Goal: Task Accomplishment & Management: Complete application form

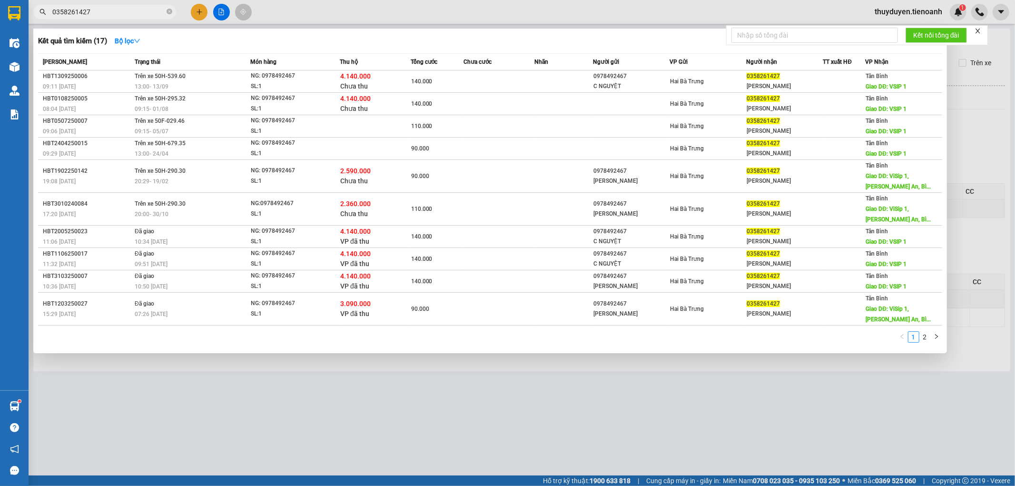
click at [98, 18] on span "0358261427" at bounding box center [104, 12] width 143 height 14
drag, startPoint x: 102, startPoint y: 10, endPoint x: 39, endPoint y: 44, distance: 72.0
click at [39, 20] on div "Kết quả tìm kiếm ( 17 ) Bộ lọc Mã ĐH Trạng thái Món hàng Thu hộ Tổng cước Chưa …" at bounding box center [93, 12] width 186 height 17
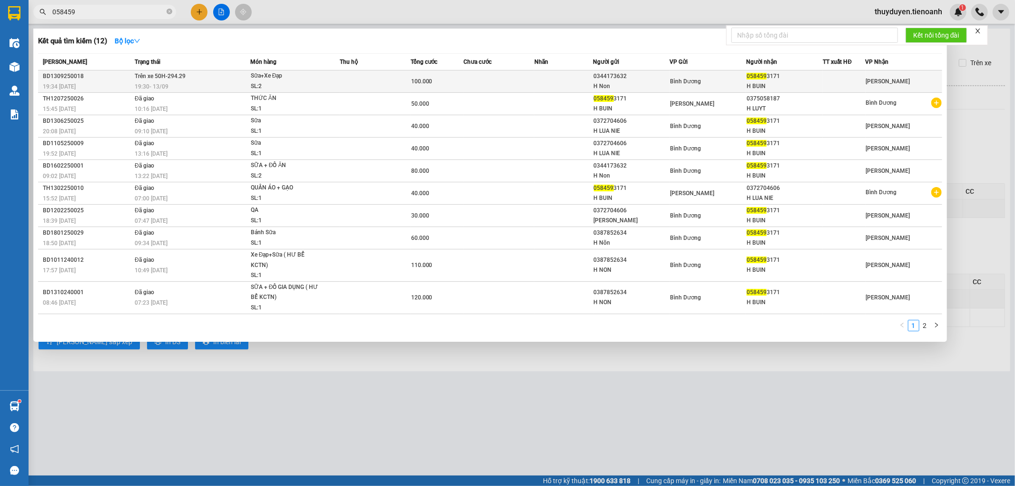
type input "058459"
click at [288, 79] on div "Sữa+Xe Đạp" at bounding box center [286, 76] width 71 height 10
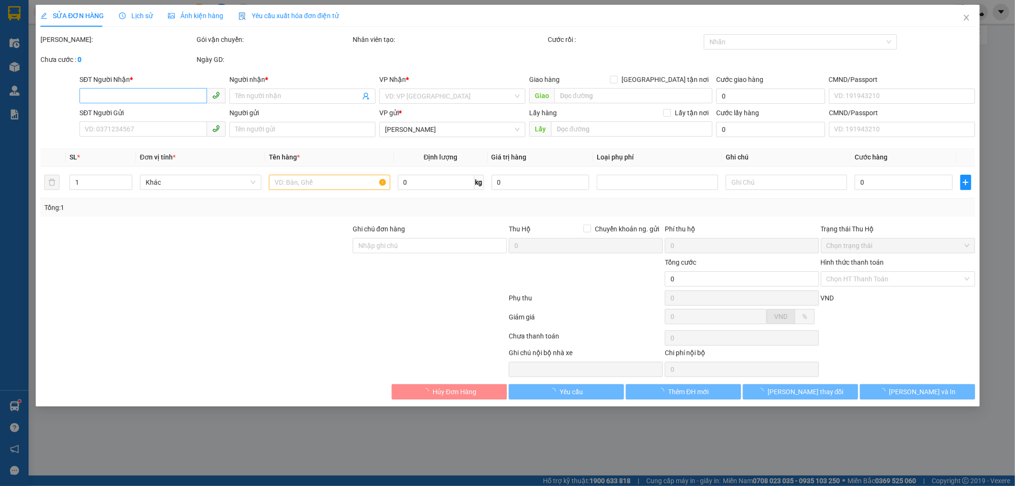
type input "0584593171"
type input "H BUIN"
type input "0344173632"
type input "H Non"
type input "100.000"
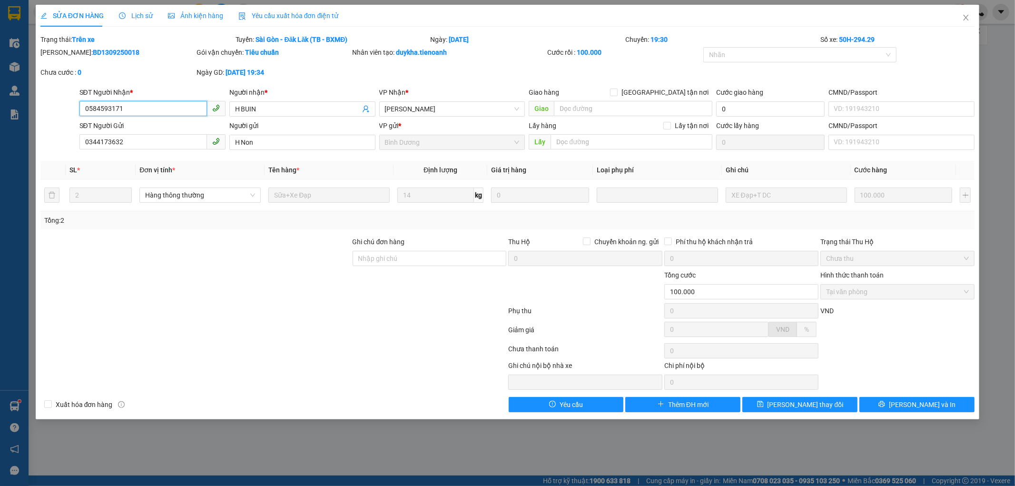
drag, startPoint x: 117, startPoint y: 101, endPoint x: 0, endPoint y: 106, distance: 117.1
click at [0, 106] on div "SỬA ĐƠN HÀNG Lịch sử Ảnh kiện hàng Yêu cầu xuất hóa đơn điện tử Total Paid Fee …" at bounding box center [507, 243] width 1015 height 486
click at [970, 18] on span "Close" at bounding box center [966, 18] width 27 height 27
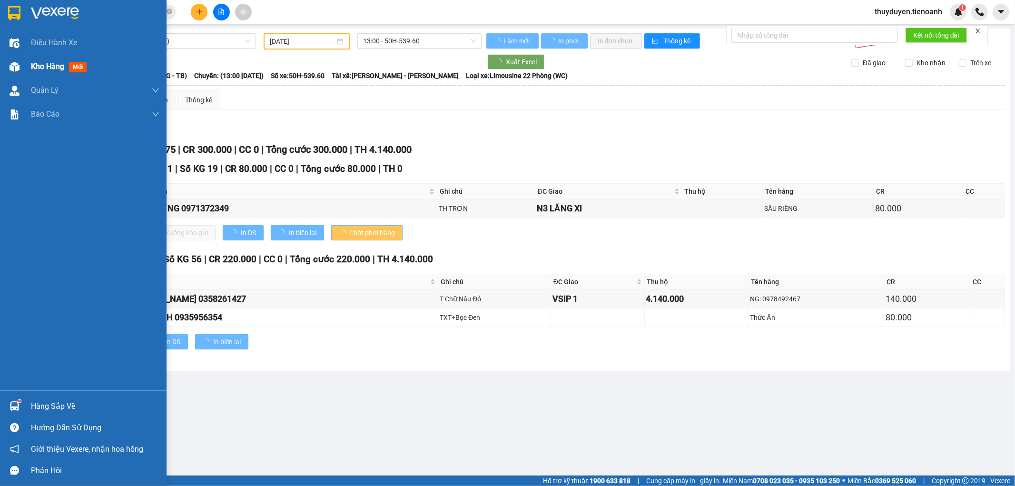
click at [40, 63] on span "Kho hàng" at bounding box center [47, 66] width 33 height 9
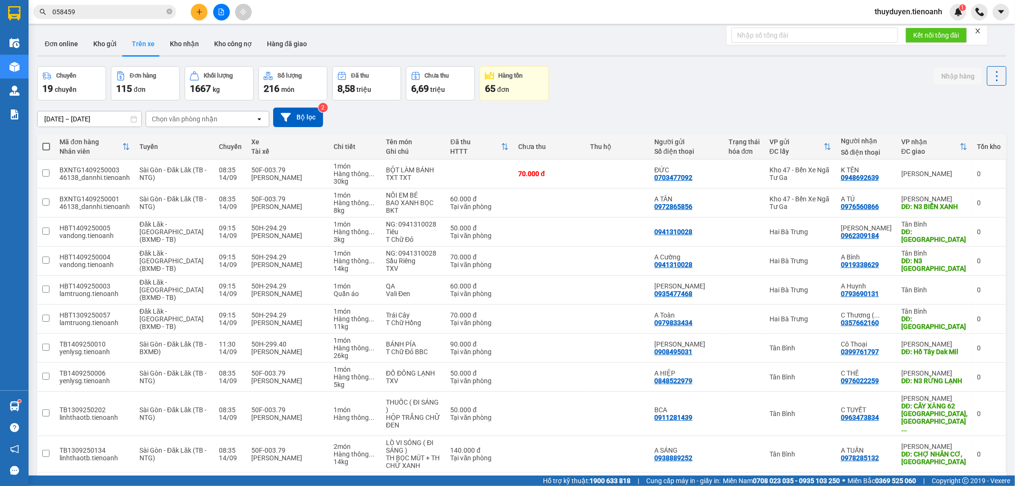
click at [174, 120] on div "Chọn văn phòng nhận" at bounding box center [185, 119] width 66 height 10
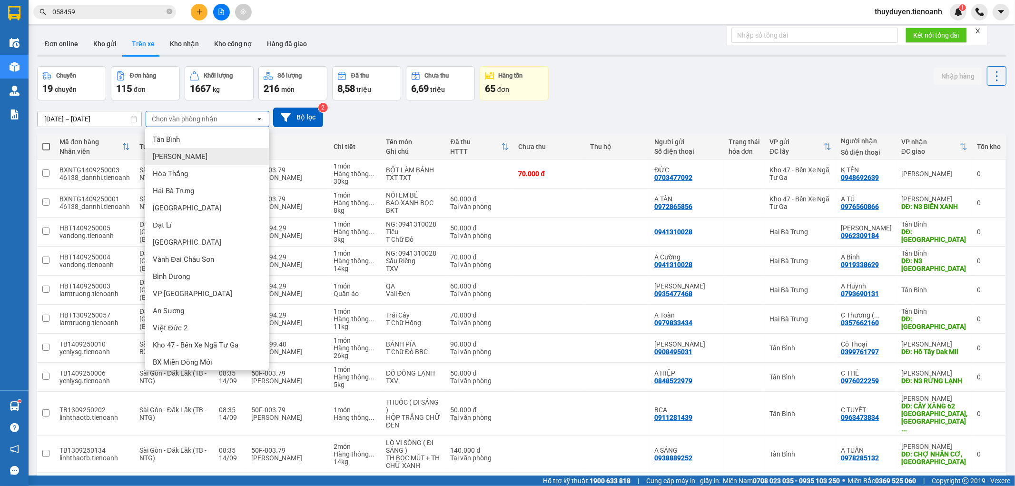
click at [187, 158] on div "[PERSON_NAME]" at bounding box center [207, 156] width 124 height 17
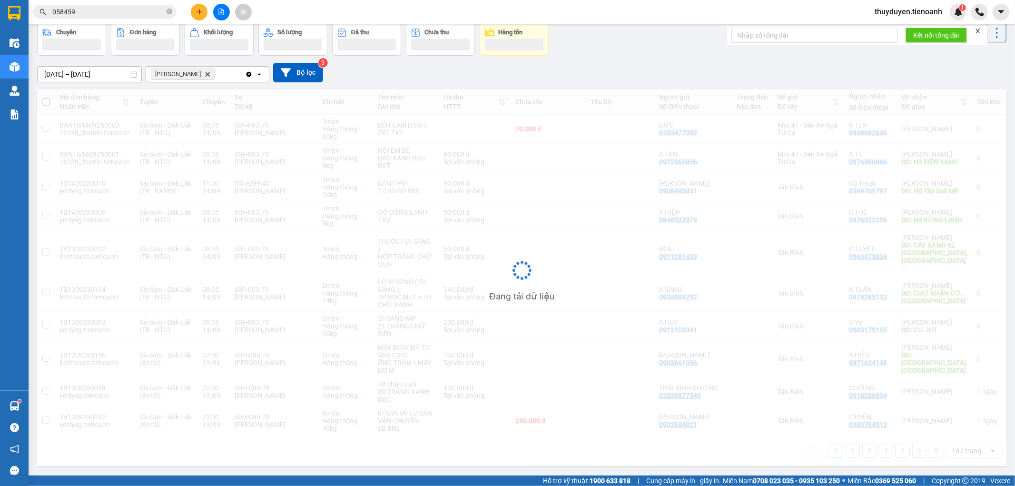
scroll to position [44, 0]
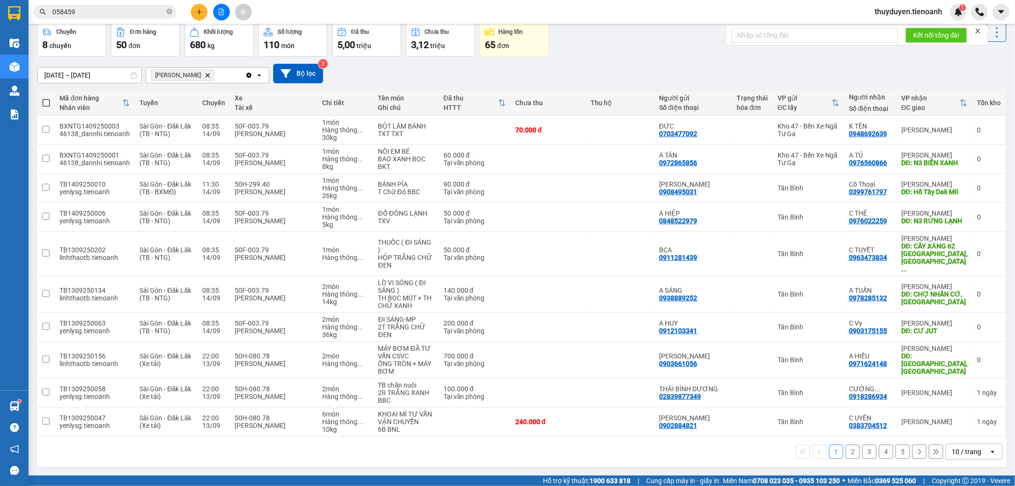
click at [964, 447] on div "10 / trang" at bounding box center [967, 452] width 30 height 10
click at [965, 430] on div "100 / trang" at bounding box center [966, 423] width 57 height 17
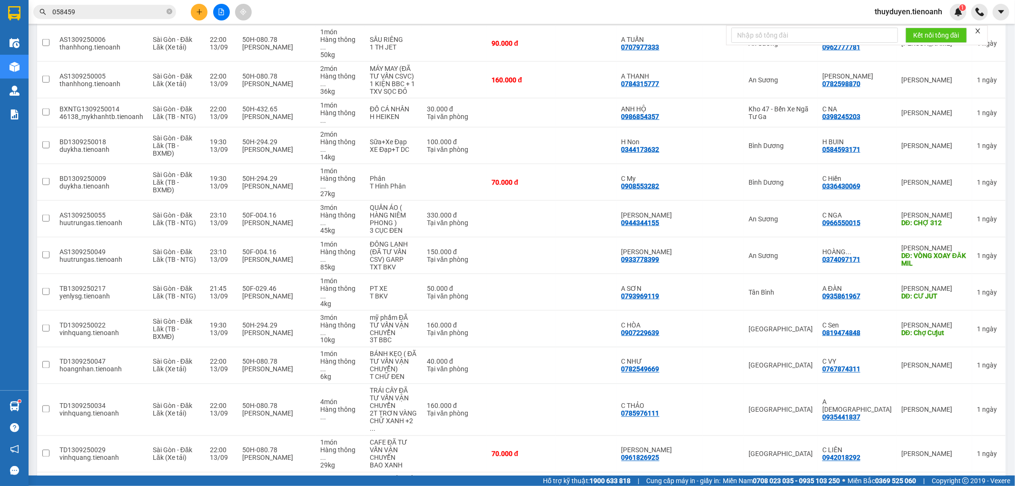
scroll to position [1269, 0]
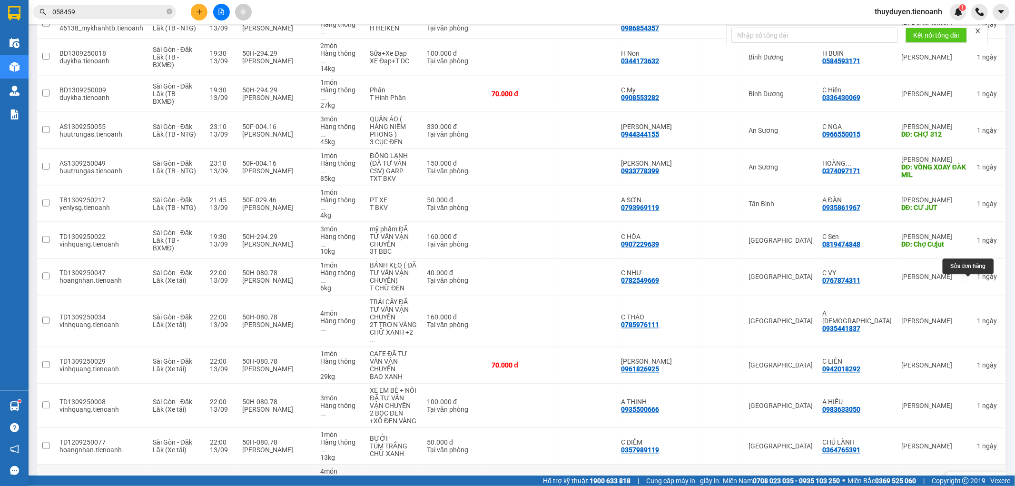
click at [973, 480] on icon at bounding box center [976, 483] width 7 height 7
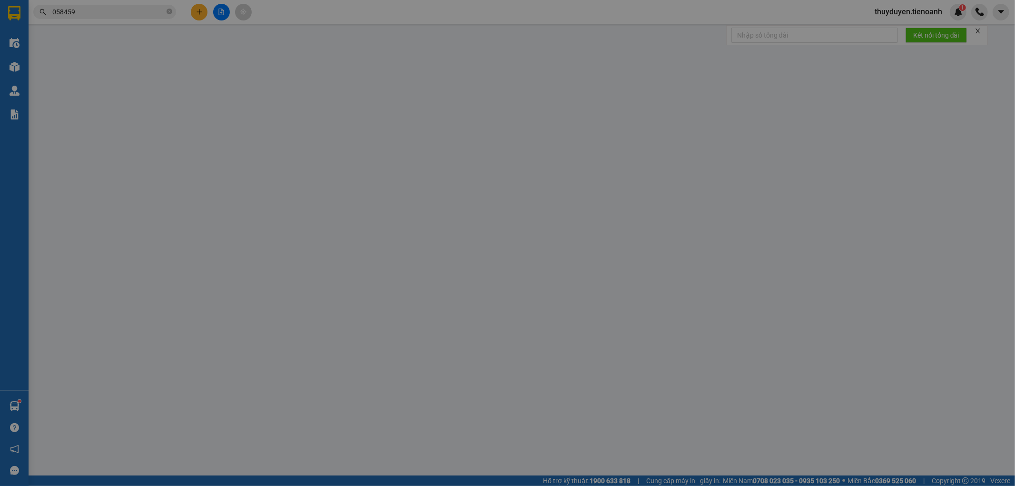
type input "0984014978"
type input "C Hạnh"
type input "N3 NHÂN CƠ"
type input "0354572504"
type input "A VINH"
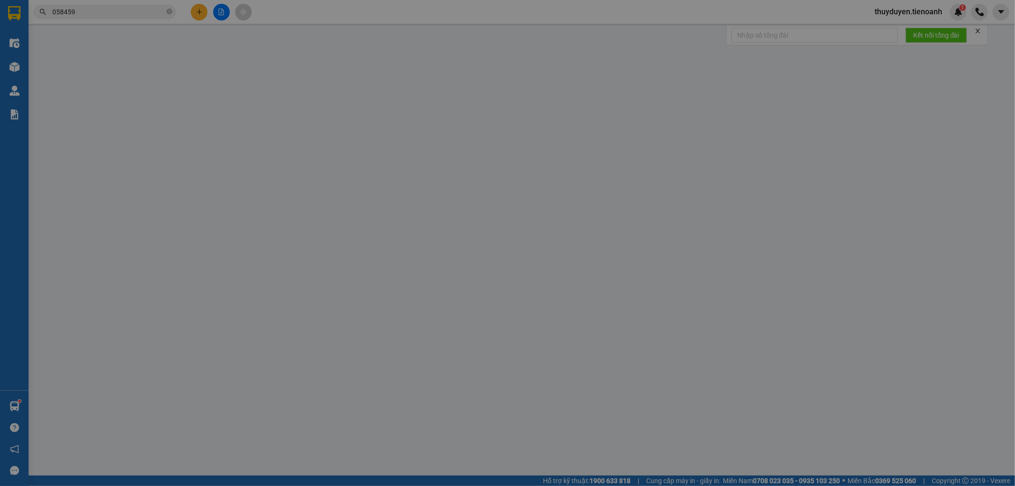
type input "320.000"
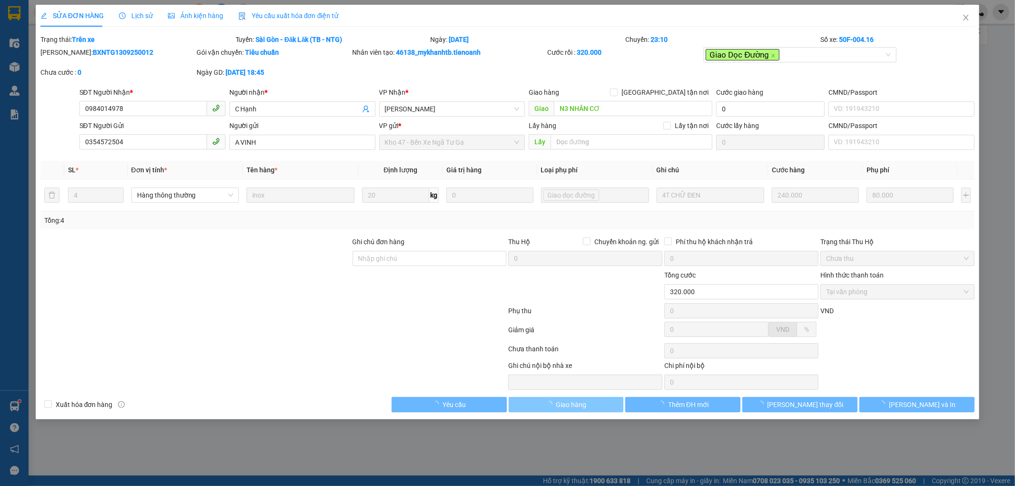
click at [543, 408] on button "Giao hàng" at bounding box center [566, 404] width 115 height 15
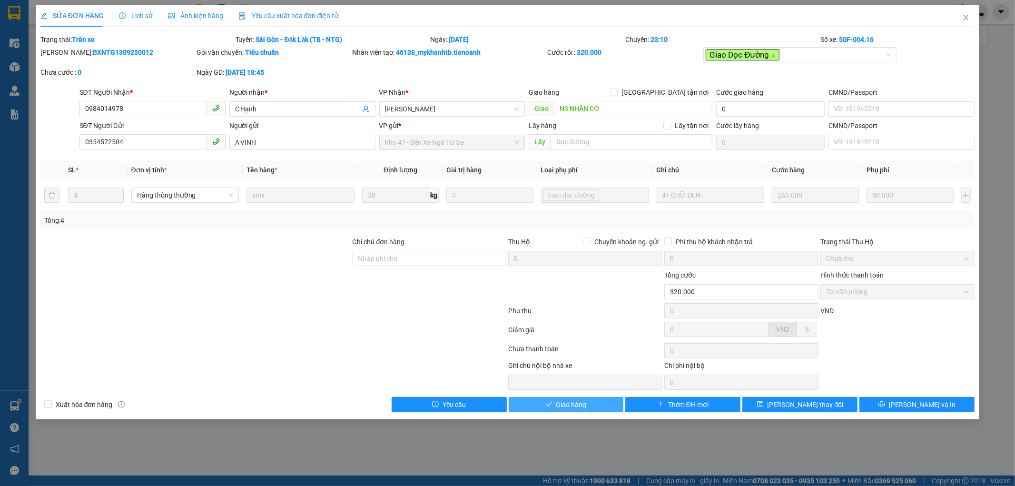
click at [581, 402] on span "Giao hàng" at bounding box center [571, 404] width 30 height 10
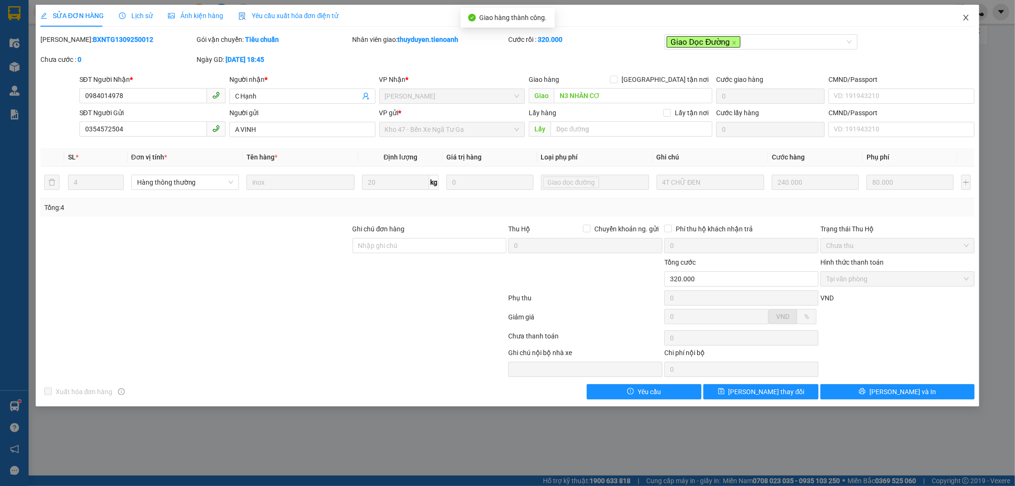
click at [971, 13] on span "Close" at bounding box center [966, 18] width 27 height 27
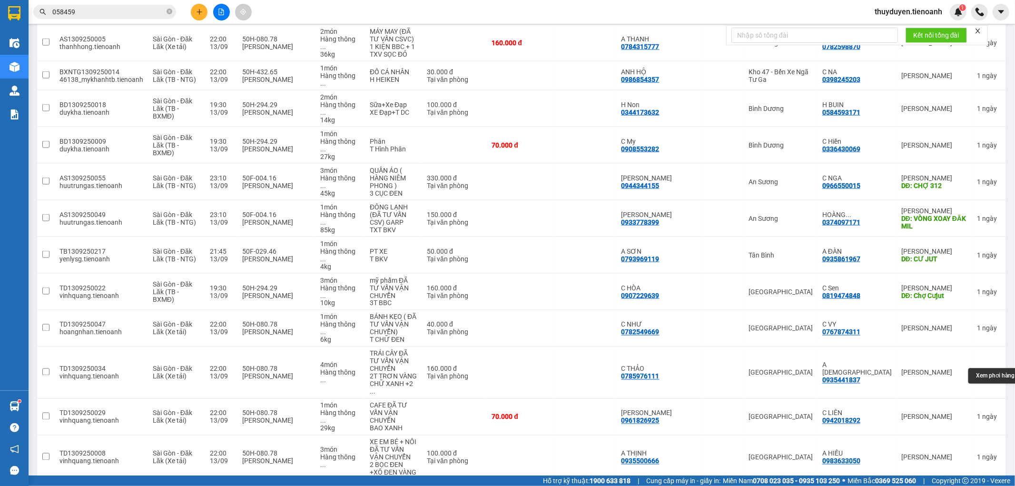
scroll to position [1240, 0]
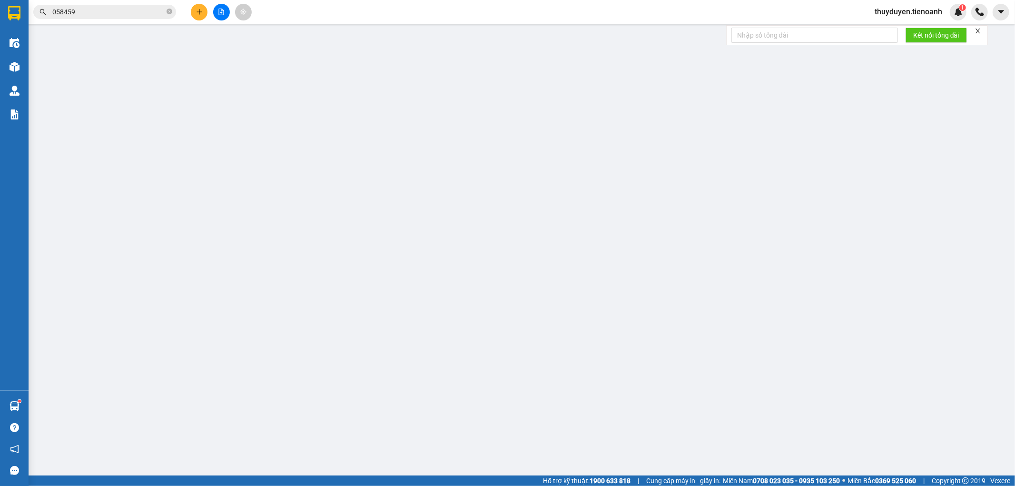
type input "0974647711"
type input "Mỳ Cay BUSAN"
type input "CƯ JUT"
type input "0961733338"
type input "A Hũ"
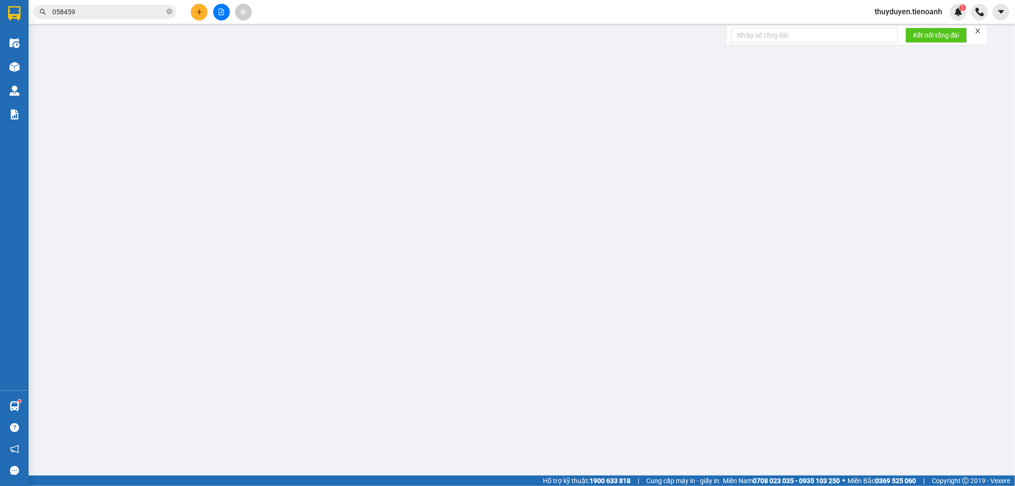
type input "90.000"
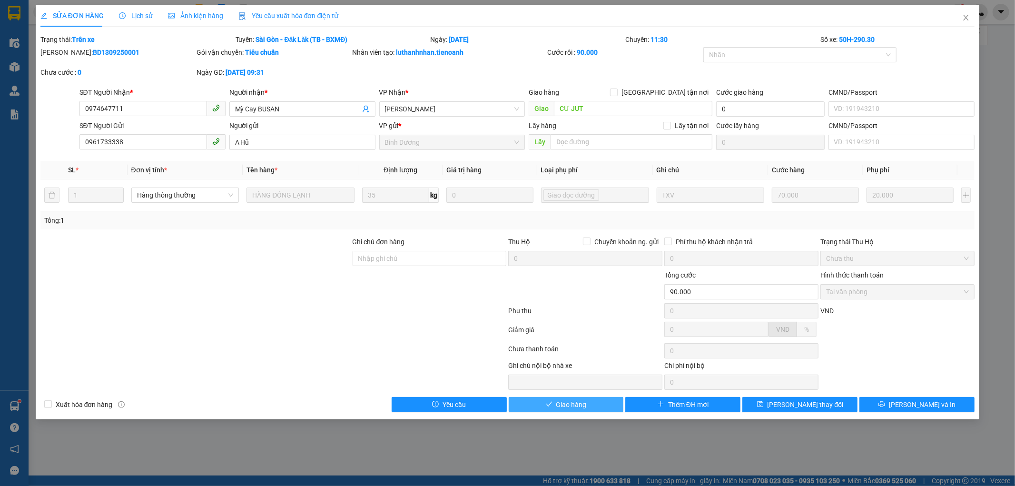
click at [573, 410] on span "Giao hàng" at bounding box center [571, 404] width 30 height 10
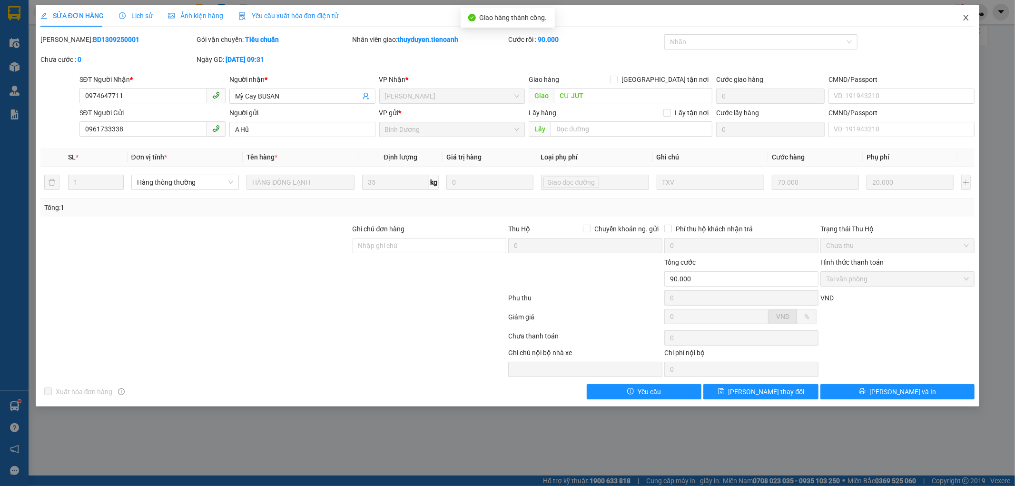
click at [965, 11] on span "Close" at bounding box center [966, 18] width 27 height 27
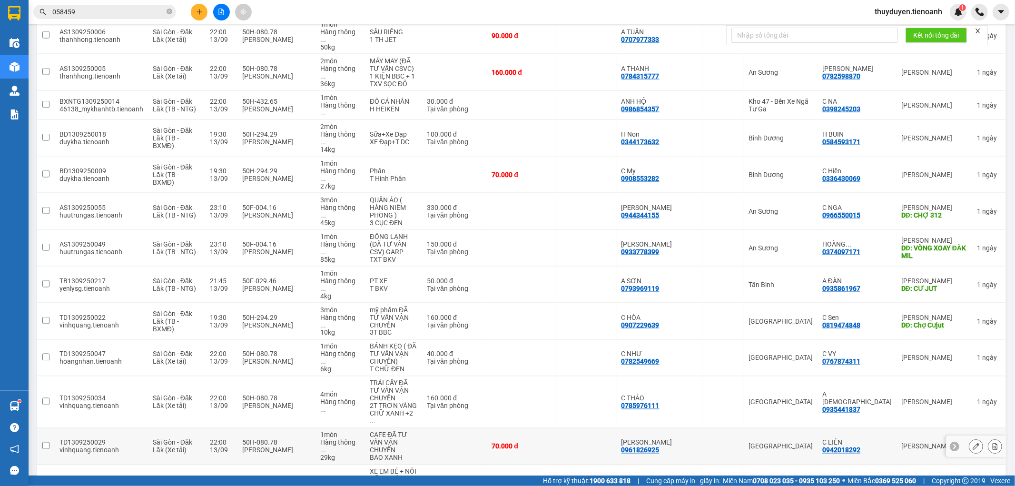
scroll to position [1211, 0]
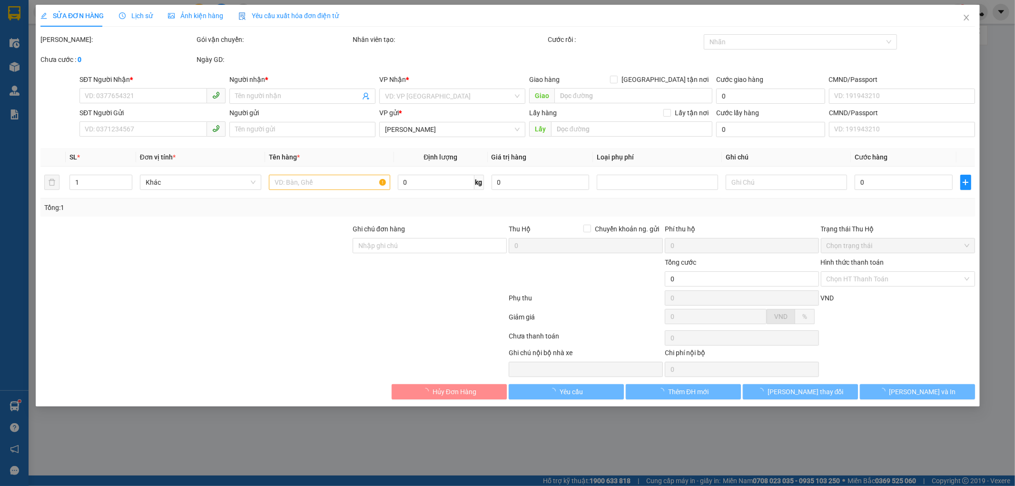
type input "0911750750"
type input "THIỆN THƠM"
type input "ĐỐI DIỆN CX 60 DAKSONG"
type input "0918106266"
type input "A TRUNG"
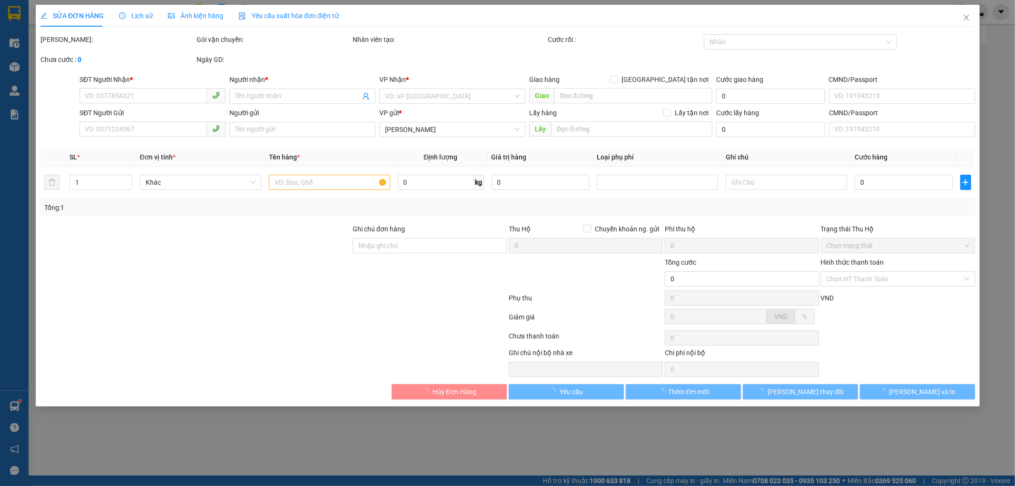
type input "720.000"
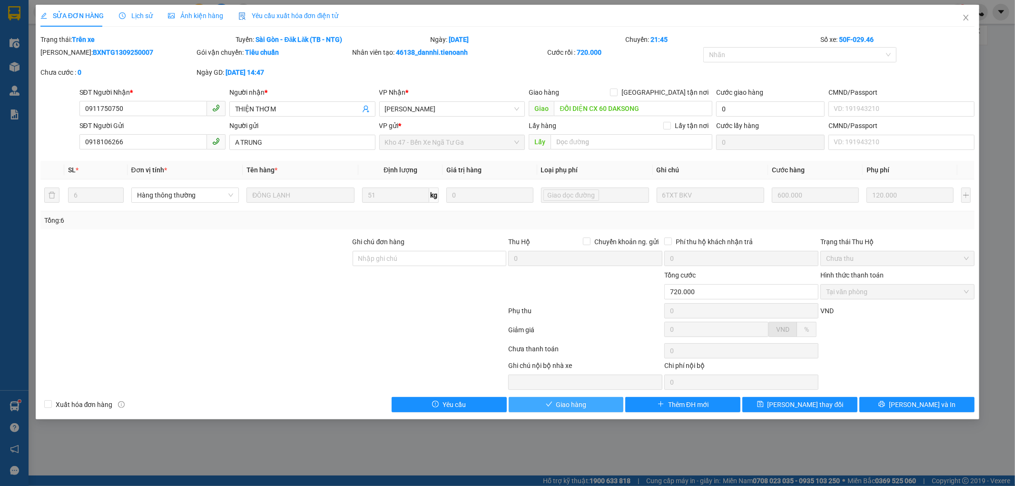
click at [583, 403] on span "Giao hàng" at bounding box center [571, 404] width 30 height 10
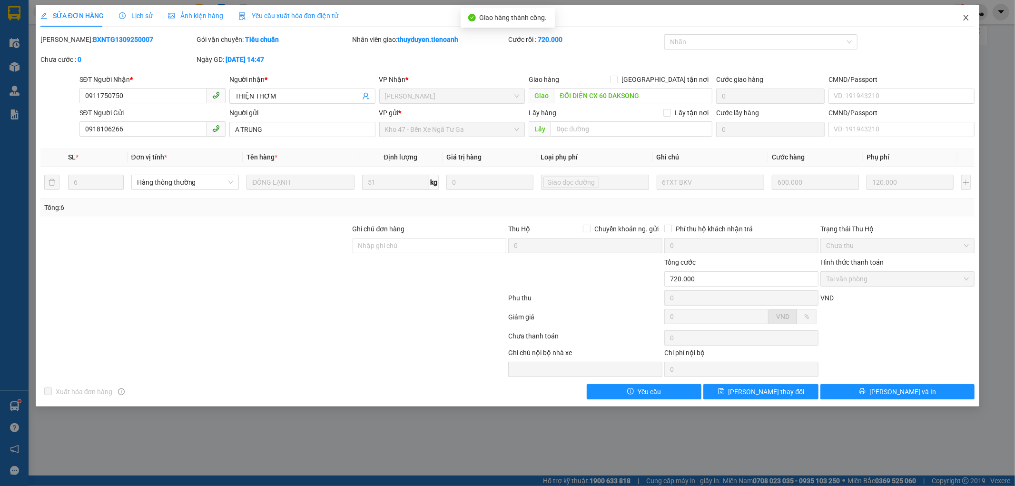
click at [964, 12] on span "Close" at bounding box center [966, 18] width 27 height 27
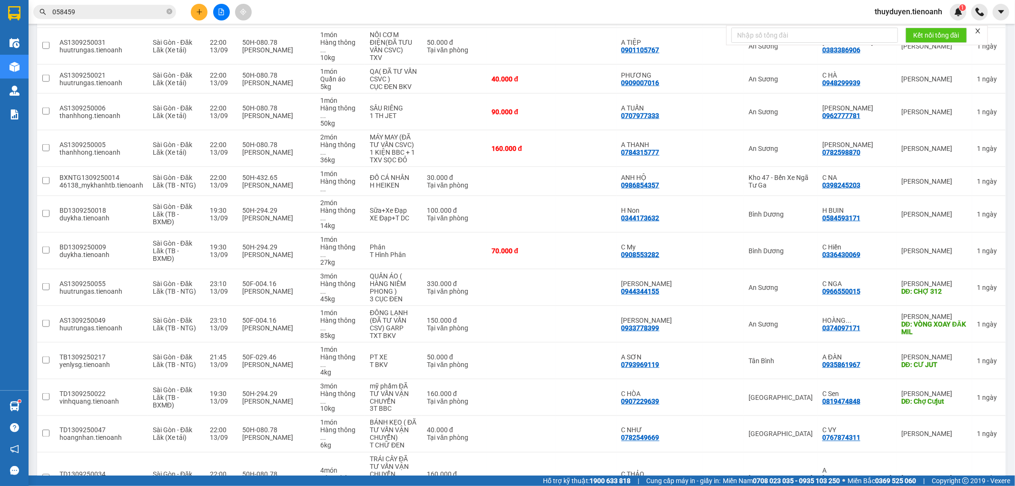
scroll to position [1182, 0]
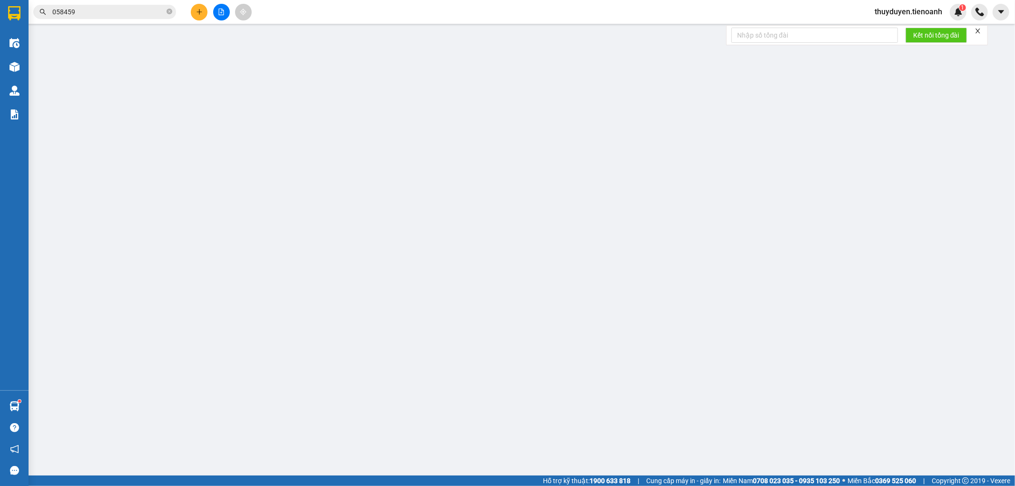
type input "0915696057"
type input "C UYÊN"
type input "N3 ĐỒNG XOÀI"
type input "0344193776"
type input "[PERSON_NAME]"
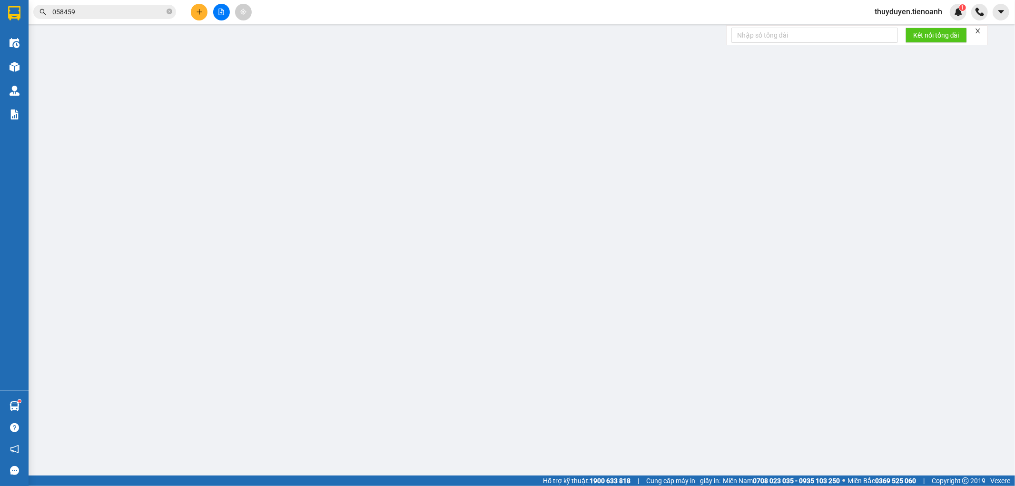
type input "GIAO LẠI CHO KHÁCH"
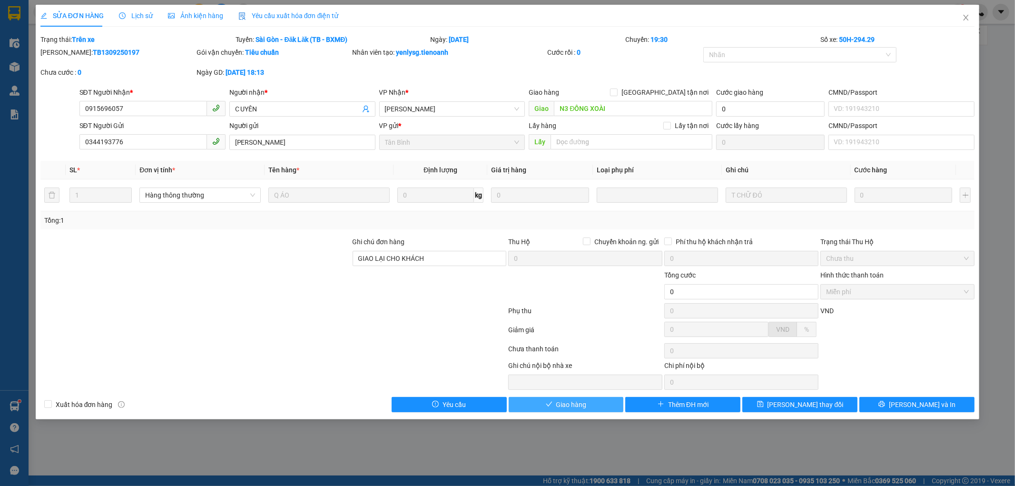
click at [584, 407] on span "Giao hàng" at bounding box center [571, 404] width 30 height 10
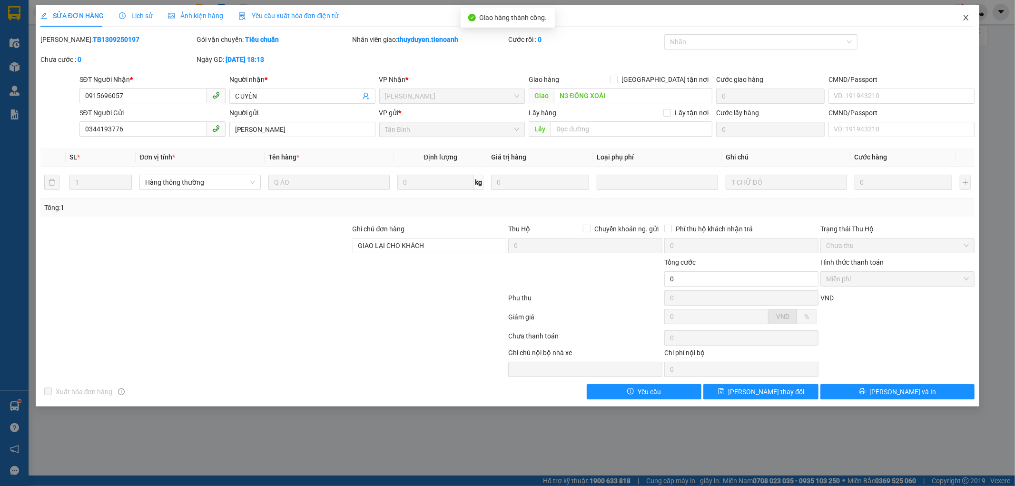
click at [967, 19] on icon "close" at bounding box center [966, 18] width 5 height 6
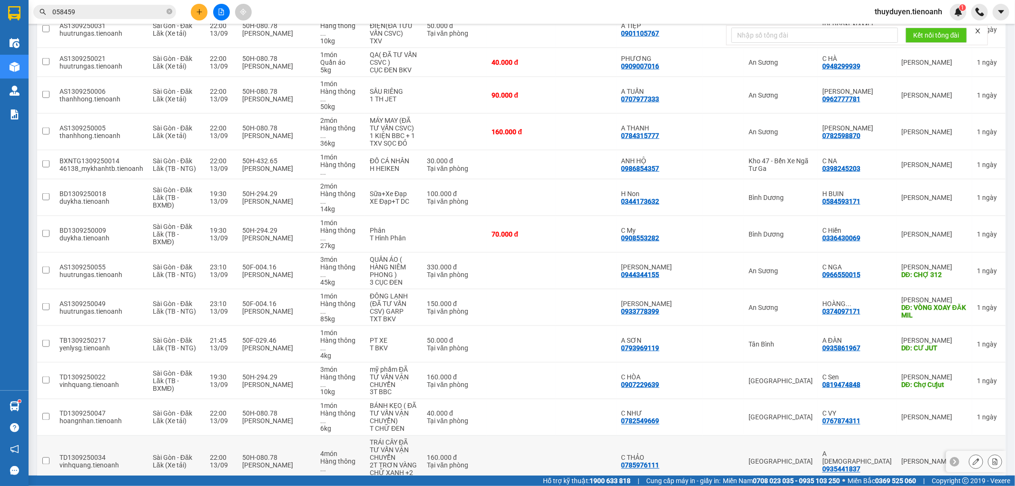
scroll to position [1153, 0]
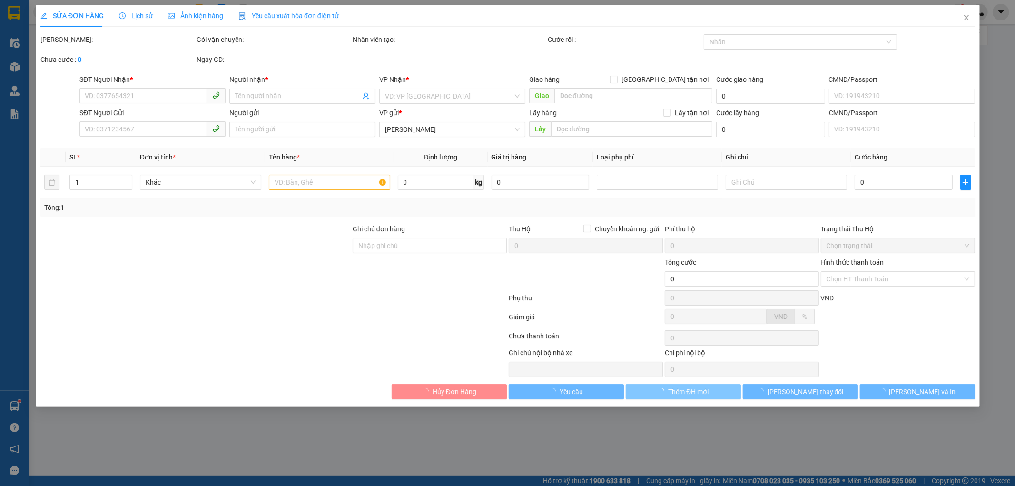
type input "0942377679"
type input "QUYỀN ANH"
type input "CHỢ ĐOÀN KẾT"
type input "0929535505"
type input "[PERSON_NAME]"
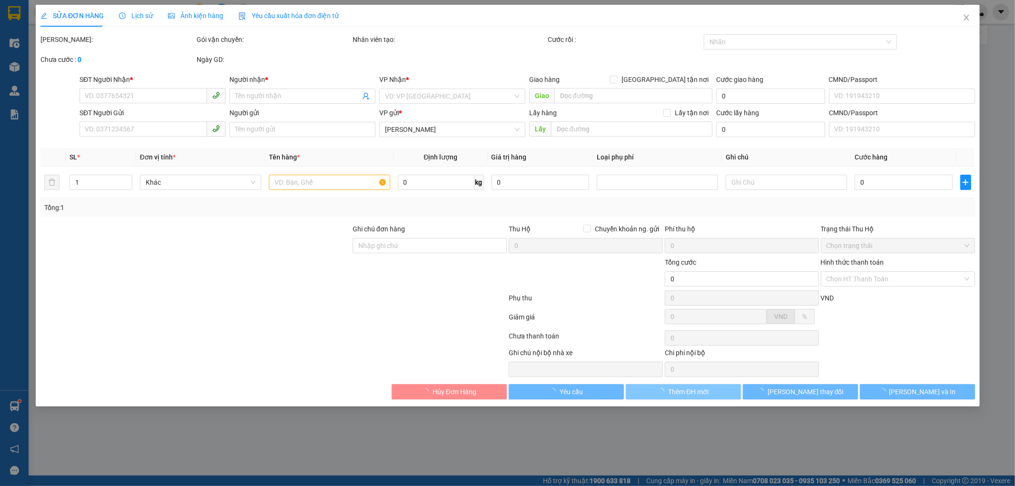
type input "50.000"
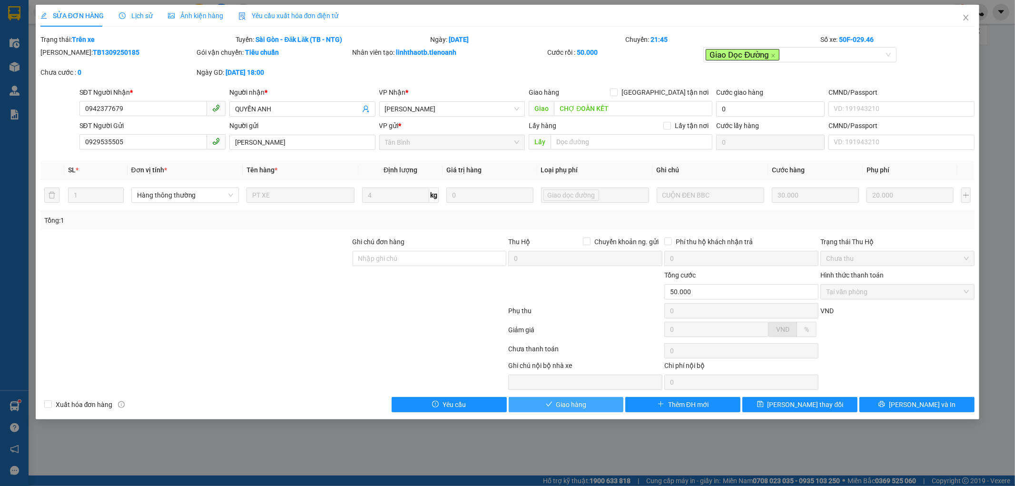
click at [567, 405] on span "Giao hàng" at bounding box center [571, 404] width 30 height 10
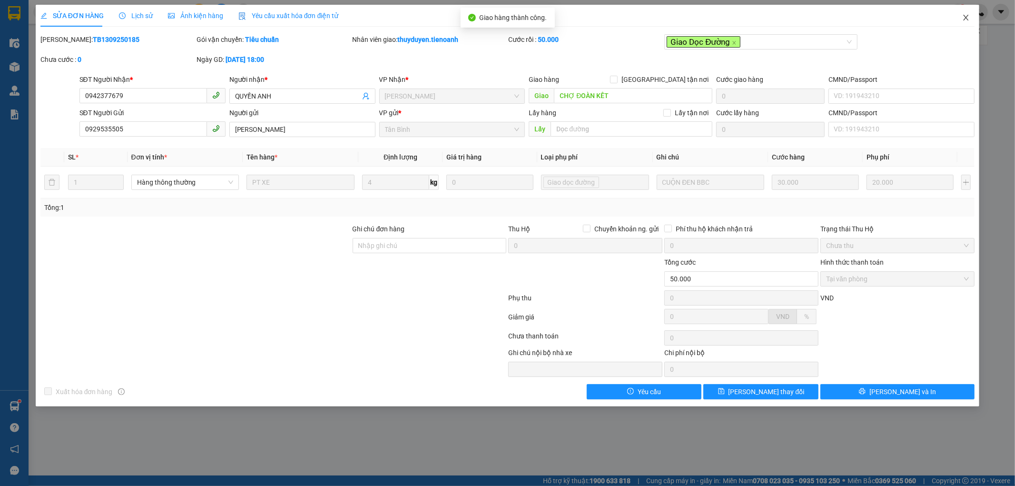
click at [966, 16] on icon "close" at bounding box center [966, 18] width 8 height 8
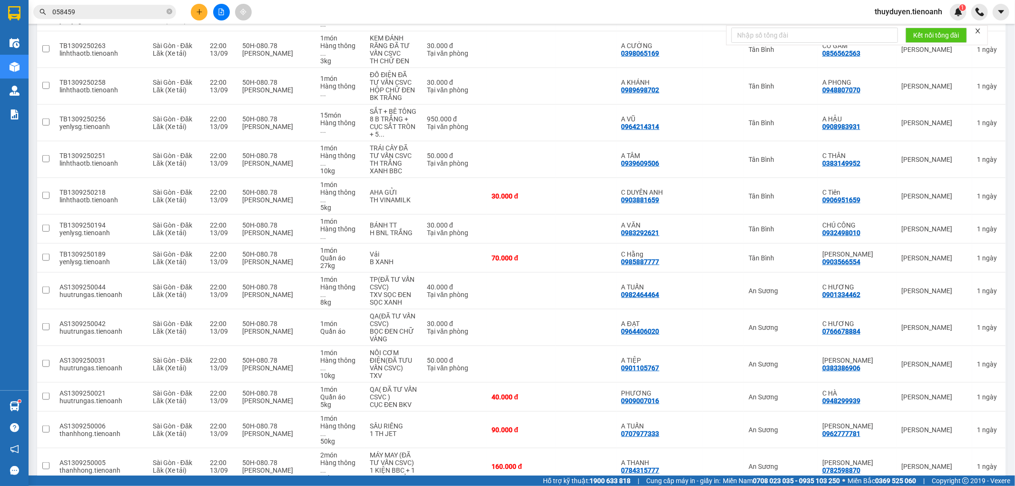
scroll to position [1124, 0]
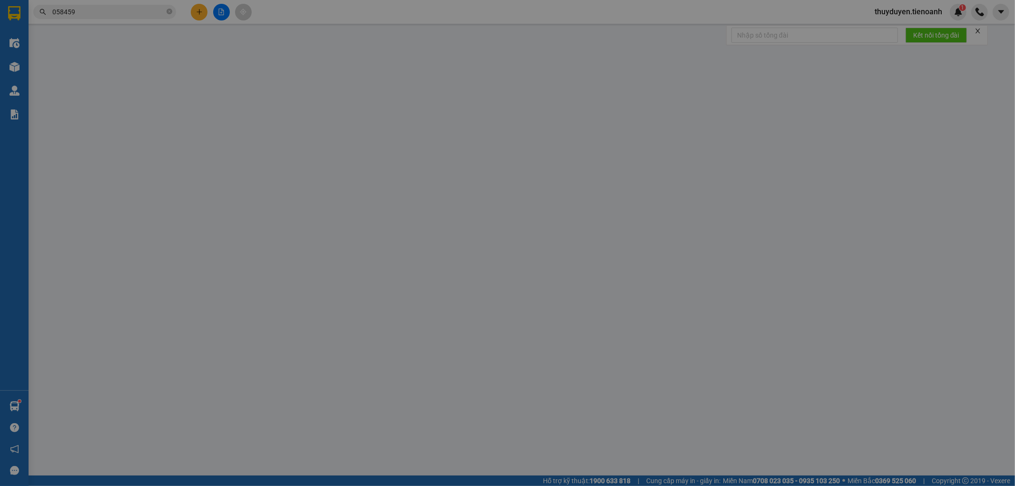
type input "0937559778"
type input "C LAN"
type input "[GEOGRAPHIC_DATA]"
type input "0984259090"
type input "A HUY"
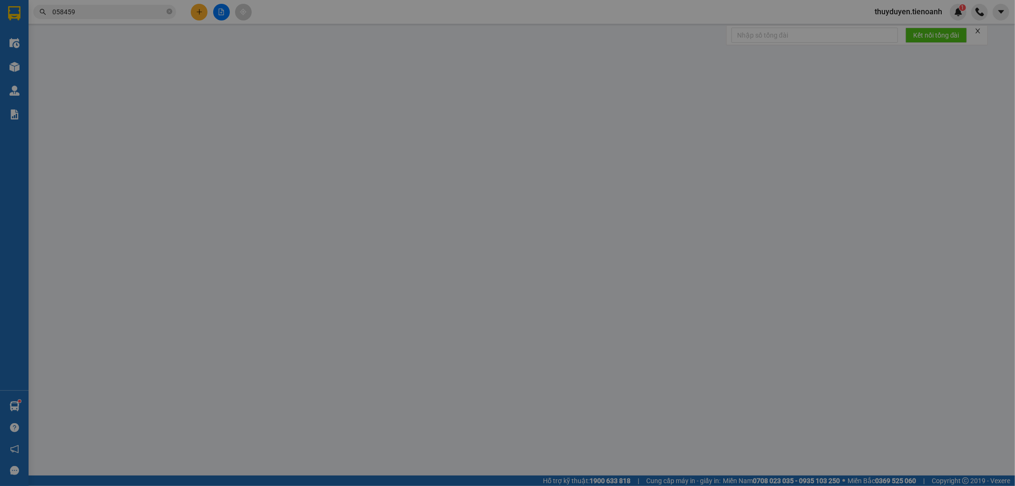
type input "50.000"
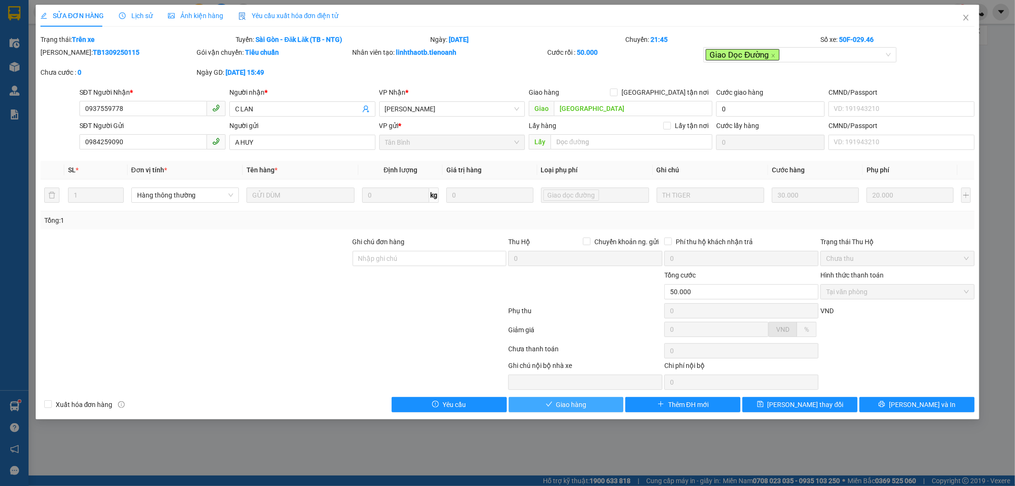
click at [595, 410] on button "Giao hàng" at bounding box center [566, 404] width 115 height 15
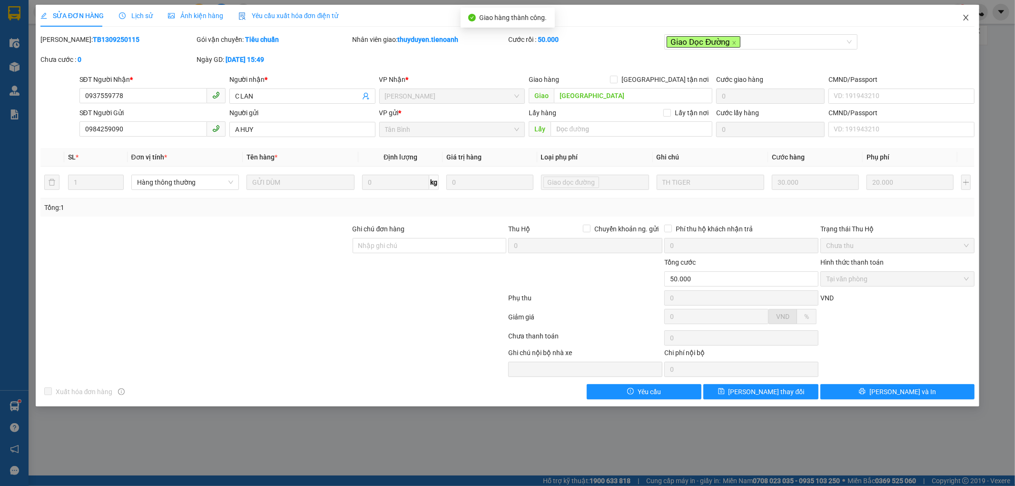
click at [968, 17] on icon "close" at bounding box center [966, 18] width 5 height 6
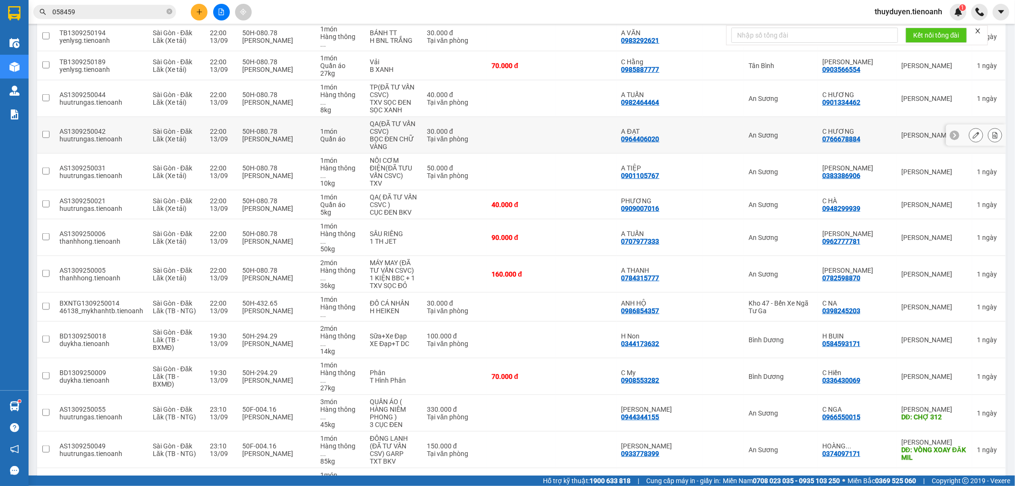
scroll to position [1102, 0]
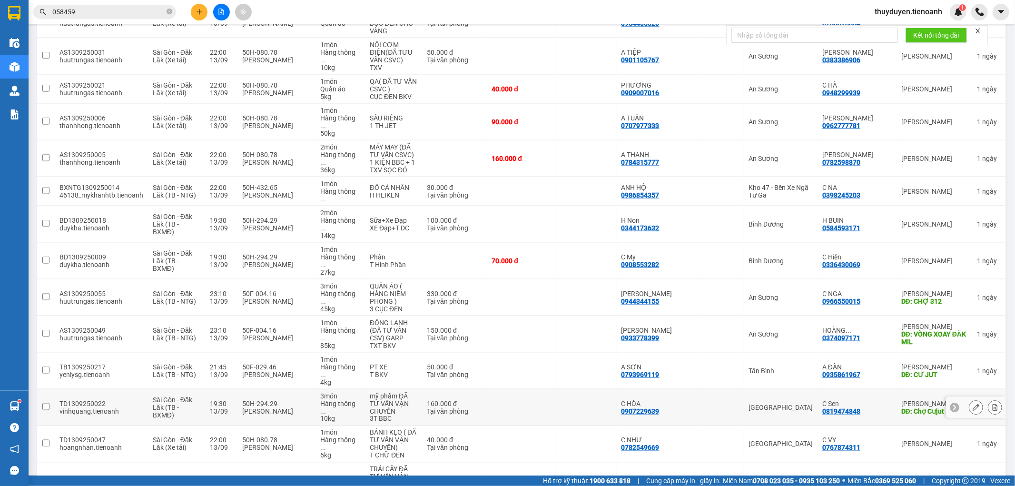
click at [966, 397] on div at bounding box center [976, 407] width 60 height 21
click at [973, 404] on icon at bounding box center [976, 407] width 7 height 7
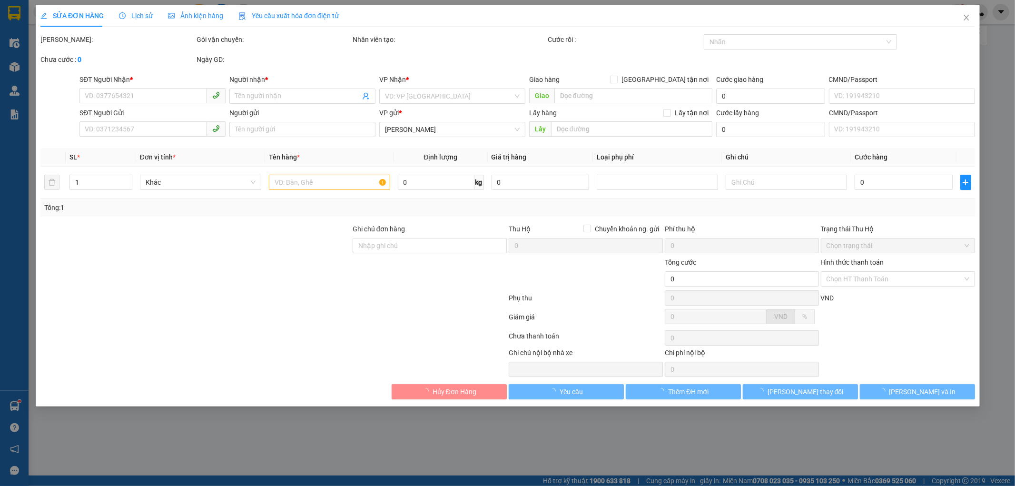
type input "0819474848"
type input "C Sen"
type input "Chợ Cưjut"
type input "0907229639"
type input "C HÒA"
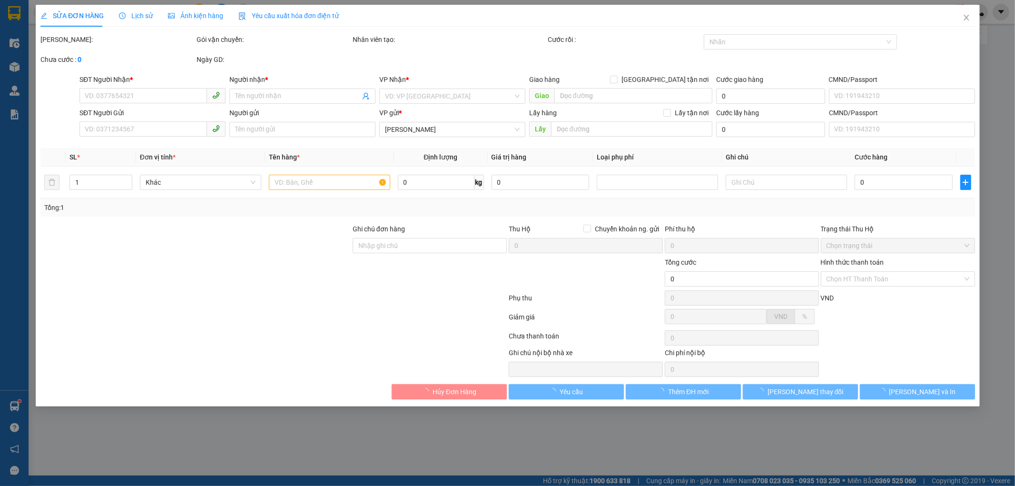
type input "160.000"
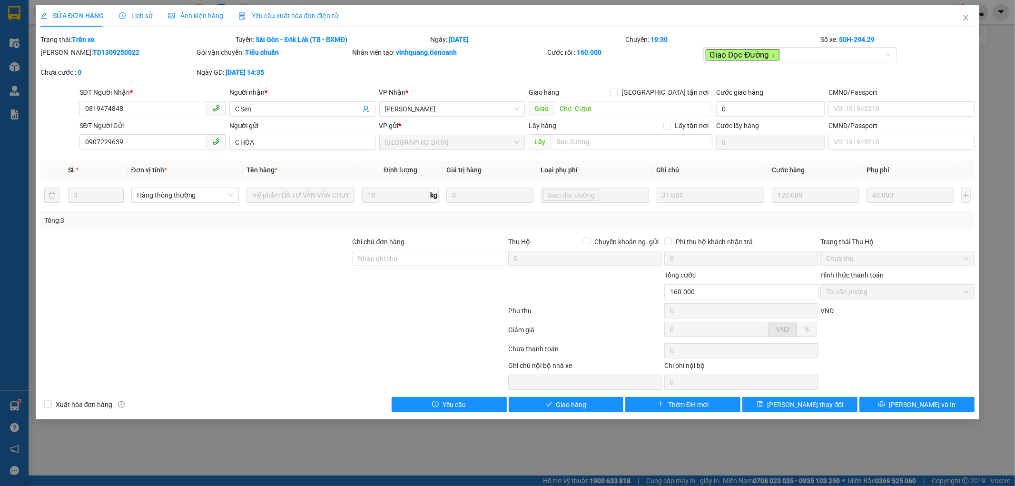
click at [562, 414] on div "SỬA ĐƠN HÀNG Lịch sử Ảnh kiện hàng Yêu cầu xuất hóa đơn điện tử Total Paid Fee …" at bounding box center [508, 212] width 944 height 415
click at [562, 411] on button "Giao hàng" at bounding box center [566, 404] width 115 height 15
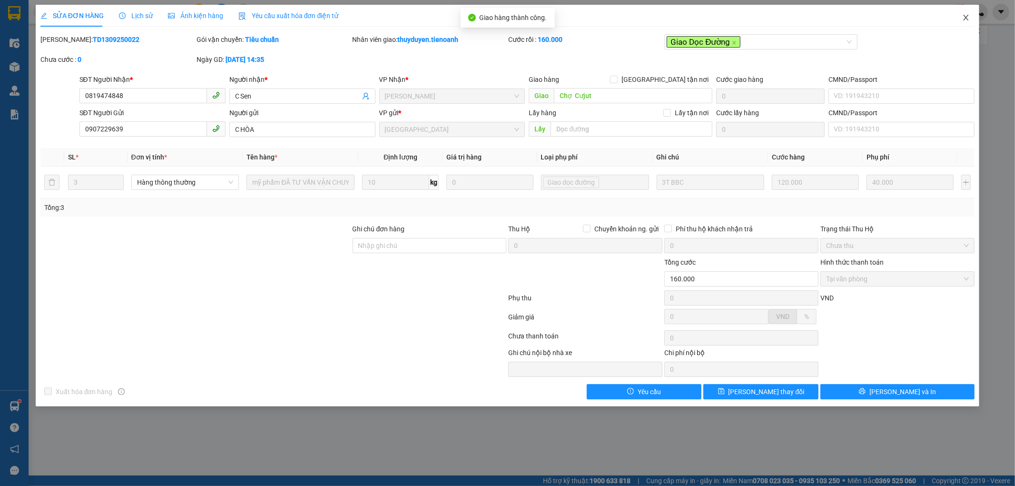
click at [968, 16] on icon "close" at bounding box center [966, 18] width 8 height 8
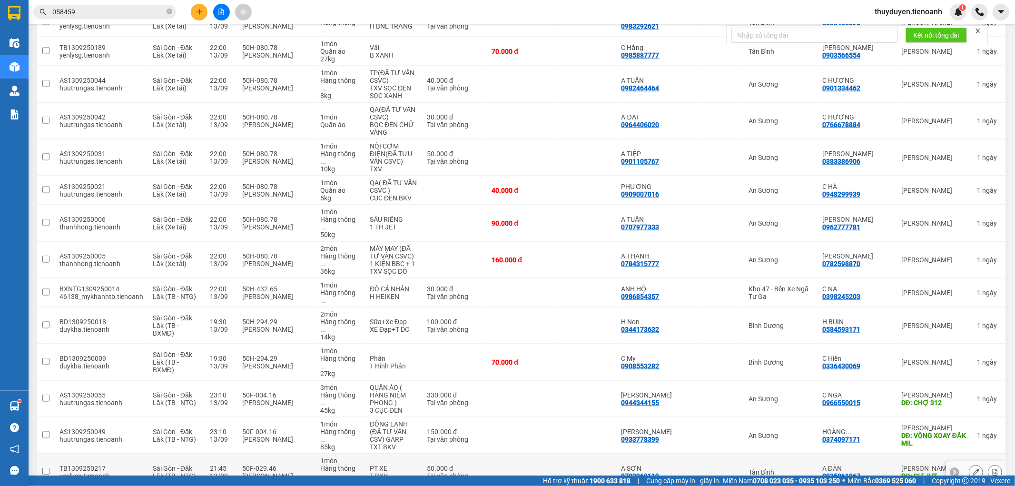
scroll to position [1006, 0]
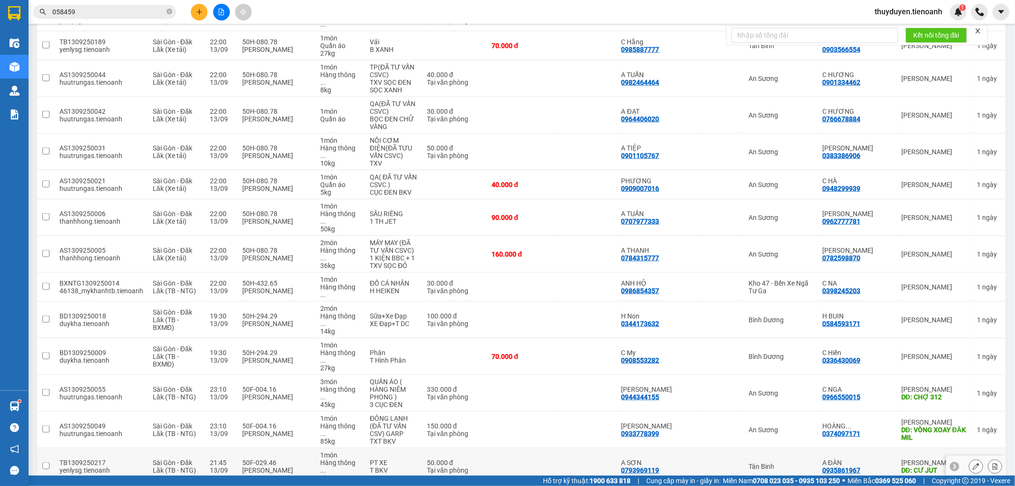
click at [973, 463] on icon at bounding box center [976, 466] width 7 height 7
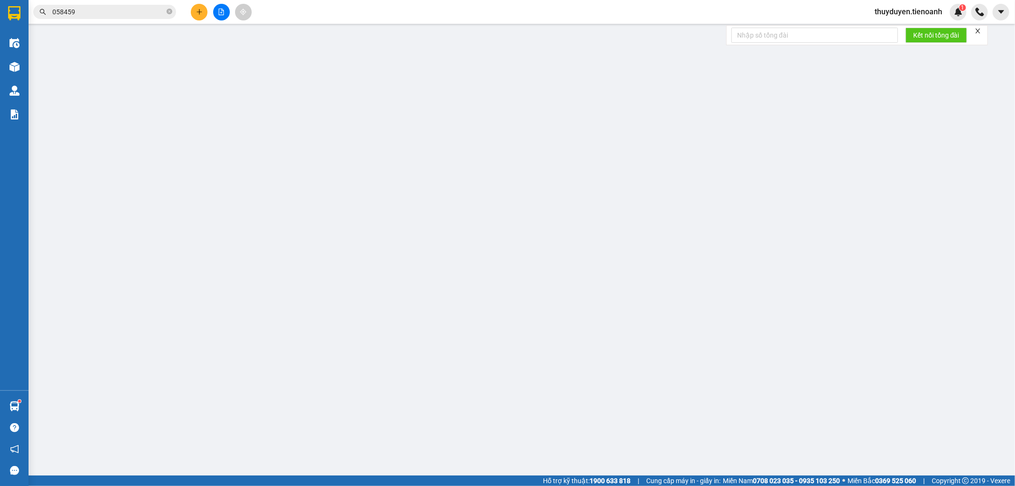
type input "0935861967"
type input "A ĐÀN"
type input "CƯ JUT"
type input "0793969119"
type input "A SƠN"
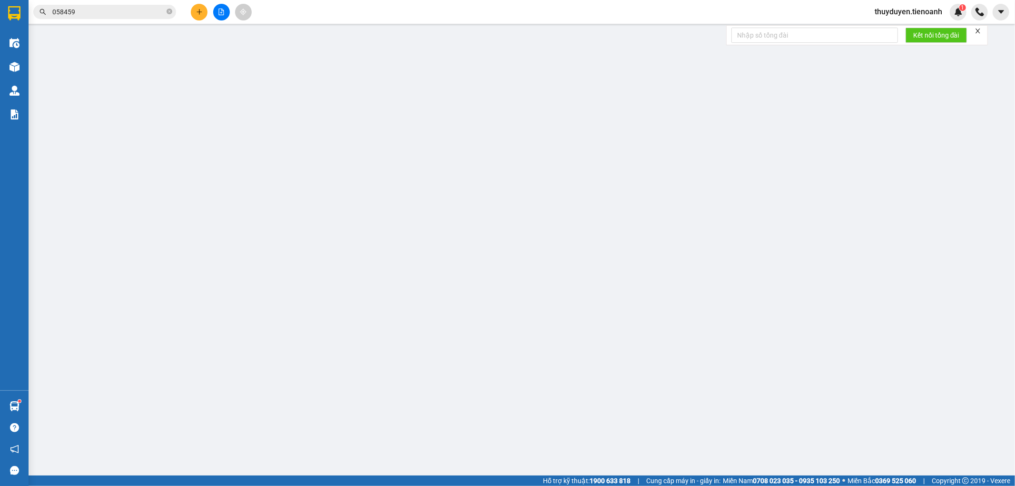
type input "50.000"
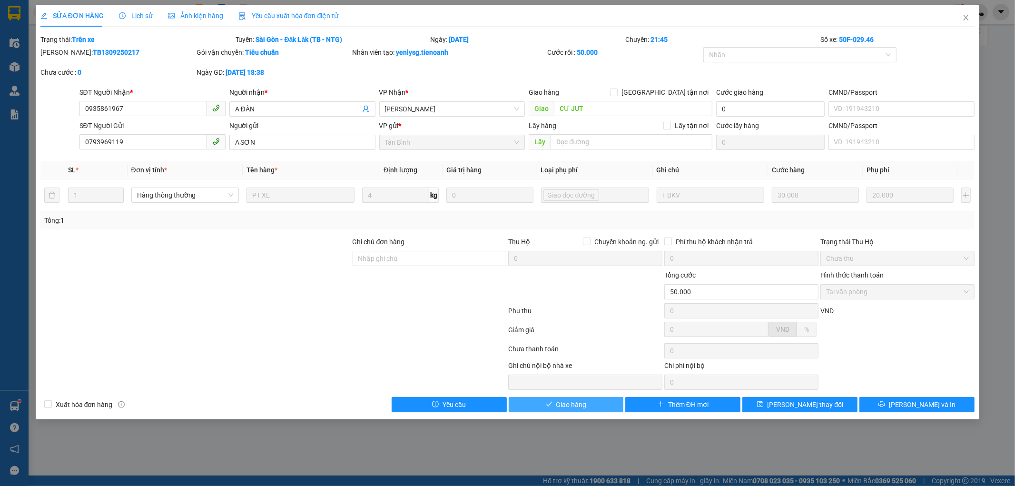
click at [559, 407] on span "Giao hàng" at bounding box center [571, 404] width 30 height 10
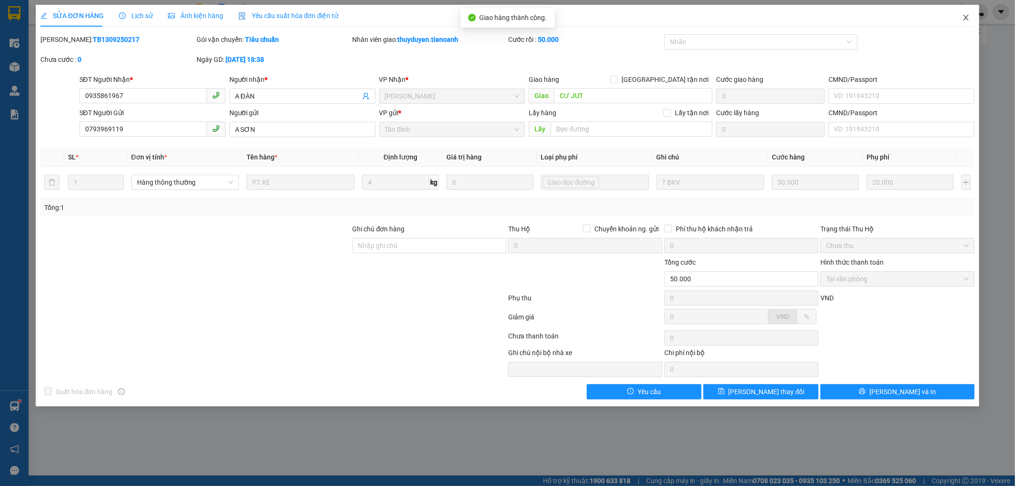
click at [964, 13] on span "Close" at bounding box center [966, 18] width 27 height 27
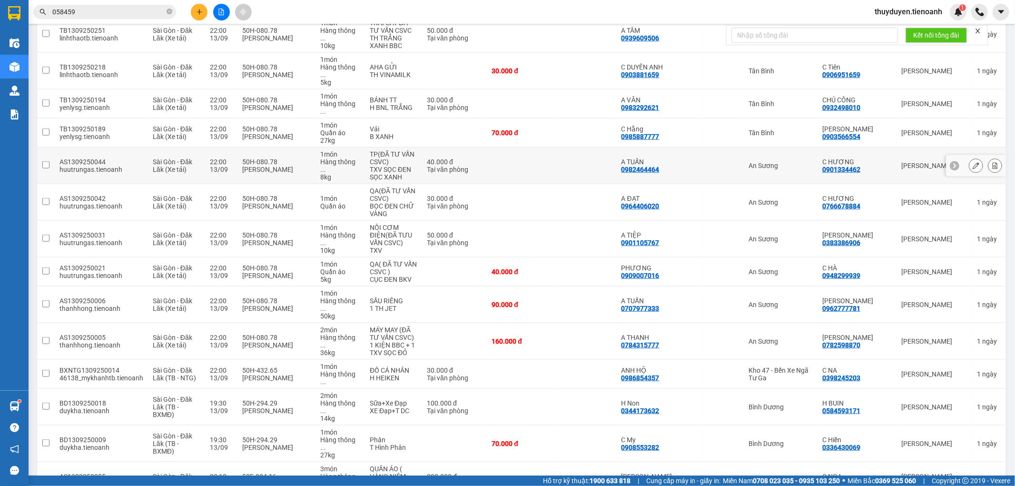
scroll to position [953, 0]
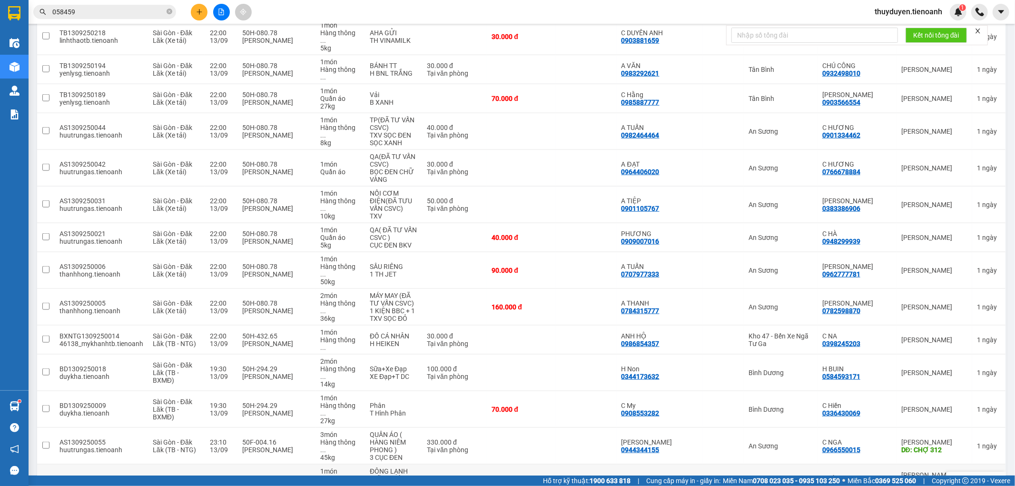
click at [973, 479] on icon at bounding box center [976, 482] width 7 height 7
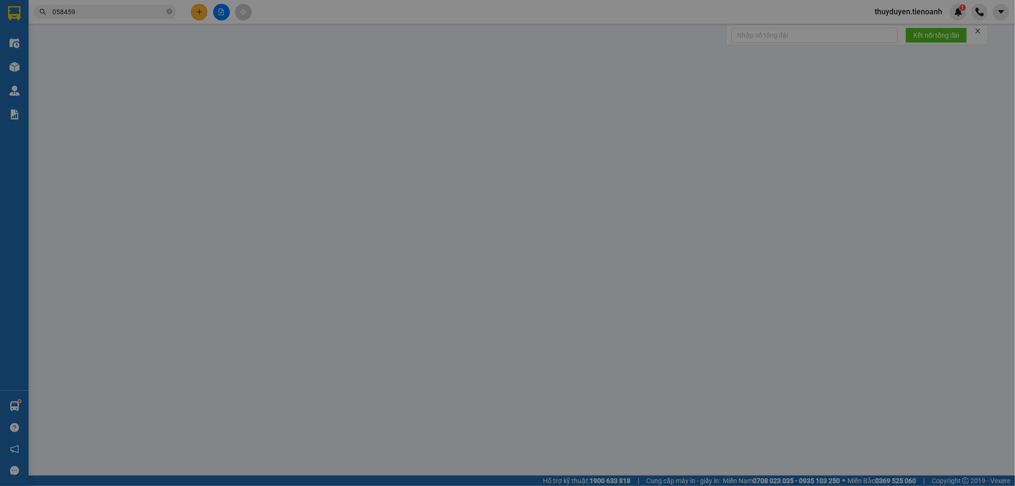
type input "0374097171"
type input "[PERSON_NAME]"
type input "VÒNG XOAY ĐĂK MIL"
type input "0933778399"
type input "[PERSON_NAME]"
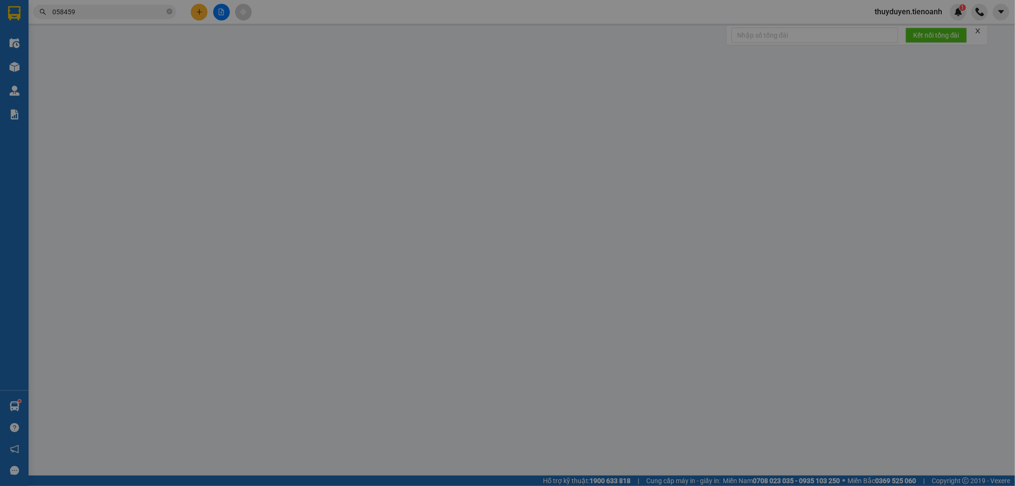
type input "150.000"
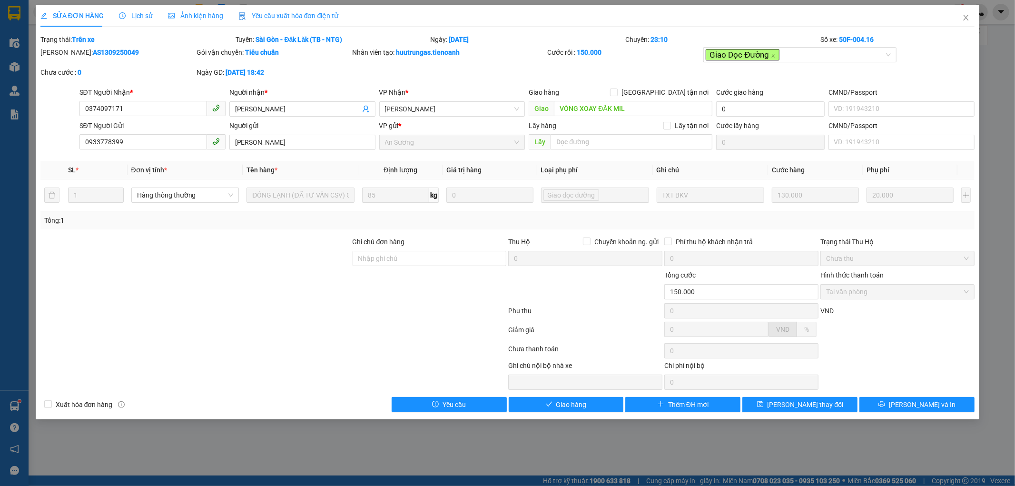
click at [567, 414] on div "SỬA ĐƠN HÀNG Lịch sử Ảnh kiện hàng Yêu cầu xuất hóa đơn điện tử Total Paid Fee …" at bounding box center [508, 212] width 944 height 415
click at [566, 412] on div "SỬA ĐƠN HÀNG Lịch sử Ảnh kiện hàng Yêu cầu xuất hóa đơn điện tử Total Paid Fee …" at bounding box center [508, 212] width 944 height 415
click at [588, 396] on div "Total Paid Fee 150.000 Total UnPaid Fee 0 Cash Collection Total Fee Trạng thái:…" at bounding box center [507, 223] width 935 height 378
click at [593, 405] on button "Giao hàng" at bounding box center [566, 404] width 115 height 15
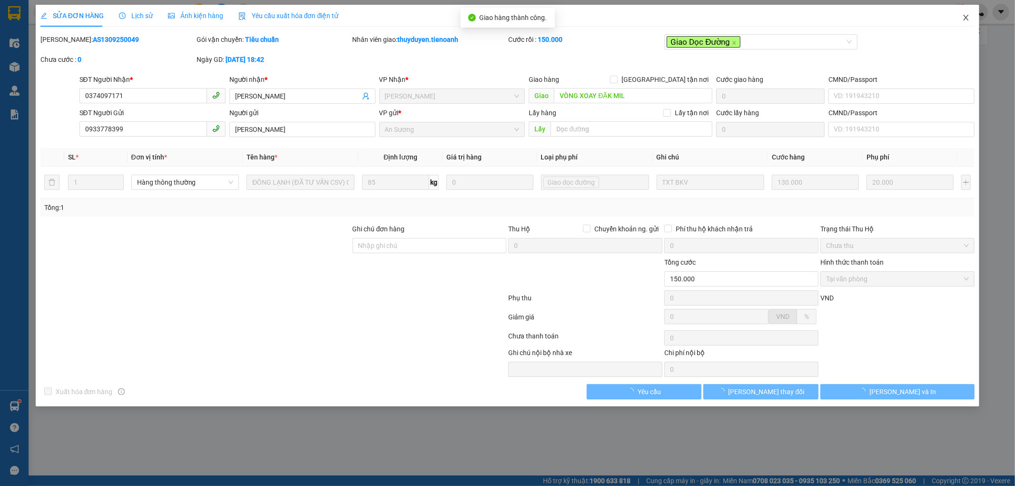
click at [964, 21] on icon "close" at bounding box center [966, 18] width 8 height 8
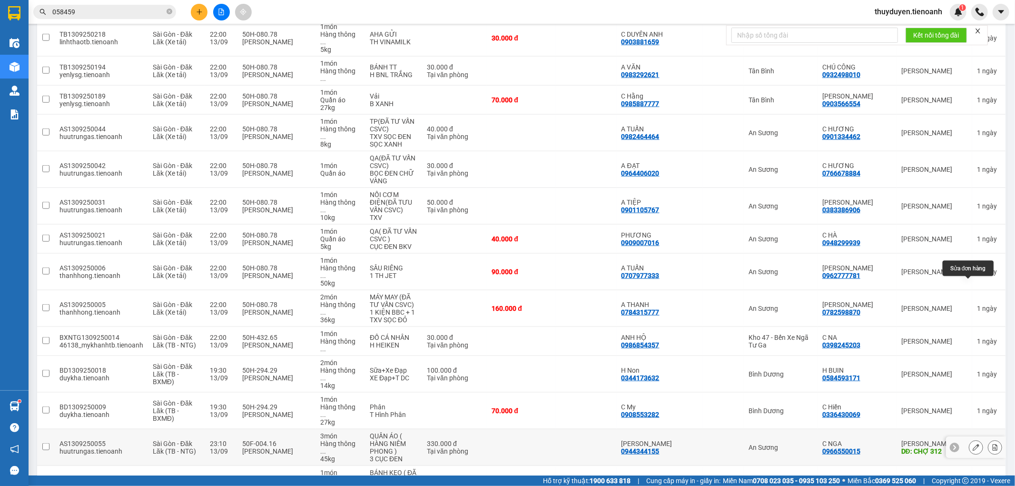
scroll to position [999, 0]
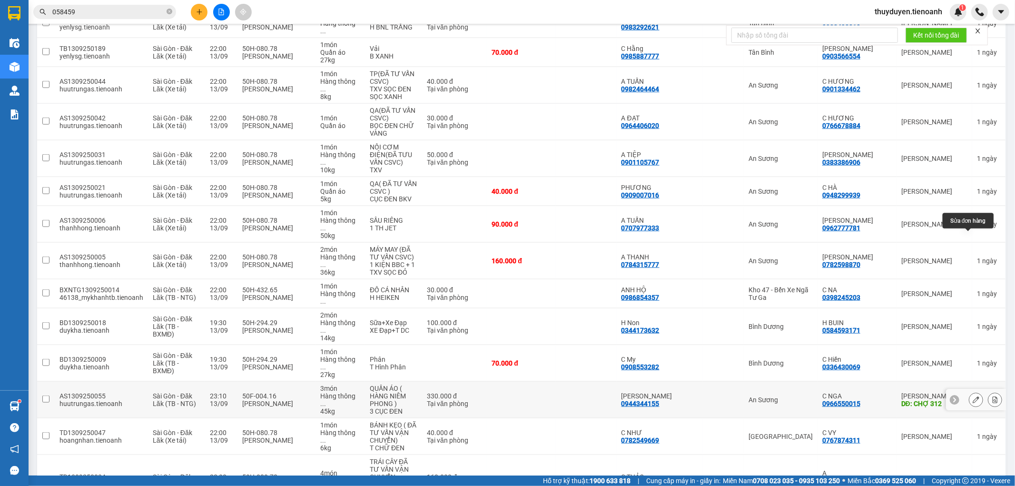
click at [973, 396] on icon at bounding box center [976, 399] width 7 height 7
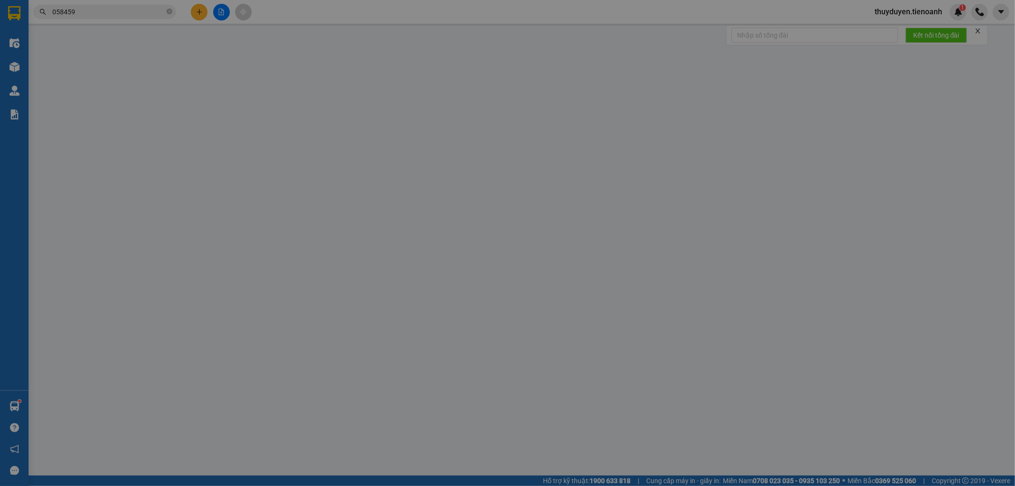
type input "0966550015"
type input "C NGA"
type input "CHỢ 312"
type input "0944344155"
type input "[PERSON_NAME]"
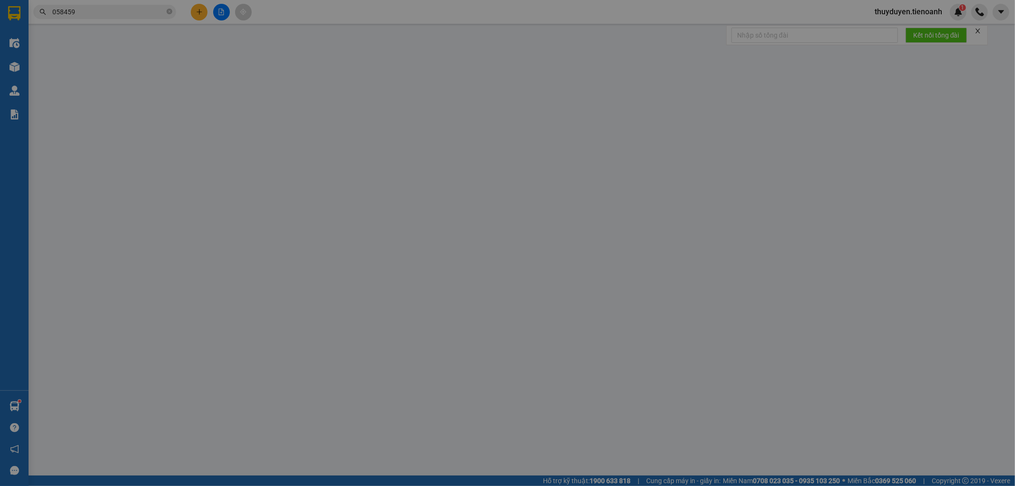
type input "330.000"
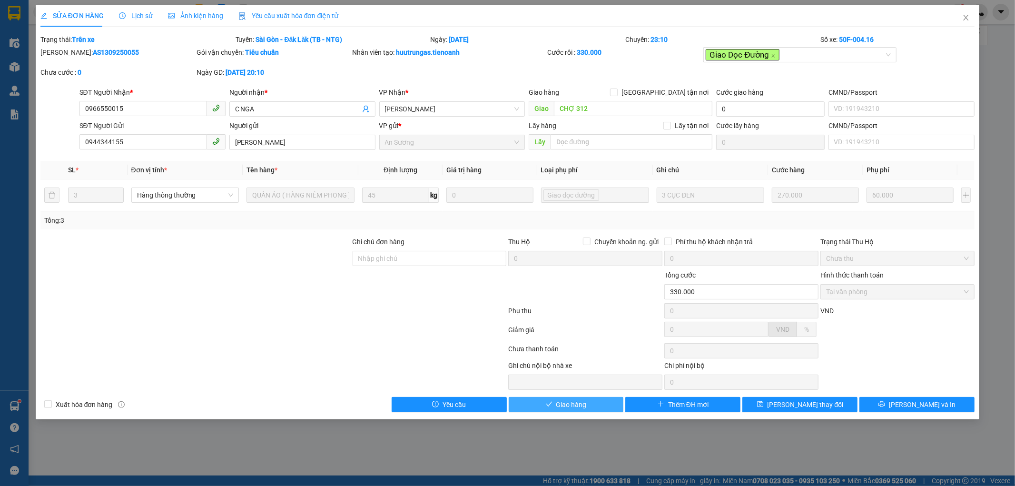
click at [539, 403] on button "Giao hàng" at bounding box center [566, 404] width 115 height 15
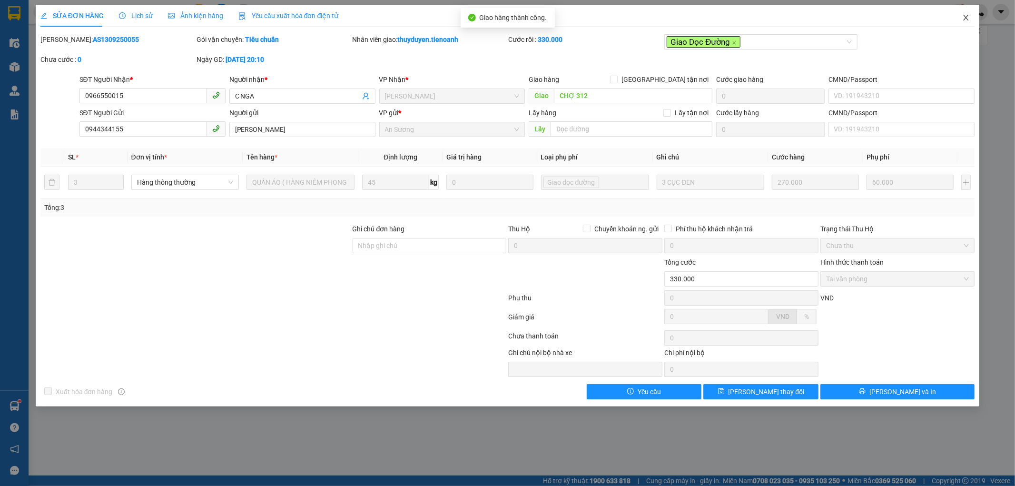
click at [965, 19] on icon "close" at bounding box center [966, 18] width 8 height 8
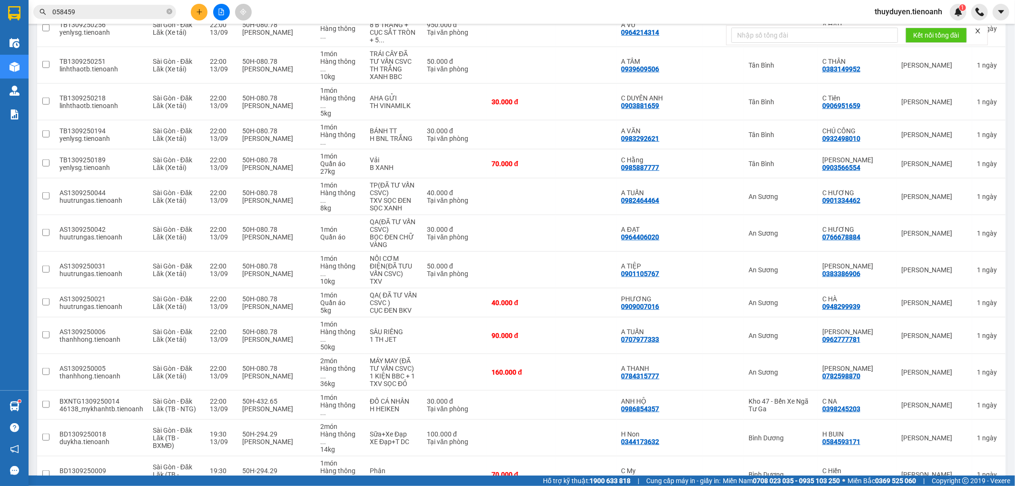
scroll to position [970, 0]
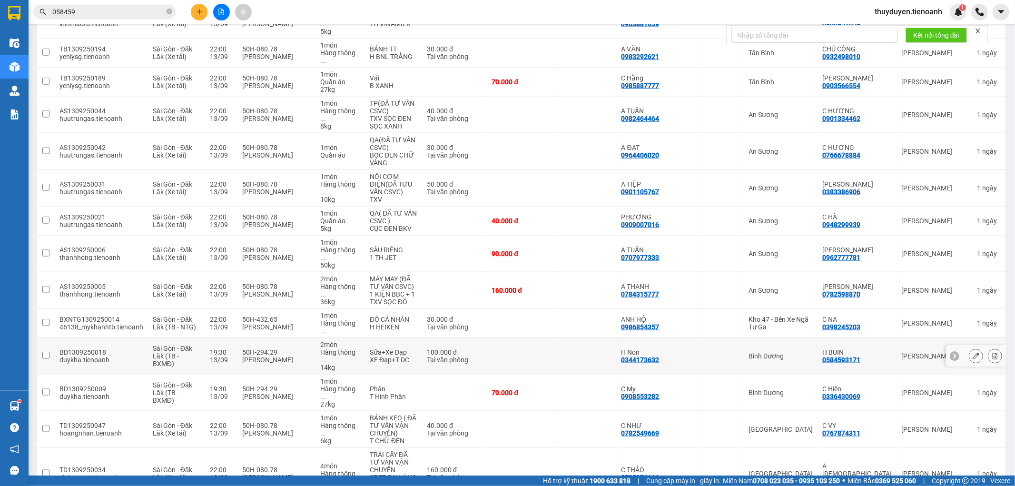
click at [744, 338] on td at bounding box center [723, 356] width 41 height 37
checkbox input "true"
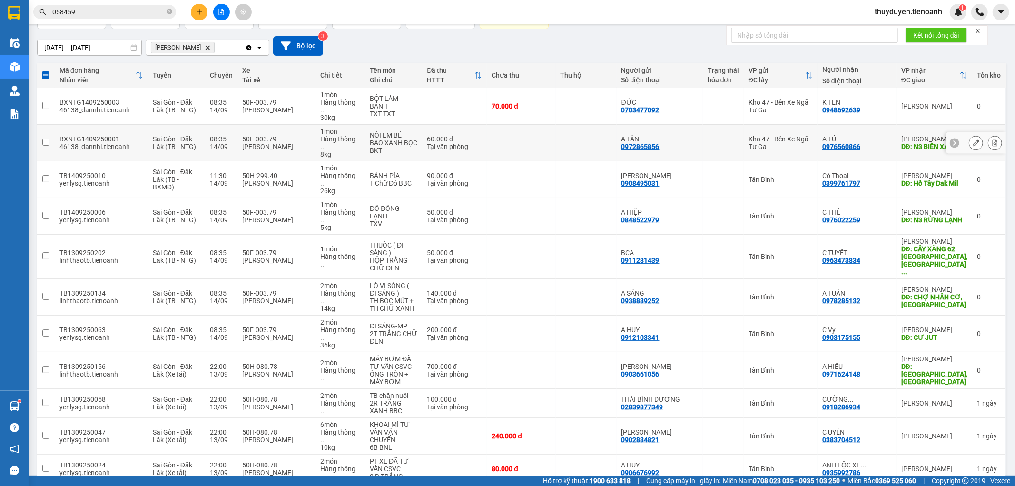
scroll to position [0, 0]
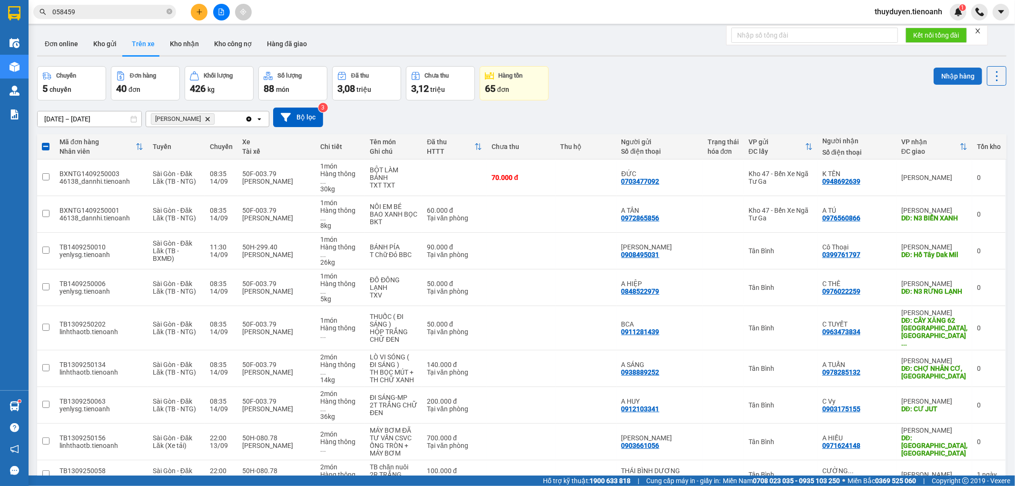
click at [936, 77] on button "Nhập hàng" at bounding box center [958, 76] width 49 height 17
click at [188, 39] on button "Kho nhận" at bounding box center [184, 43] width 44 height 23
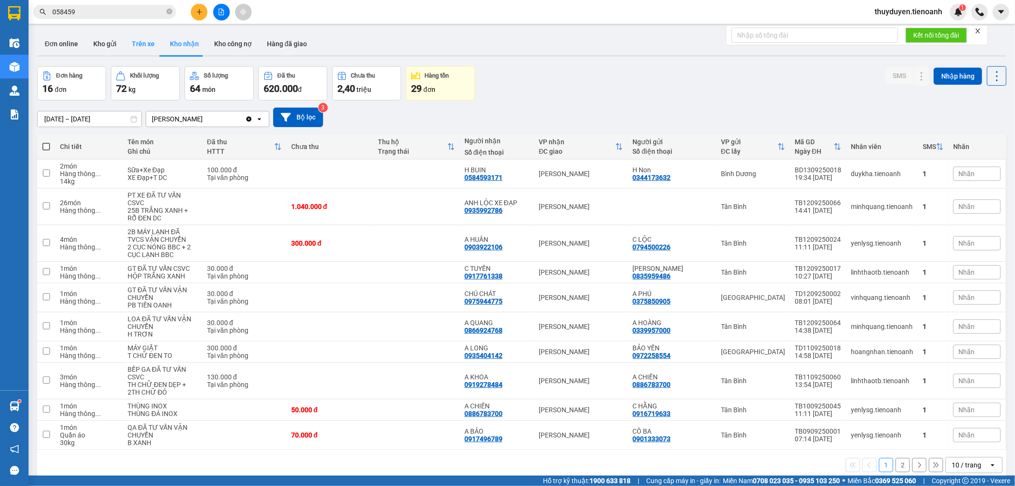
click at [130, 44] on button "Trên xe" at bounding box center [143, 43] width 38 height 23
type input "[DATE] – [DATE]"
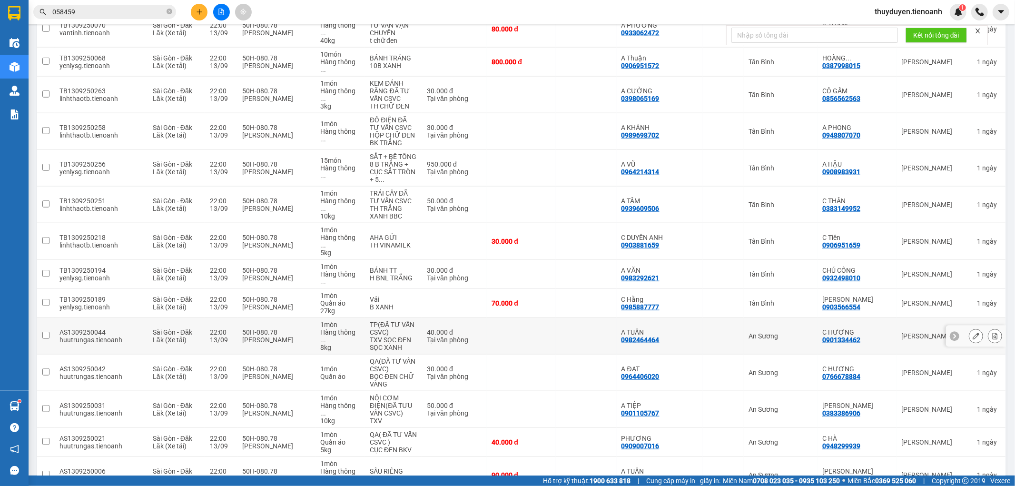
scroll to position [793, 0]
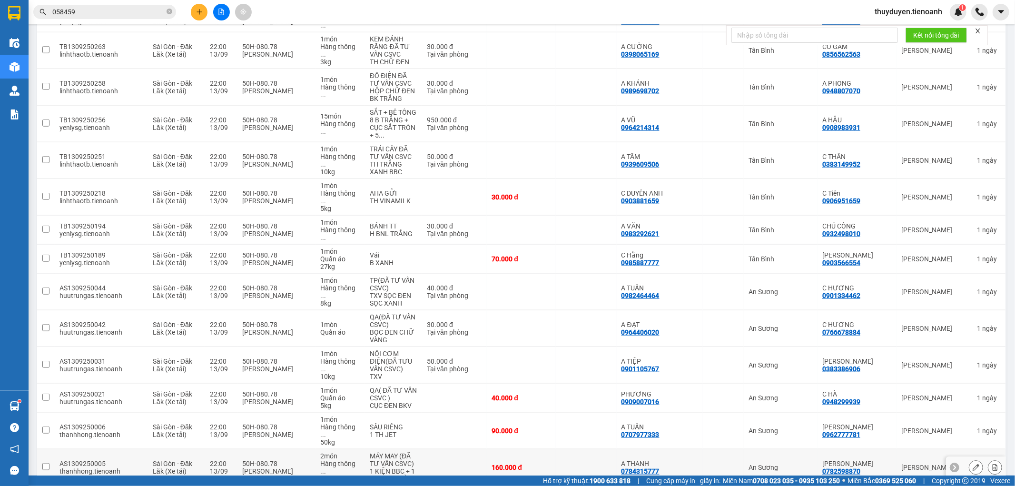
click at [617, 449] on td at bounding box center [586, 467] width 61 height 37
checkbox input "true"
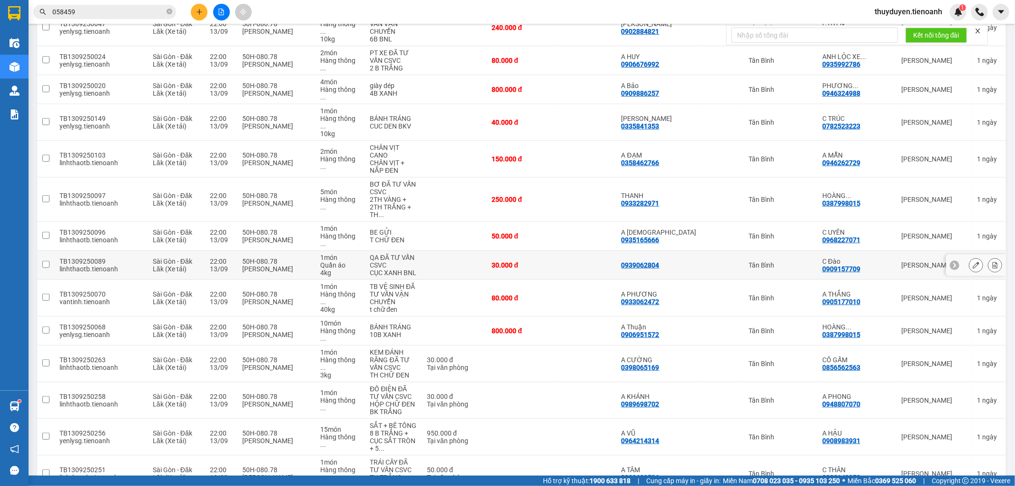
scroll to position [465, 0]
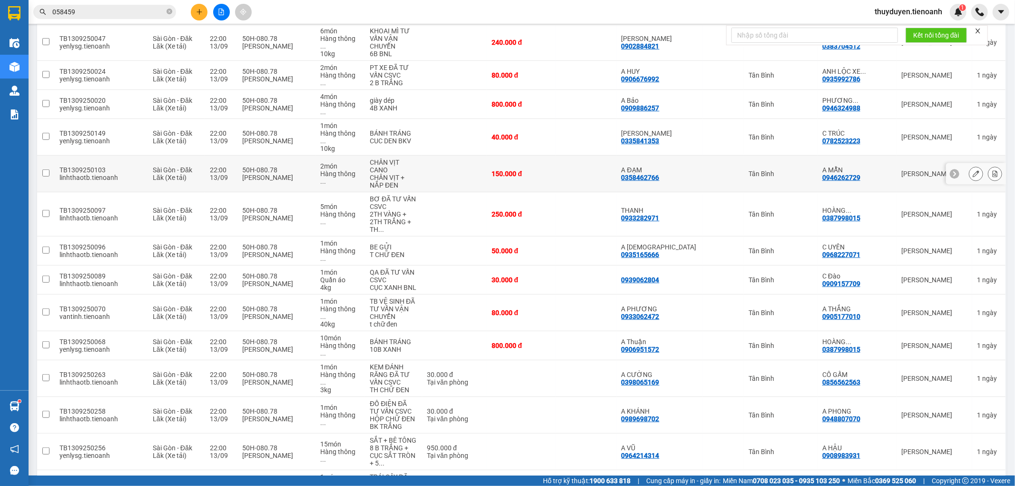
click at [594, 156] on td at bounding box center [586, 174] width 61 height 37
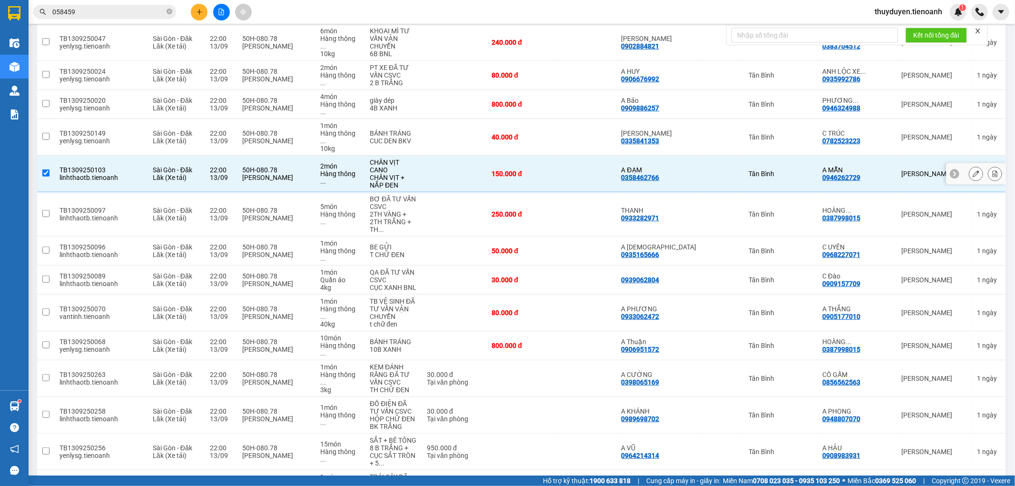
click at [49, 169] on input "checkbox" at bounding box center [45, 172] width 7 height 7
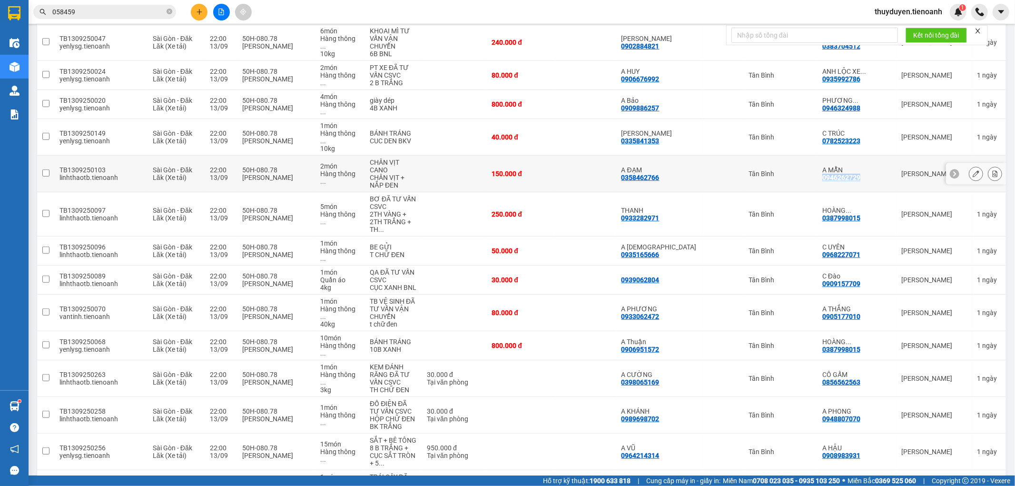
drag, startPoint x: 897, startPoint y: 103, endPoint x: 842, endPoint y: 105, distance: 54.3
click at [842, 156] on tr "TB1309250103 linhthaotb.tienoanh Sài Gòn - Đăk Lăk (Xe tải) 22:00 13/09 50H-080…" at bounding box center [521, 174] width 969 height 37
checkbox input "true"
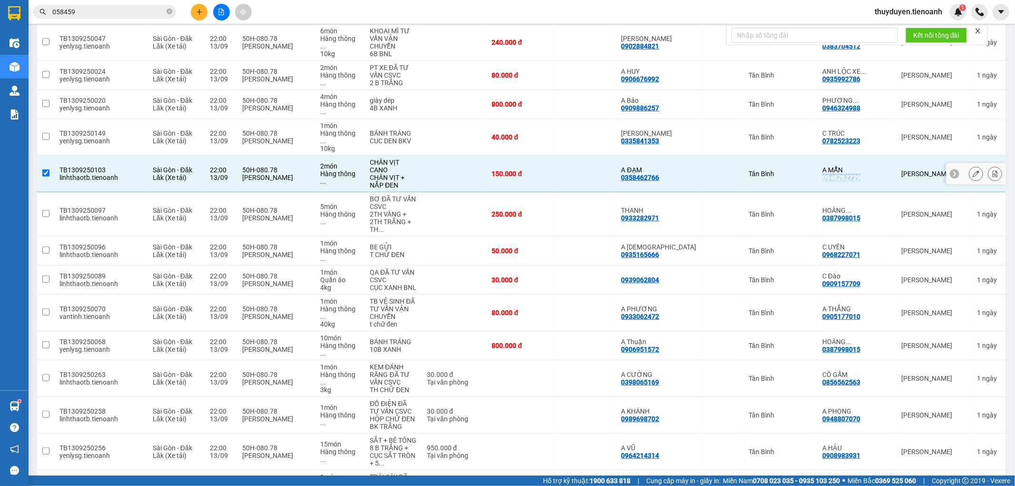
copy div "0946262729"
drag, startPoint x: 97, startPoint y: 2, endPoint x: 100, endPoint y: 7, distance: 5.4
click at [97, 3] on div "Kết quả tìm kiếm ( 12 ) Bộ lọc Mã ĐH Trạng thái Món hàng Thu hộ Tổng cước Chưa …" at bounding box center [507, 12] width 1015 height 24
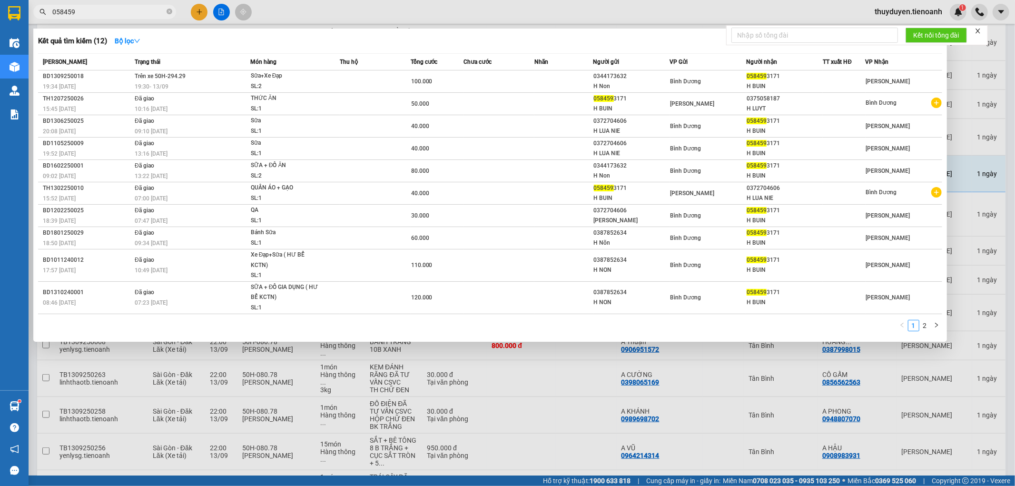
drag, startPoint x: 101, startPoint y: 12, endPoint x: 0, endPoint y: 18, distance: 101.1
click at [0, 17] on section "Kết quả tìm kiếm ( 12 ) Bộ lọc Mã ĐH Trạng thái Món hàng Thu hộ Tổng cước Chưa …" at bounding box center [507, 243] width 1015 height 486
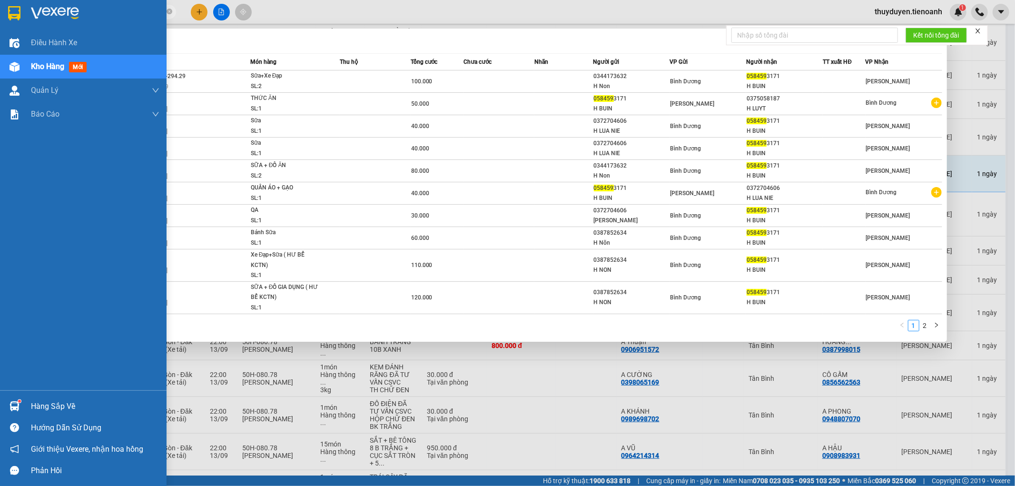
paste input "94626272"
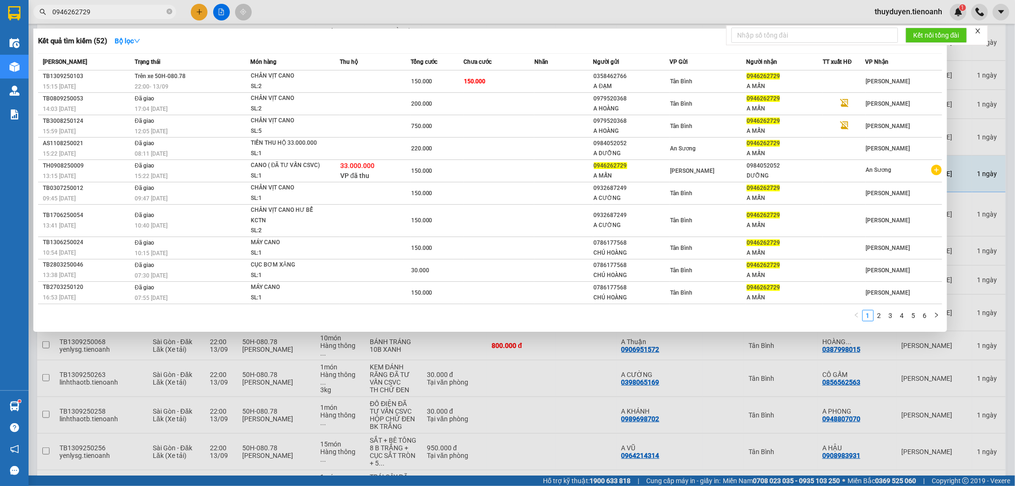
type input "0946262729"
click at [610, 410] on div at bounding box center [507, 243] width 1015 height 486
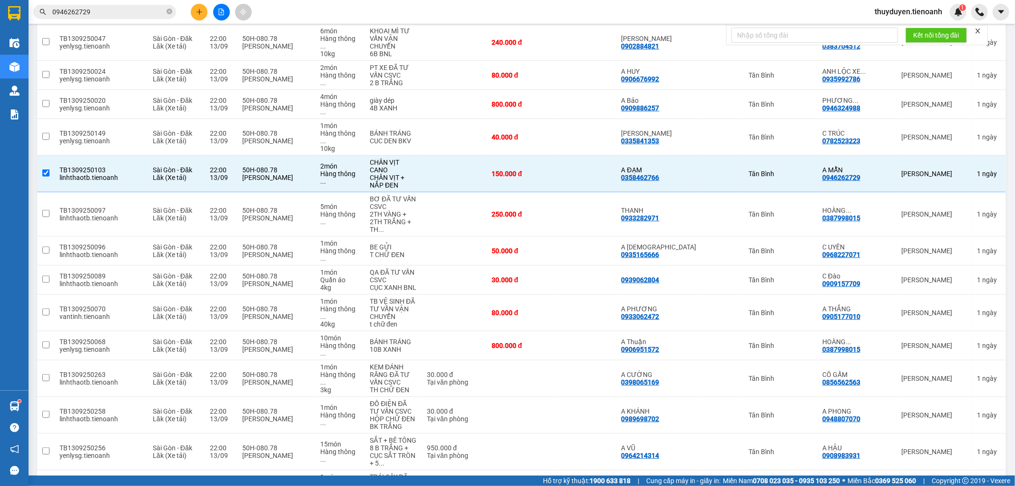
click at [124, 12] on input "0946262729" at bounding box center [108, 12] width 112 height 10
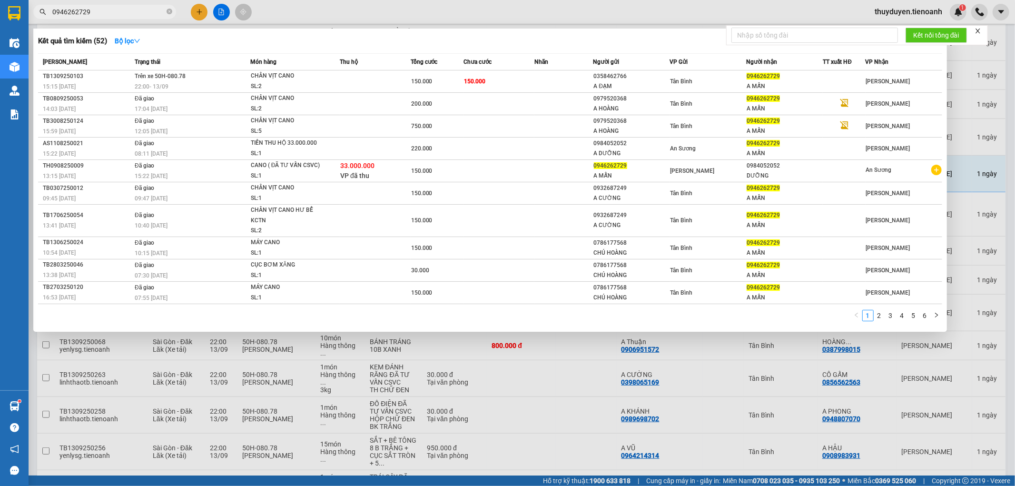
drag, startPoint x: 124, startPoint y: 12, endPoint x: 34, endPoint y: 35, distance: 92.2
click at [34, 20] on div "Kết quả tìm kiếm ( 52 ) Bộ lọc Mã ĐH Trạng thái Món hàng Thu hộ Tổng cước Chưa …" at bounding box center [93, 12] width 186 height 17
click at [170, 12] on icon "close-circle" at bounding box center [170, 12] width 6 height 6
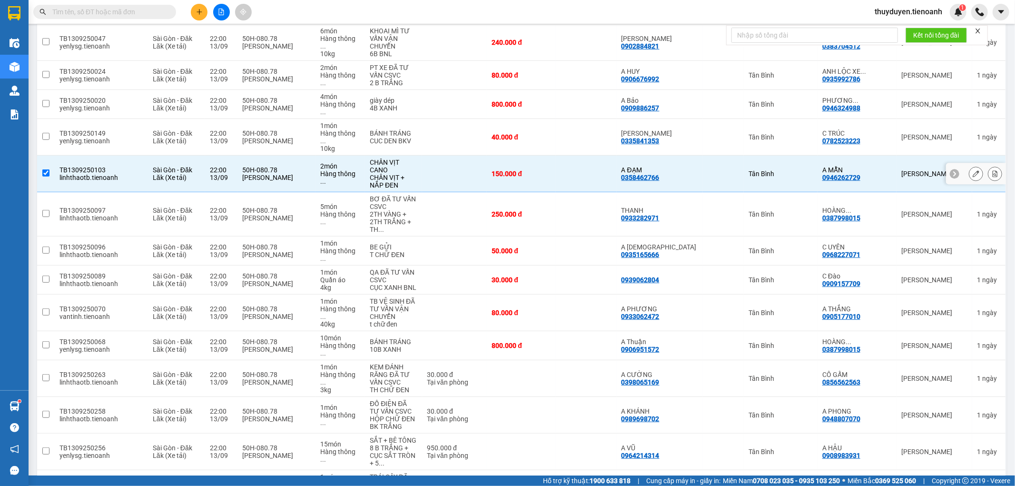
click at [464, 156] on td at bounding box center [454, 174] width 65 height 37
checkbox input "false"
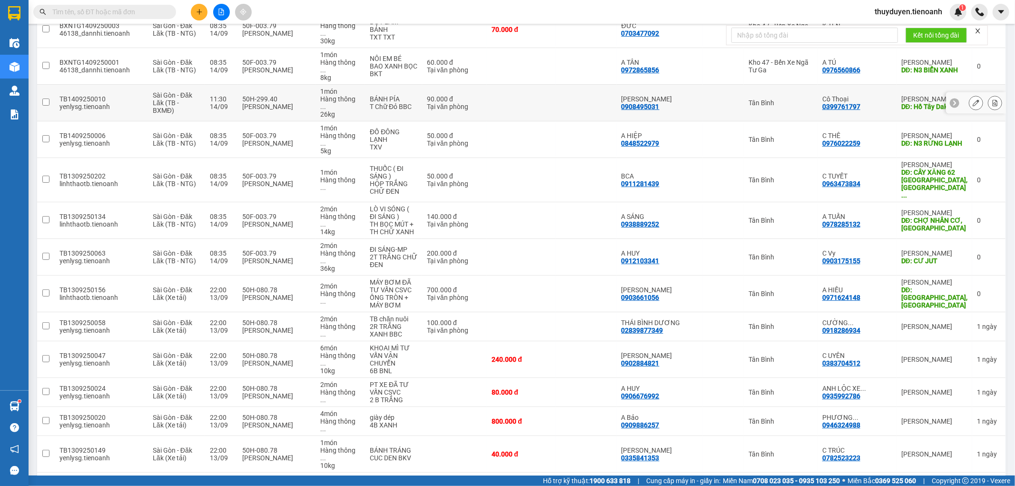
scroll to position [0, 0]
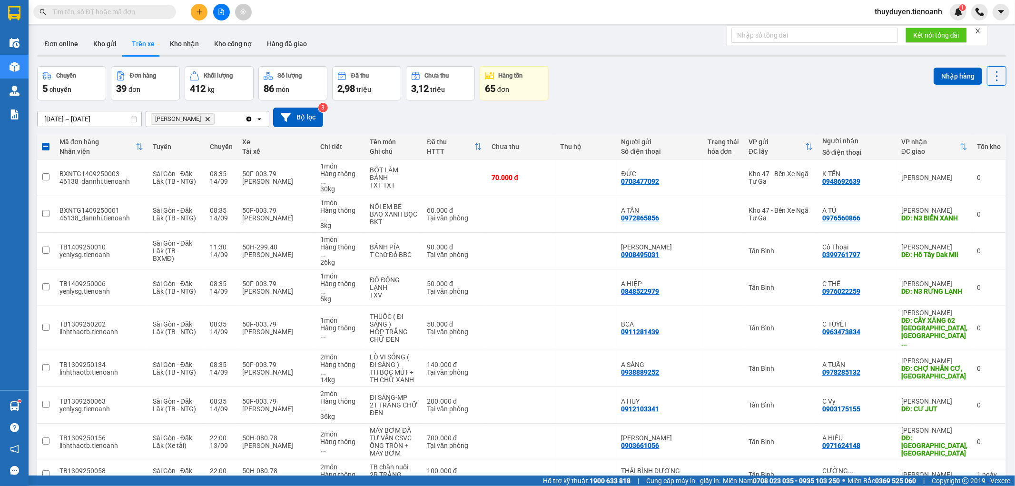
click at [223, 16] on button at bounding box center [221, 12] width 17 height 17
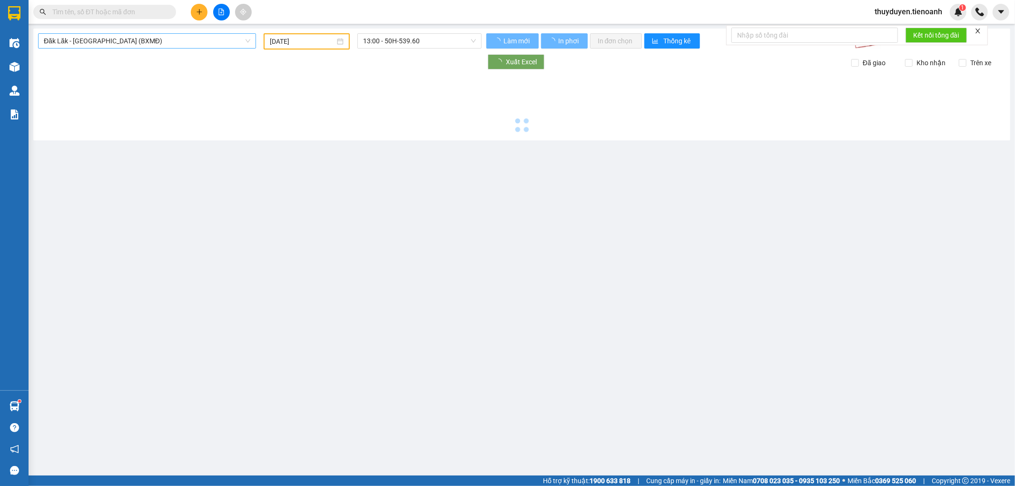
type input "14/09/2025"
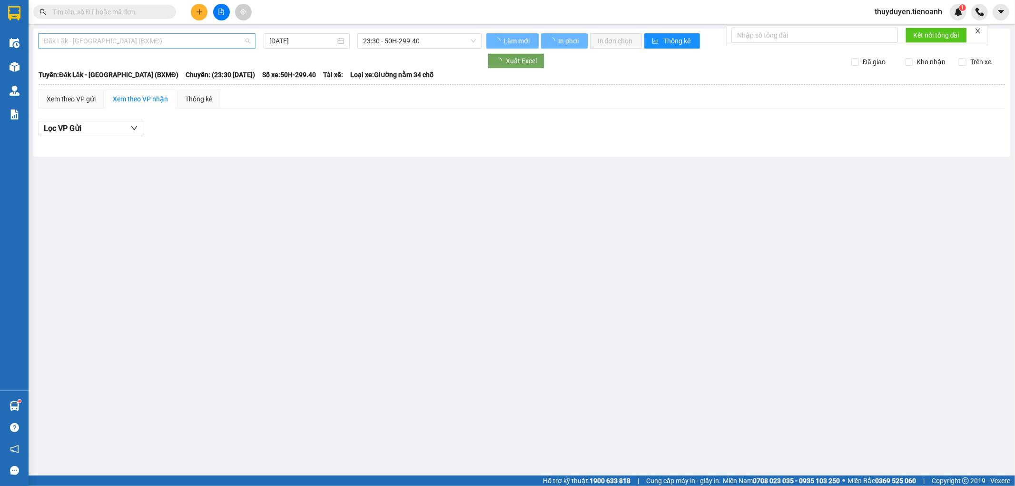
click at [168, 37] on span "Đăk Lăk - Sài Gòn (BXMĐ)" at bounding box center [147, 41] width 207 height 14
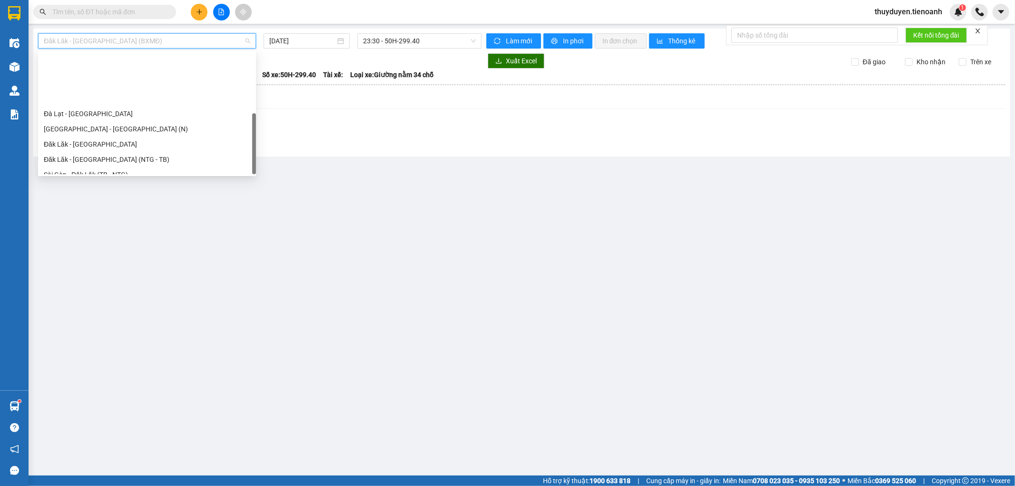
scroll to position [121, 0]
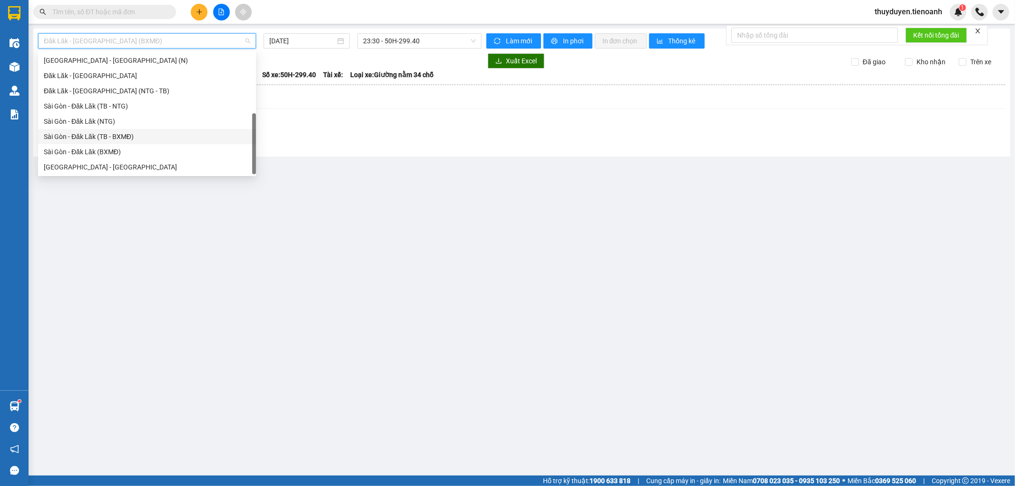
click at [97, 136] on div "Sài Gòn - Đăk Lăk (TB - BXMĐ)" at bounding box center [147, 136] width 207 height 10
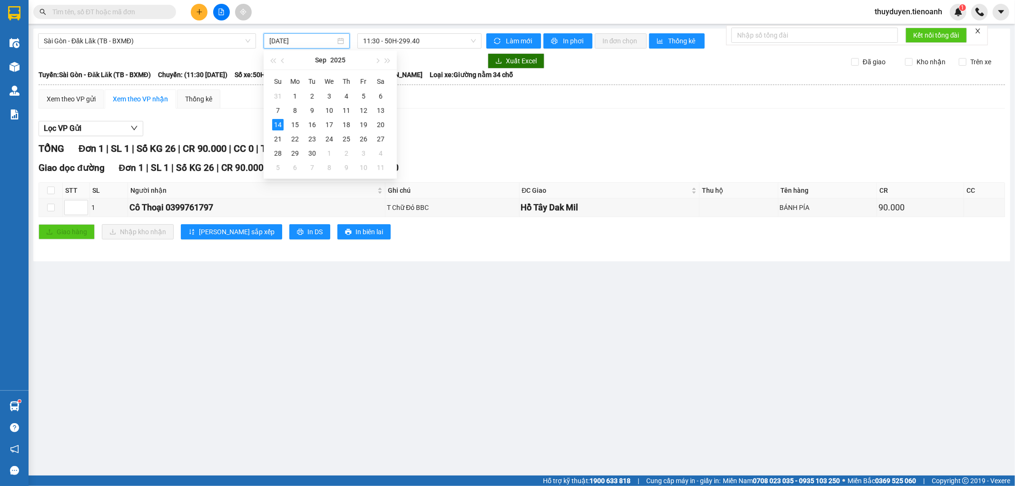
click at [297, 41] on input "14/09/2025" at bounding box center [302, 41] width 66 height 10
click at [385, 112] on div "13" at bounding box center [380, 110] width 11 height 11
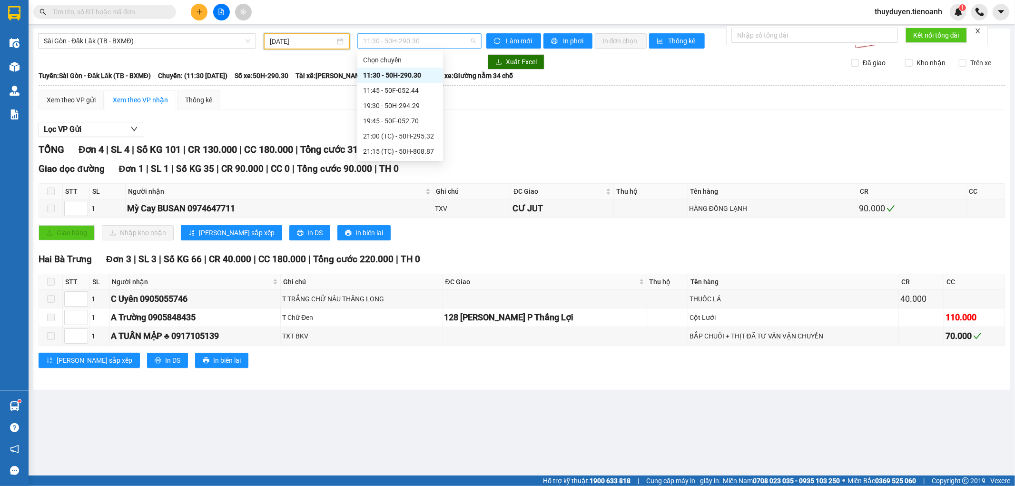
click at [431, 39] on span "11:30 - 50H-290.30" at bounding box center [419, 41] width 112 height 14
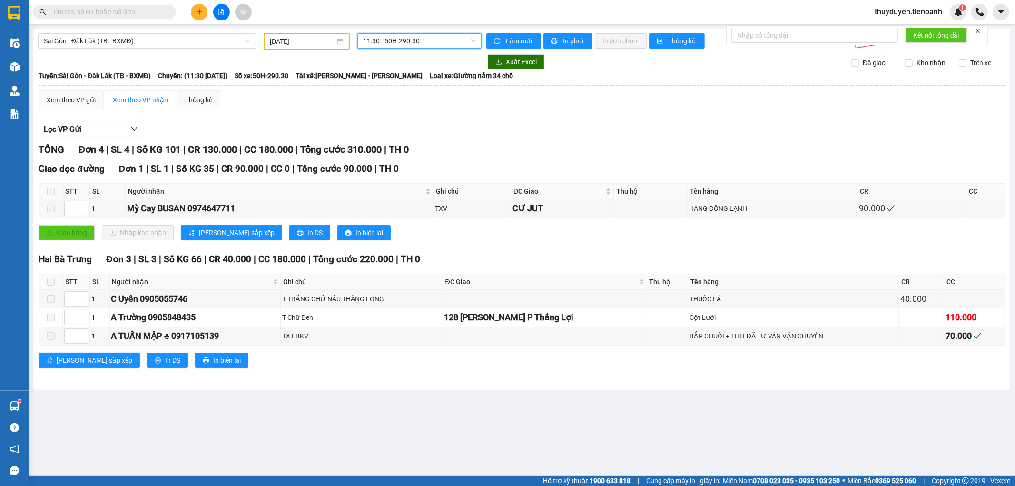
click at [455, 39] on span "11:30 - 50H-290.30" at bounding box center [419, 41] width 112 height 14
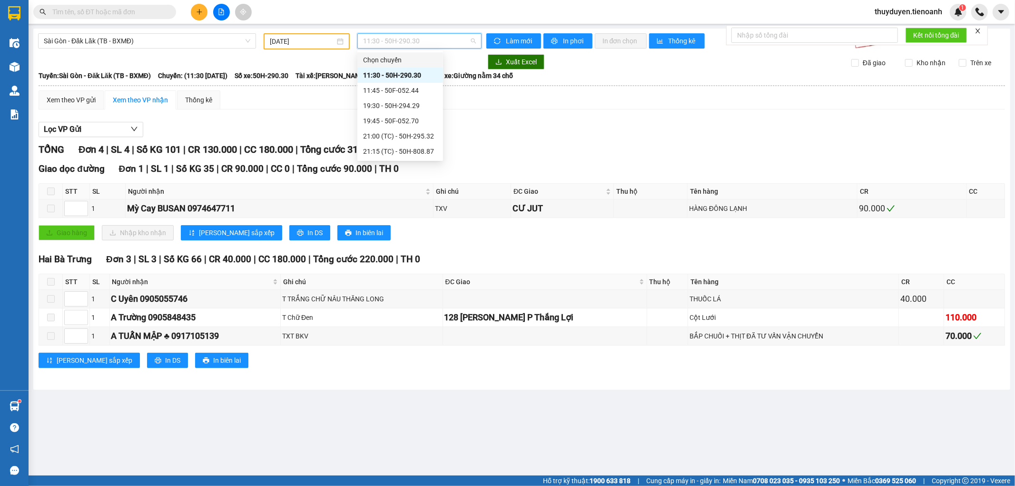
click at [437, 45] on span "11:30 - 50H-290.30" at bounding box center [419, 41] width 112 height 14
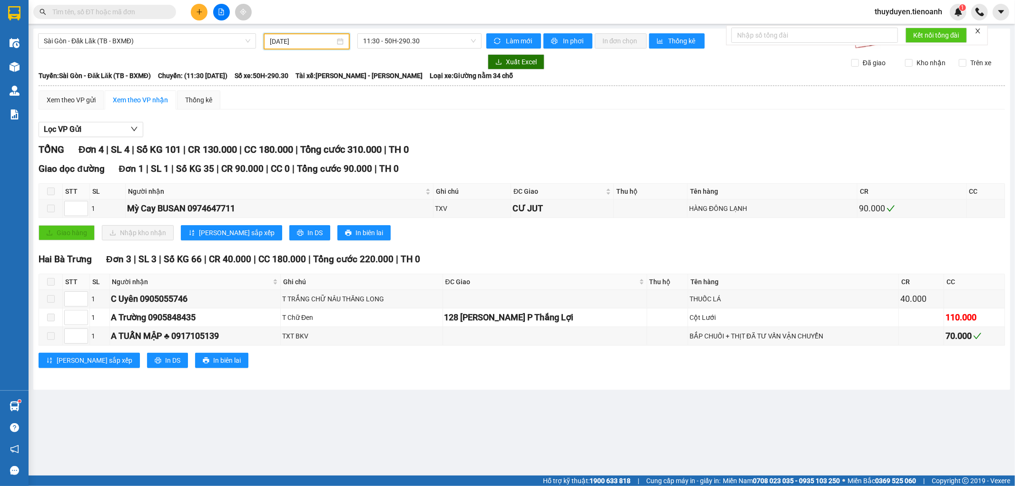
click at [298, 40] on input "[DATE]" at bounding box center [302, 41] width 65 height 10
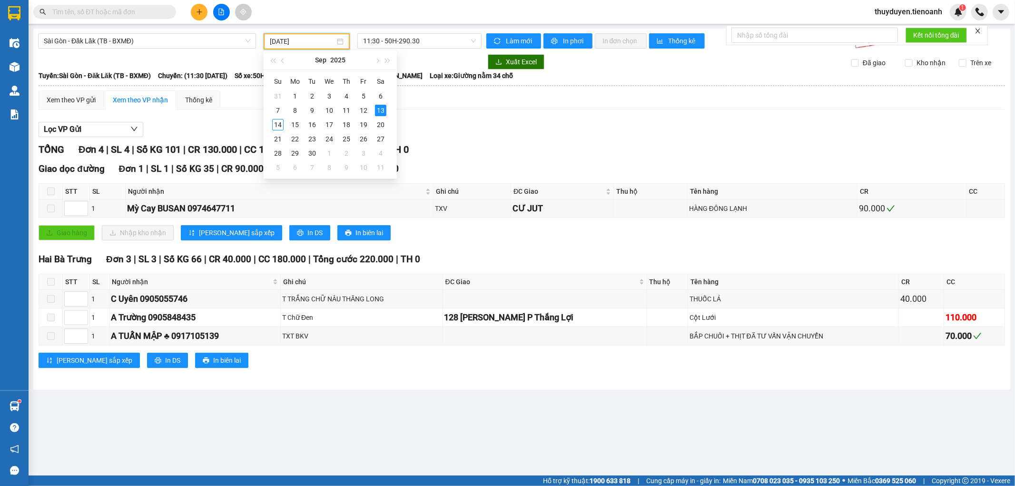
type input "[DATE]"
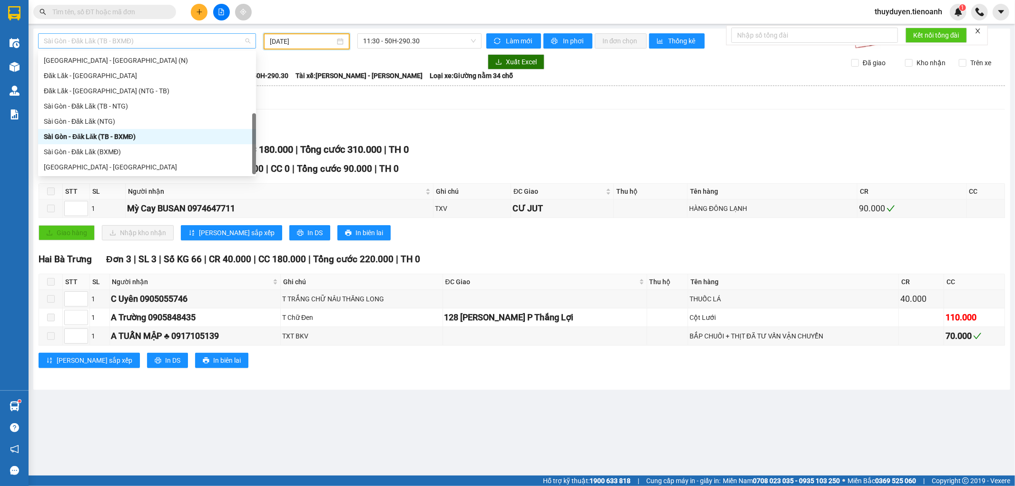
click at [174, 41] on span "Sài Gòn - Đăk Lăk (TB - BXMĐ)" at bounding box center [147, 41] width 207 height 14
click at [109, 106] on div "Sài Gòn - Đăk Lăk (TB - NTG)" at bounding box center [147, 106] width 207 height 10
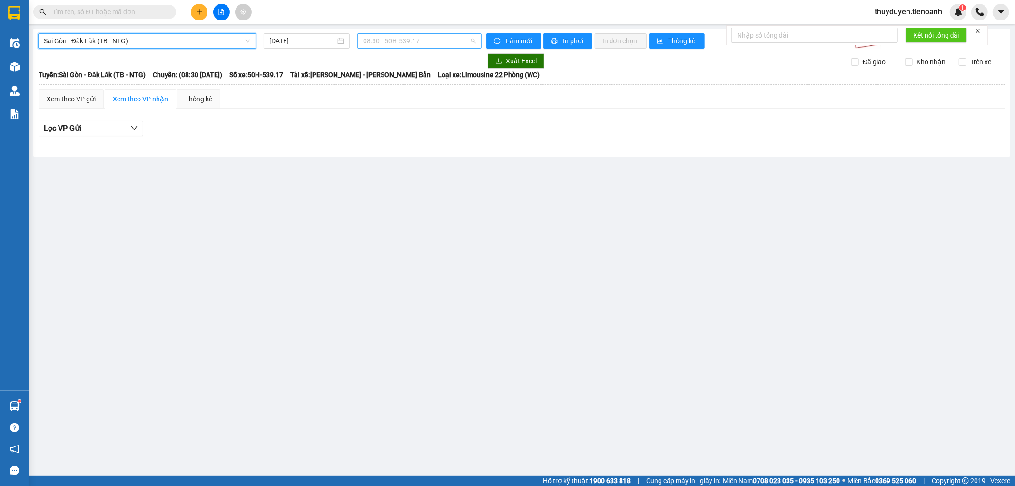
click at [415, 35] on span "08:30 - 50H-539.17" at bounding box center [419, 41] width 112 height 14
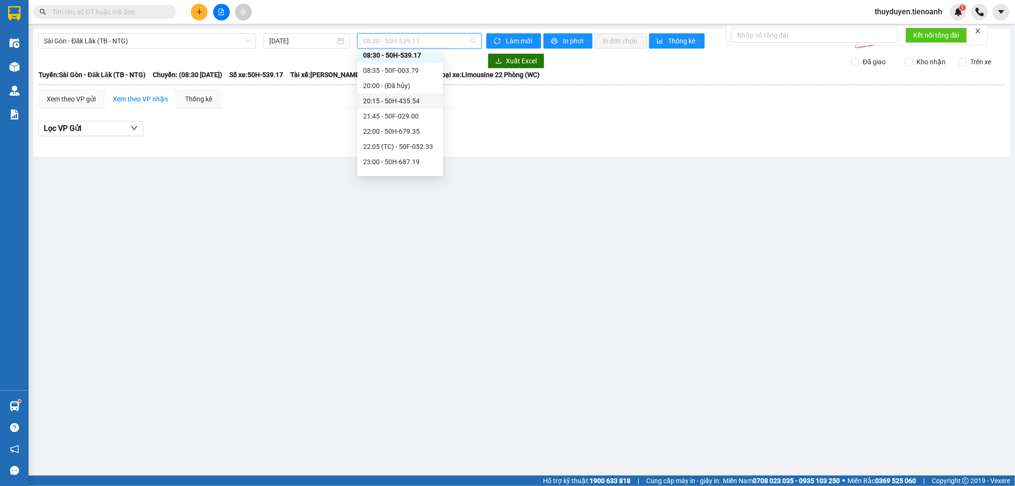
scroll to position [30, 0]
click at [394, 163] on div "23:10 - 50F-029.46" at bounding box center [400, 166] width 74 height 10
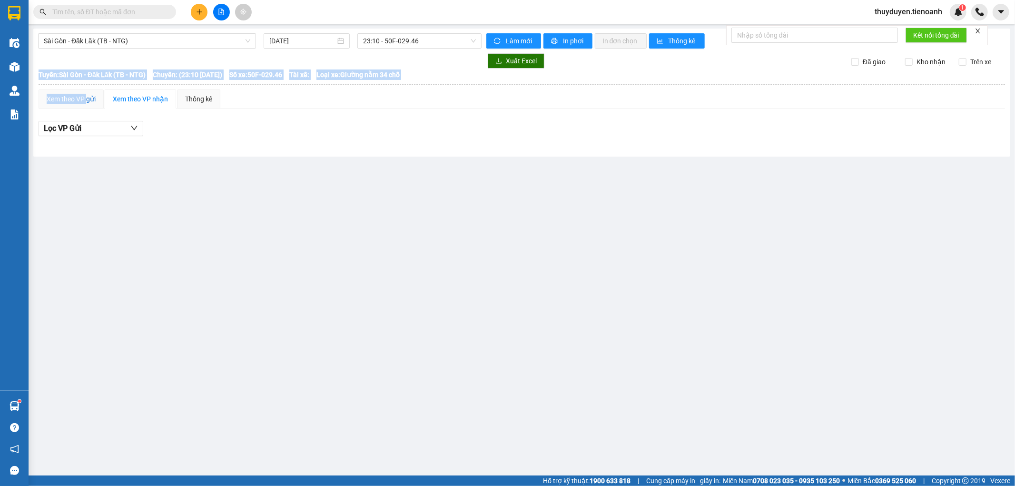
drag, startPoint x: 88, startPoint y: 103, endPoint x: 178, endPoint y: 168, distance: 111.5
click at [159, 178] on main "Sài Gòn - Đăk Lăk (TB - NTG) 14/09/2025 23:10 - 50F-029.46 Làm mới In phơi In đ…" at bounding box center [507, 237] width 1015 height 475
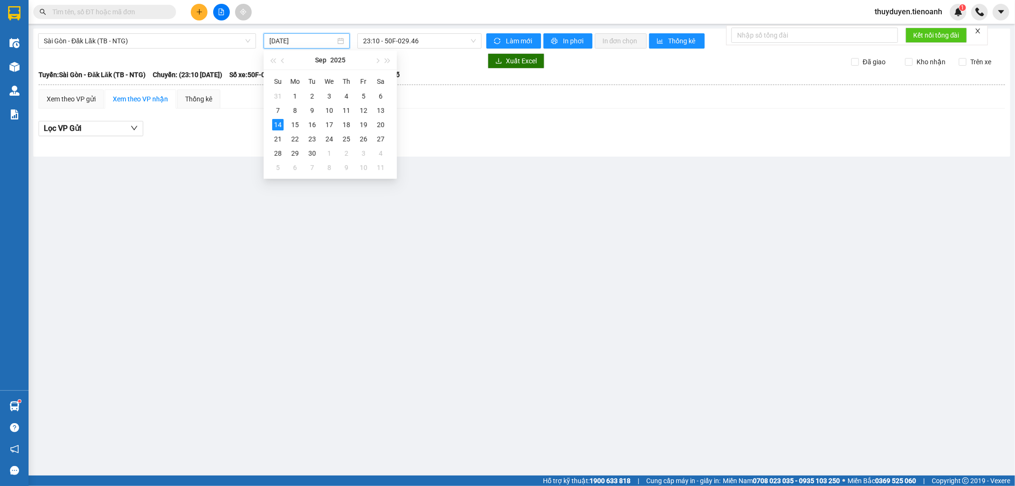
click at [282, 41] on input "14/09/2025" at bounding box center [302, 41] width 66 height 10
click at [383, 110] on div "13" at bounding box center [380, 110] width 11 height 11
type input "[DATE]"
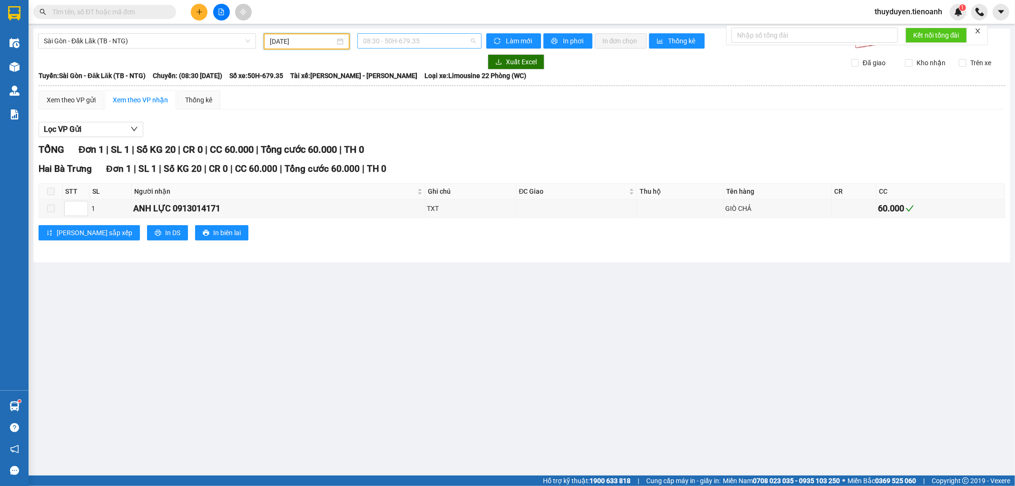
scroll to position [15, 0]
click at [425, 40] on span "08:30 - 50H-679.35" at bounding box center [419, 41] width 112 height 14
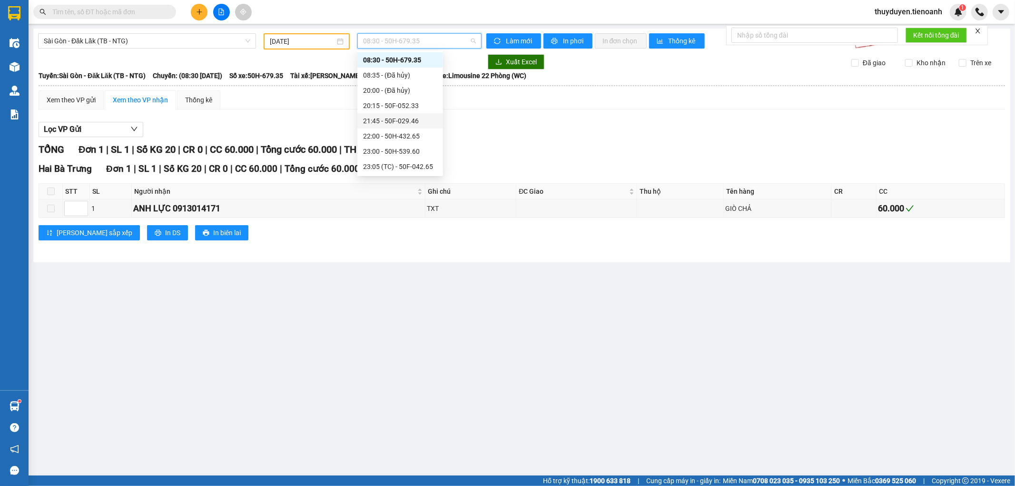
click at [404, 122] on div "21:45 - 50F-029.46" at bounding box center [400, 121] width 74 height 10
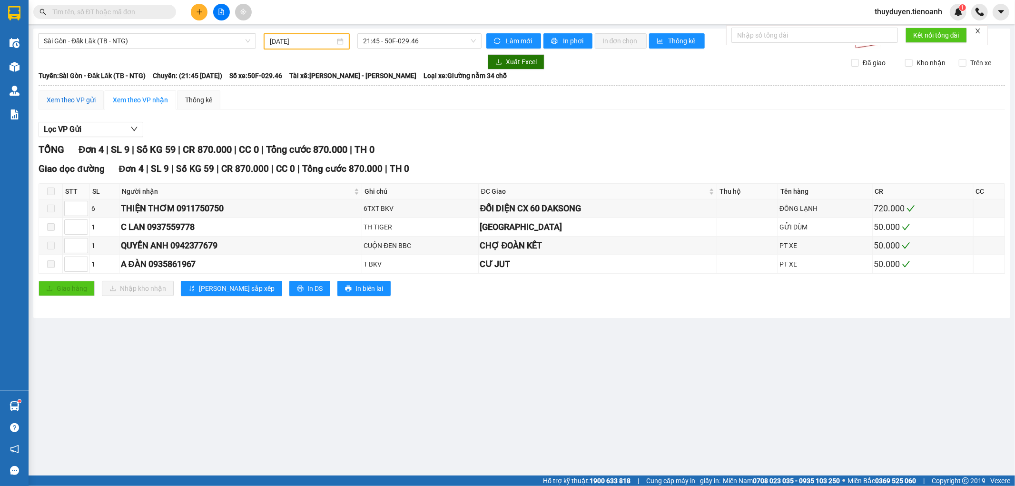
click at [74, 100] on div "Xem theo VP gửi" at bounding box center [71, 100] width 49 height 10
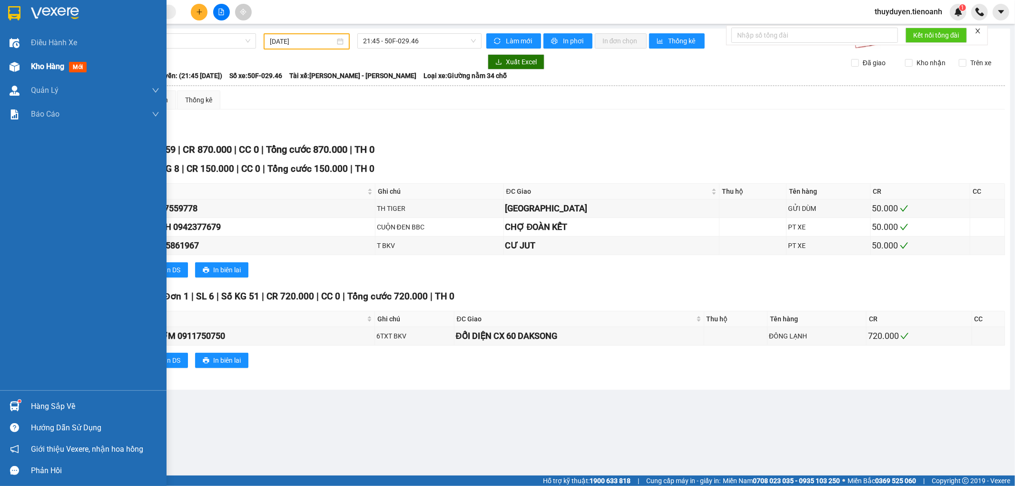
click at [53, 67] on span "Kho hàng" at bounding box center [47, 66] width 33 height 9
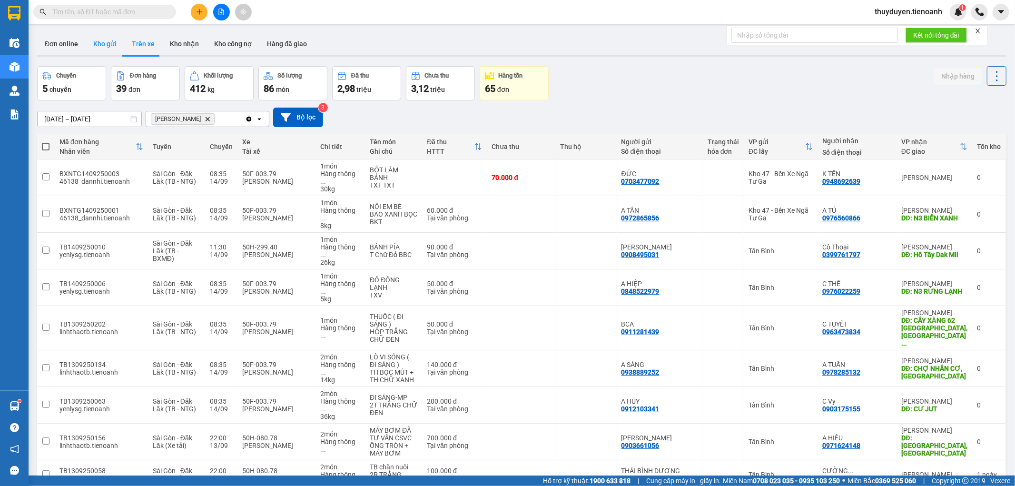
click at [100, 41] on button "Kho gửi" at bounding box center [105, 43] width 39 height 23
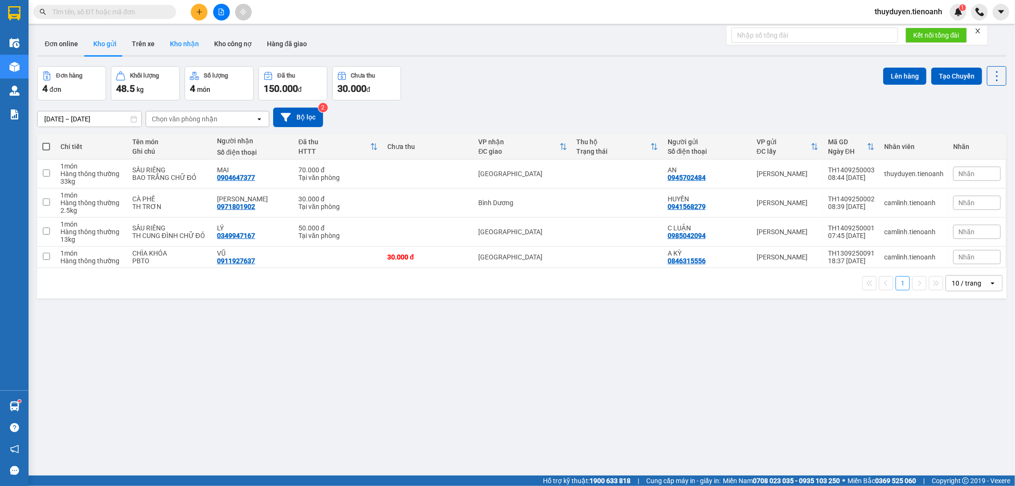
click at [181, 49] on button "Kho nhận" at bounding box center [184, 43] width 44 height 23
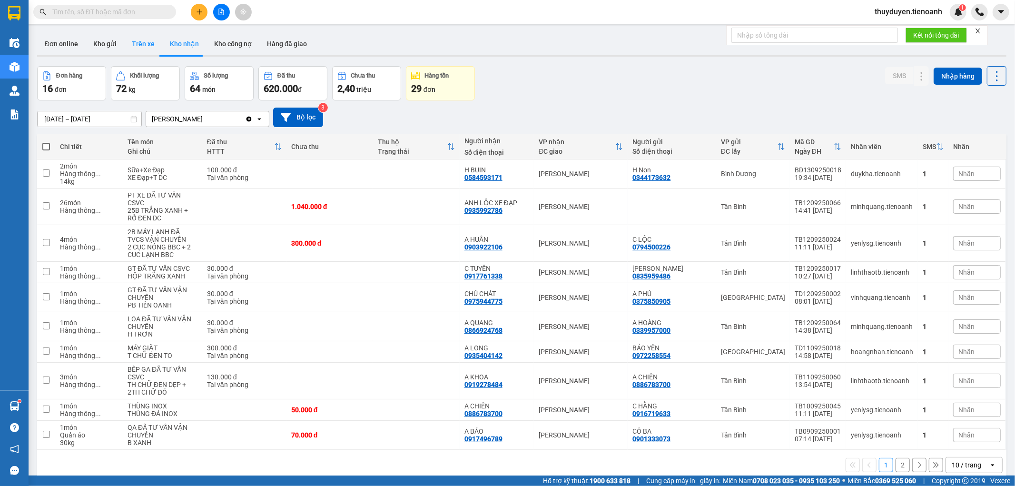
click at [138, 39] on button "Trên xe" at bounding box center [143, 43] width 38 height 23
type input "[DATE] – [DATE]"
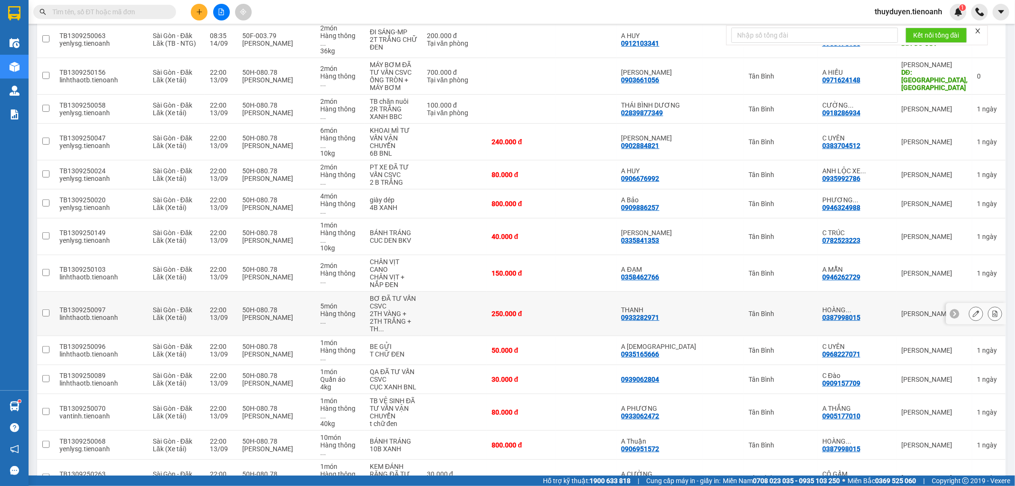
scroll to position [370, 0]
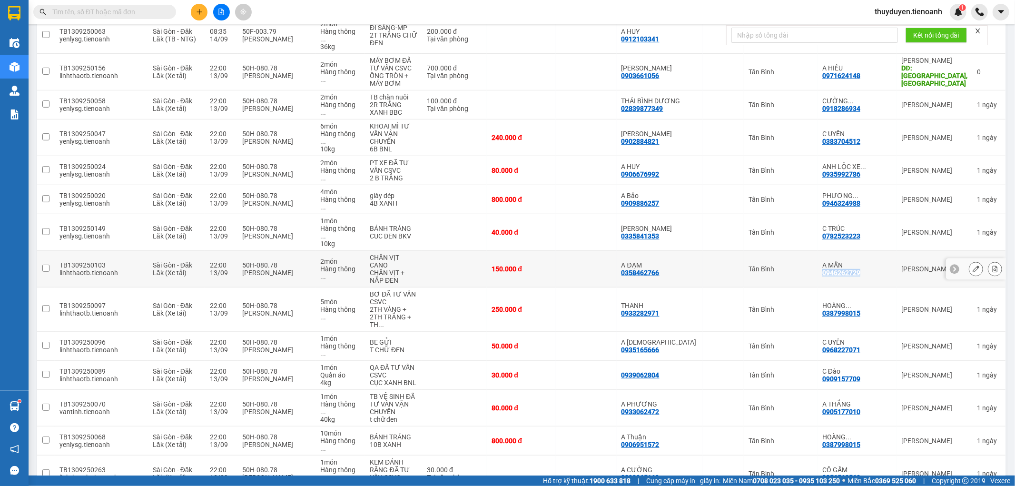
drag, startPoint x: 884, startPoint y: 202, endPoint x: 841, endPoint y: 206, distance: 42.5
click at [841, 251] on td "A MẪN 0946262729" at bounding box center [857, 269] width 79 height 37
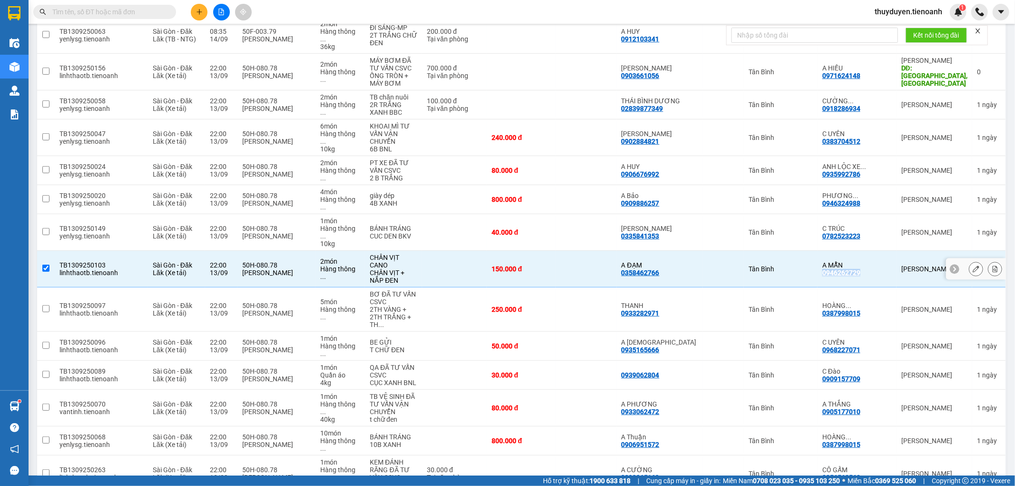
copy div "0946262729"
click at [487, 251] on td at bounding box center [454, 269] width 65 height 37
checkbox input "false"
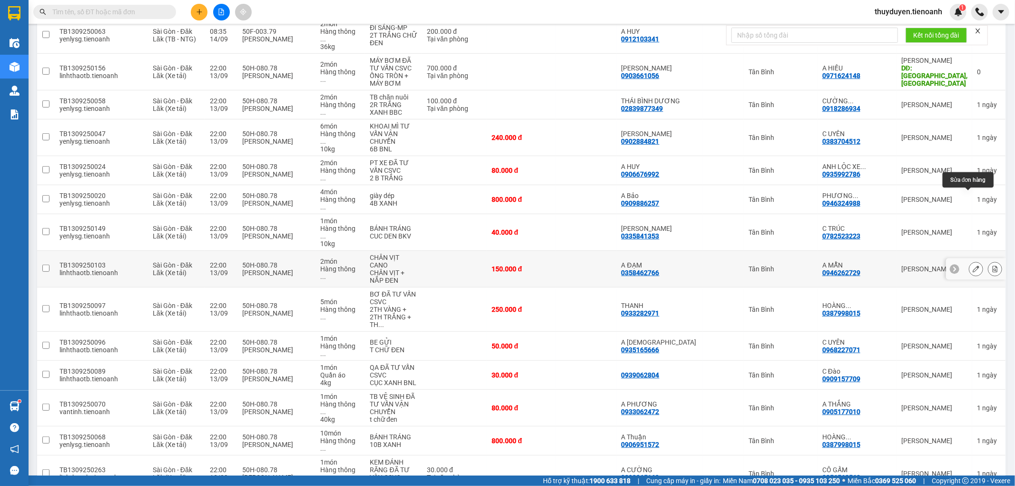
click at [973, 266] on icon at bounding box center [976, 269] width 7 height 7
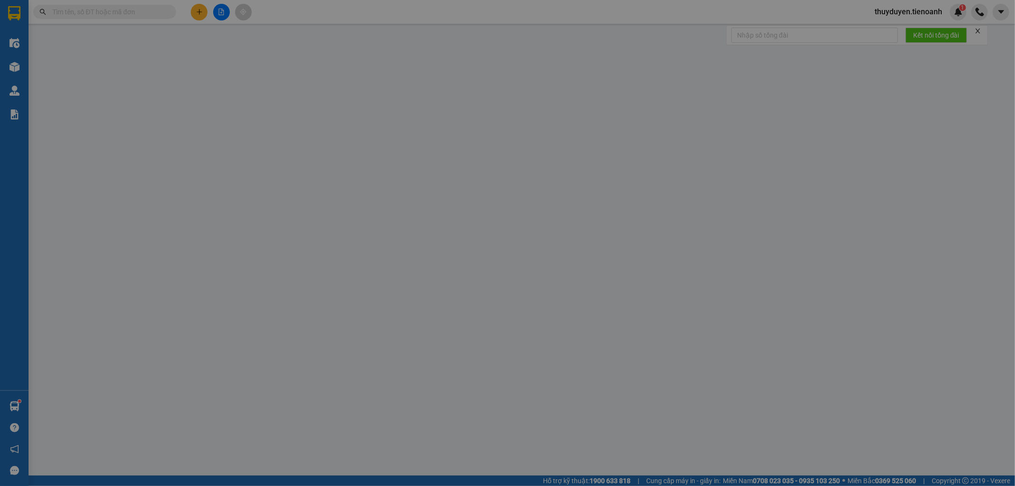
type input "0946262729"
type input "A MẪN"
type input "0358462766"
type input "A ĐẠM"
type input "150.000"
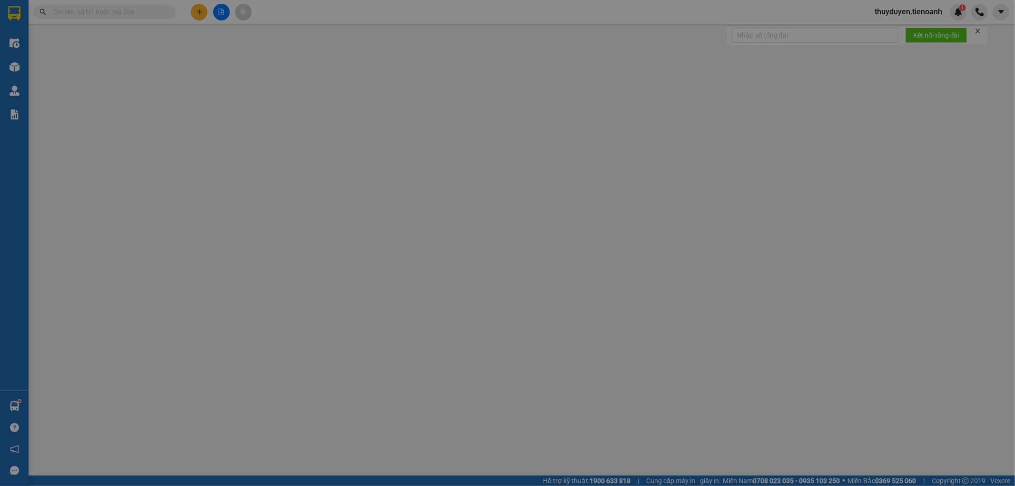
type input "150.000"
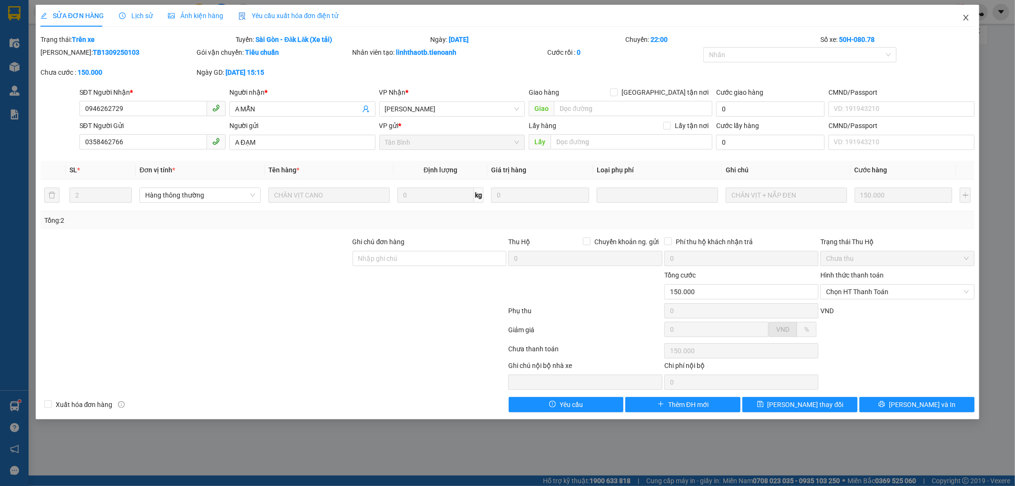
click at [965, 21] on icon "close" at bounding box center [966, 18] width 8 height 8
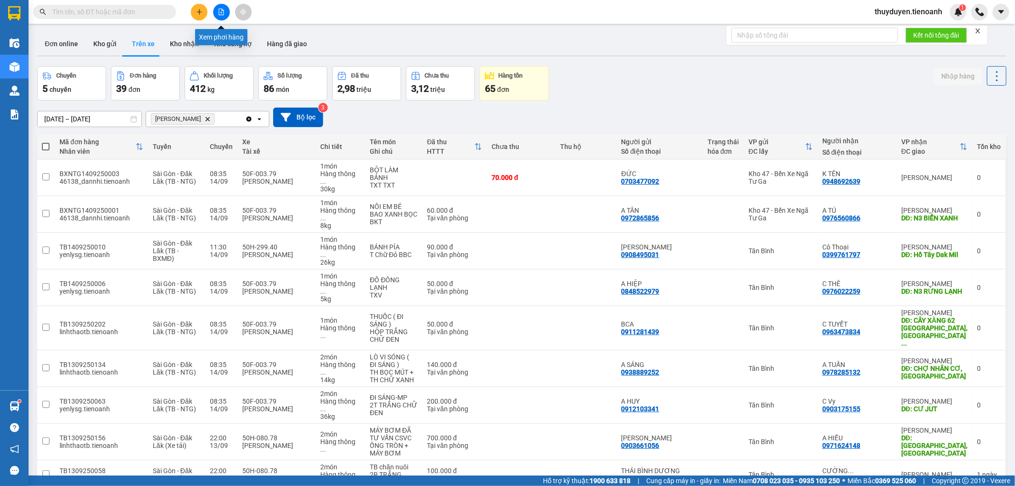
click at [224, 8] on button at bounding box center [221, 12] width 17 height 17
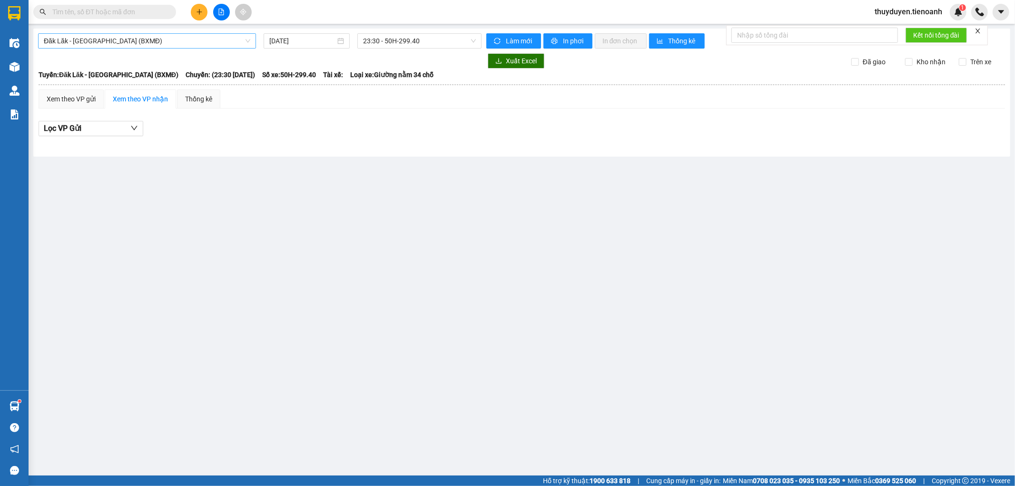
click at [138, 40] on span "Đăk Lăk - Sài Gòn (BXMĐ)" at bounding box center [147, 41] width 207 height 14
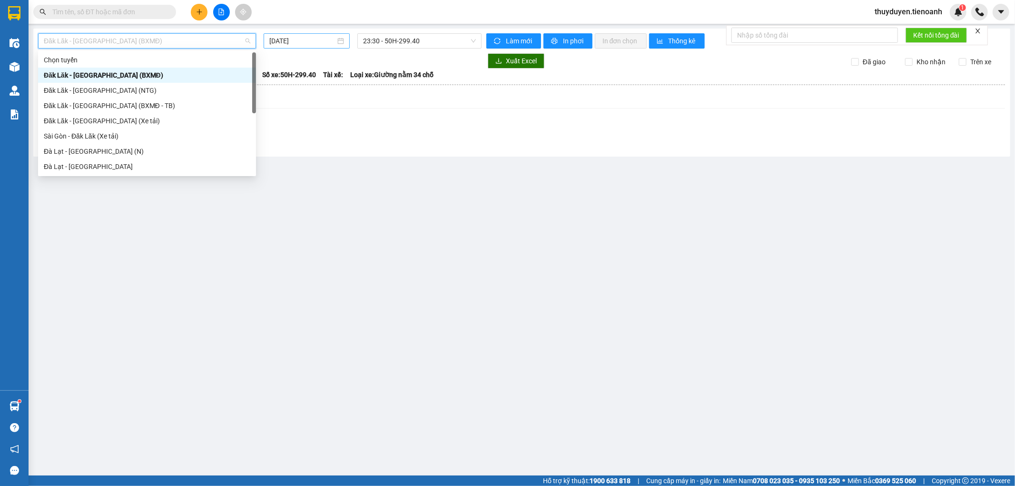
click at [326, 40] on input "14/09/2025" at bounding box center [302, 41] width 66 height 10
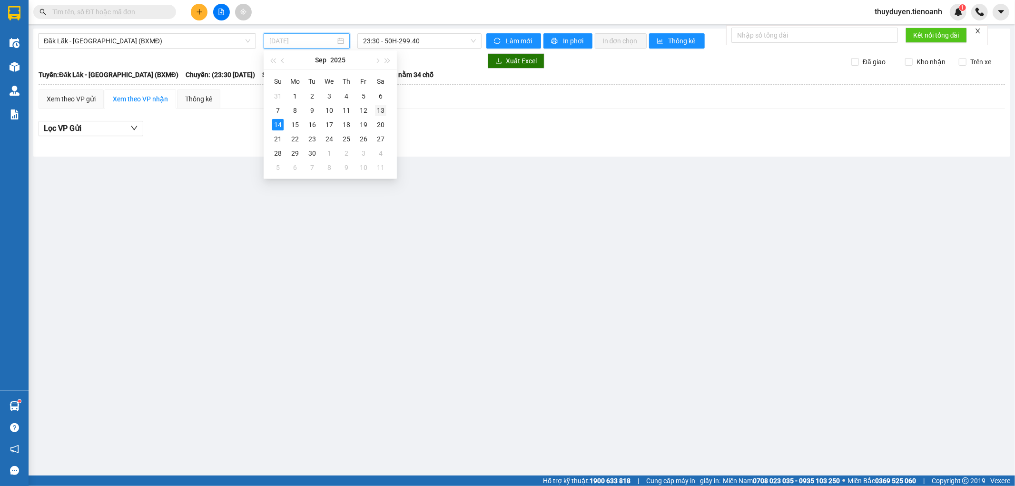
click at [375, 113] on div "13" at bounding box center [380, 110] width 11 height 11
type input "[DATE]"
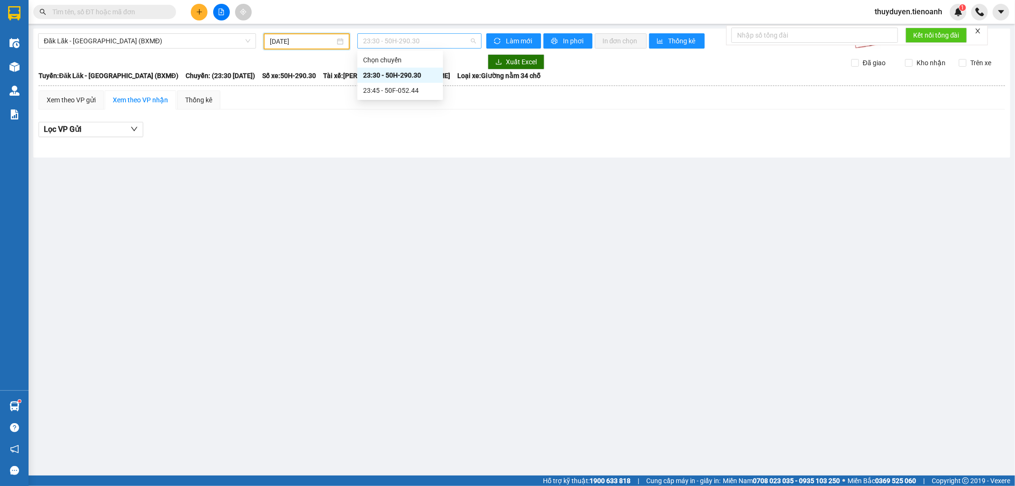
click at [430, 36] on span "23:30 - 50H-290.30" at bounding box center [419, 41] width 112 height 14
click at [163, 48] on span "Đăk Lăk - Sài Gòn (BXMĐ)" at bounding box center [147, 41] width 207 height 14
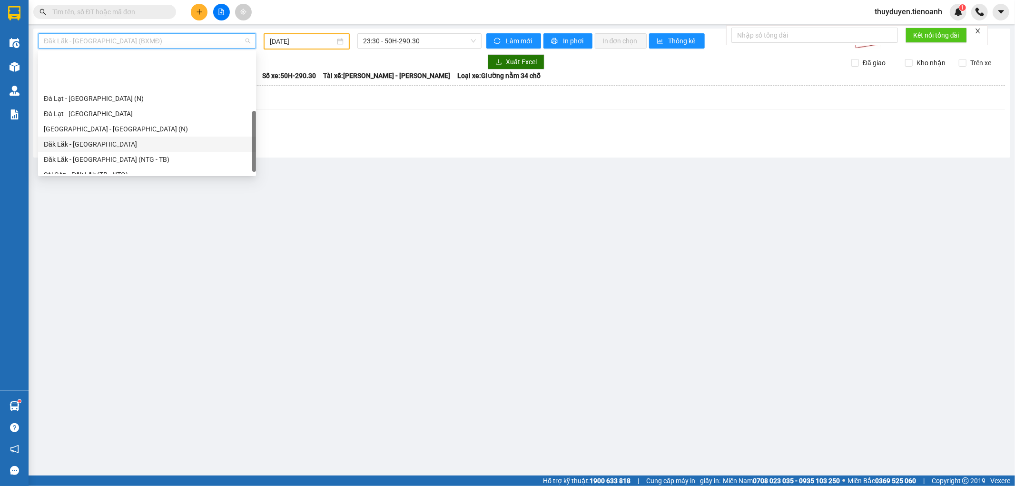
scroll to position [106, 0]
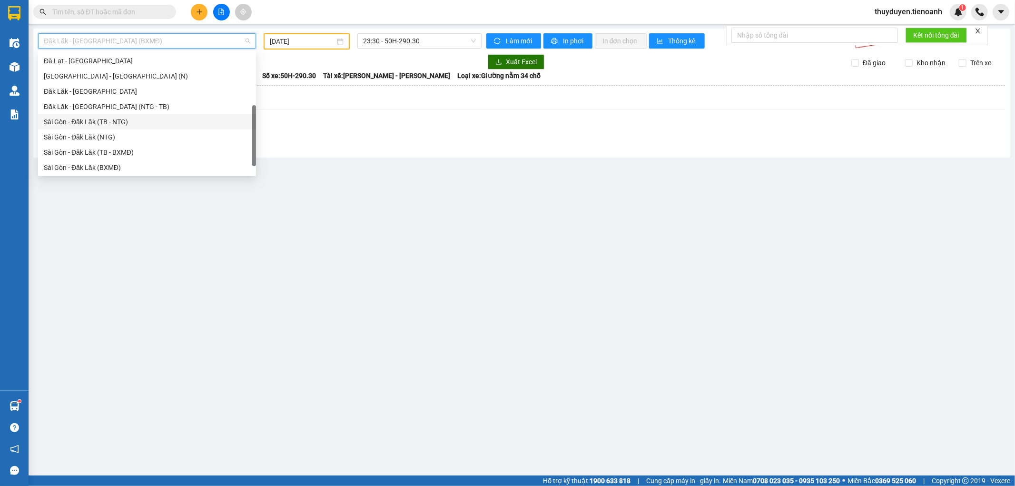
click at [112, 121] on div "Sài Gòn - Đăk Lăk (TB - NTG)" at bounding box center [147, 122] width 207 height 10
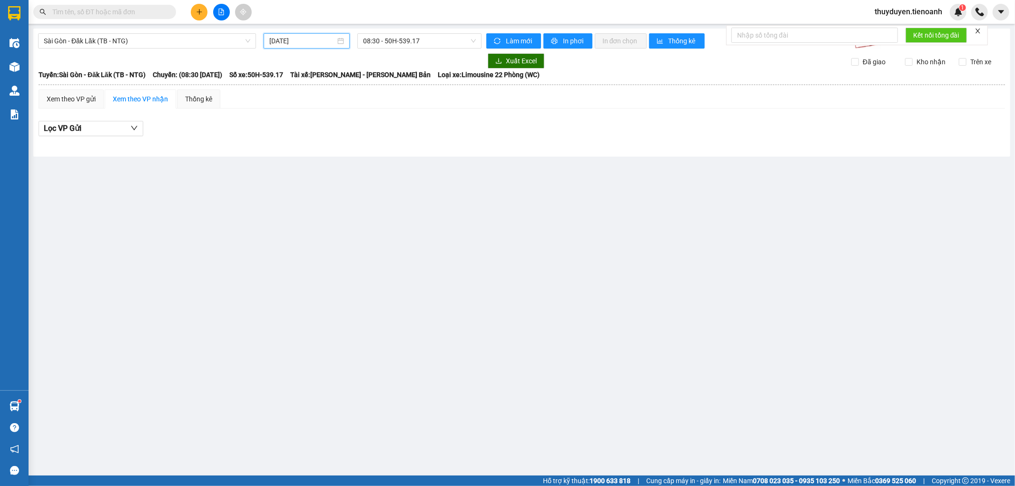
click at [327, 39] on input "14/09/2025" at bounding box center [302, 41] width 66 height 10
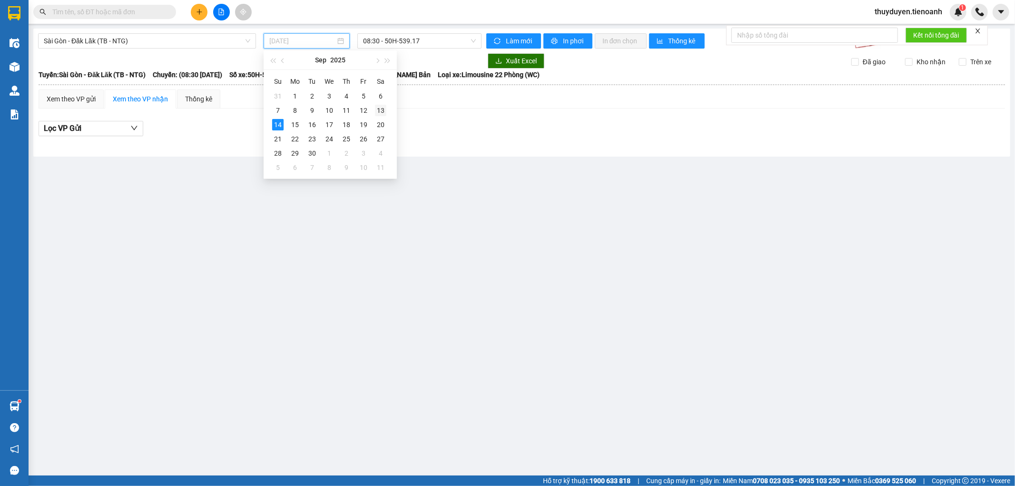
click at [375, 110] on div "13" at bounding box center [380, 110] width 11 height 11
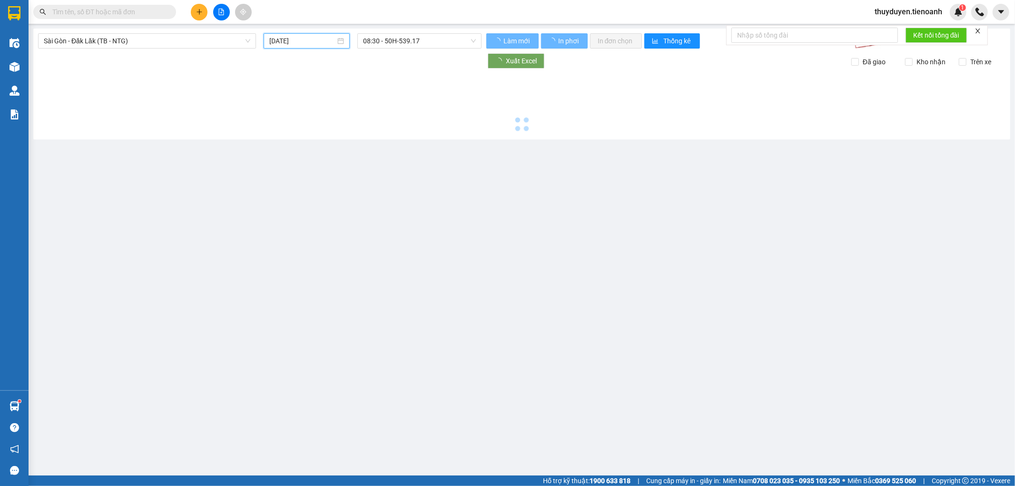
type input "[DATE]"
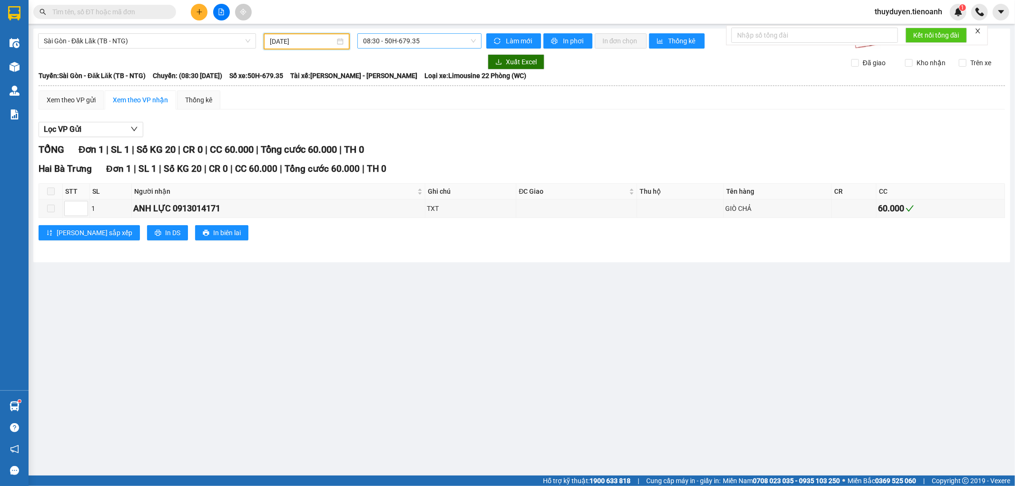
click at [431, 44] on span "08:30 - 50H-679.35" at bounding box center [419, 41] width 112 height 14
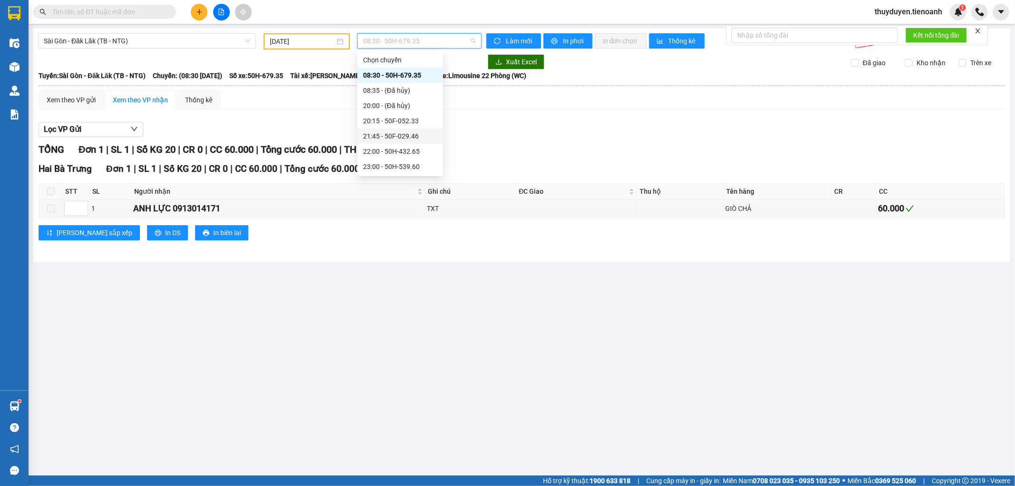
click at [407, 134] on div "21:45 - 50F-029.46" at bounding box center [400, 136] width 74 height 10
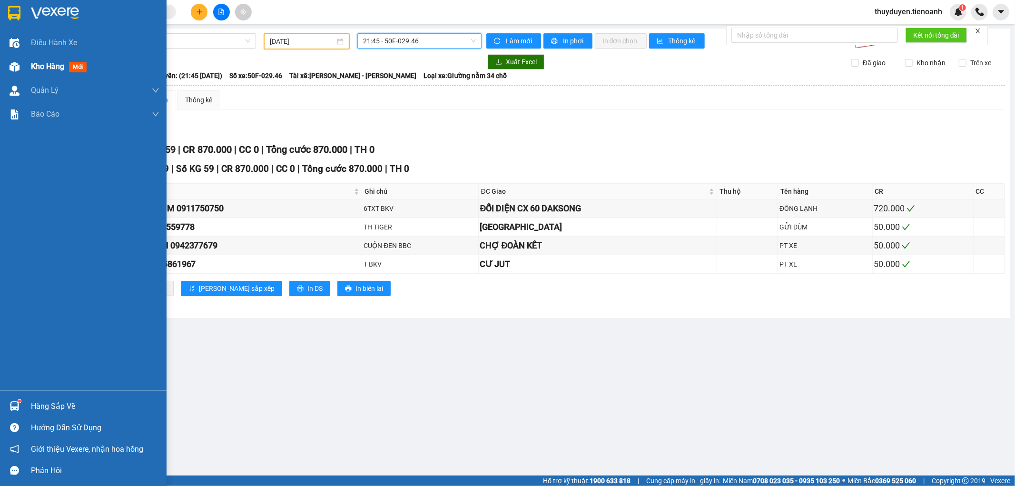
click at [36, 73] on div "Kho hàng mới" at bounding box center [95, 67] width 128 height 24
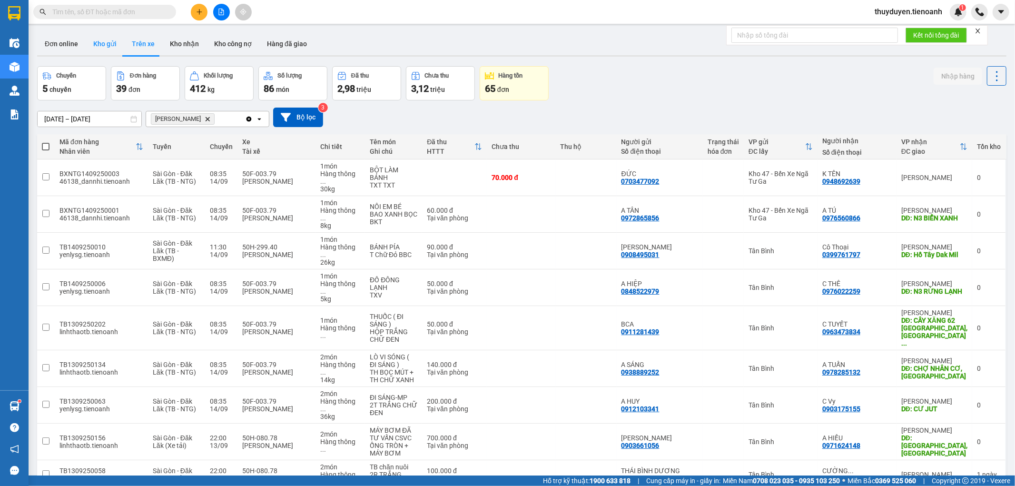
click at [97, 43] on button "Kho gửi" at bounding box center [105, 43] width 39 height 23
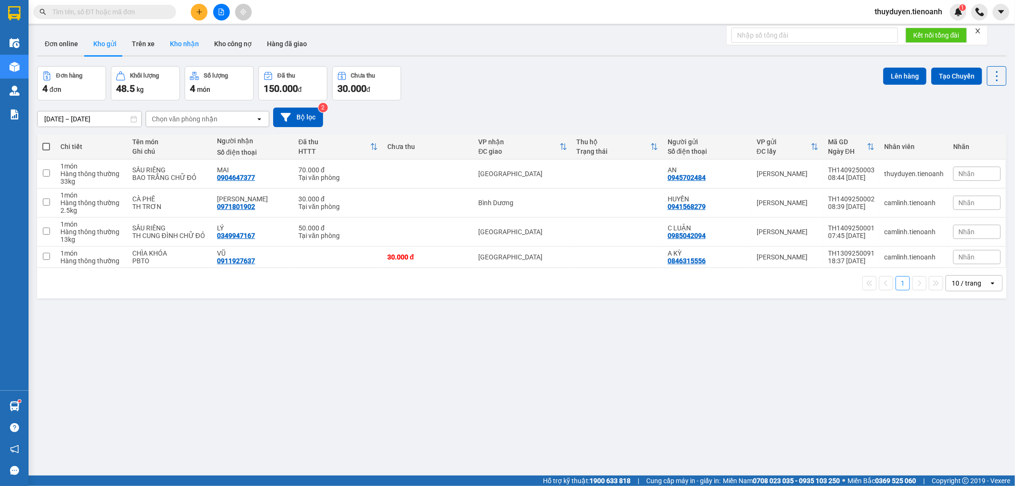
click at [179, 44] on button "Kho nhận" at bounding box center [184, 43] width 44 height 23
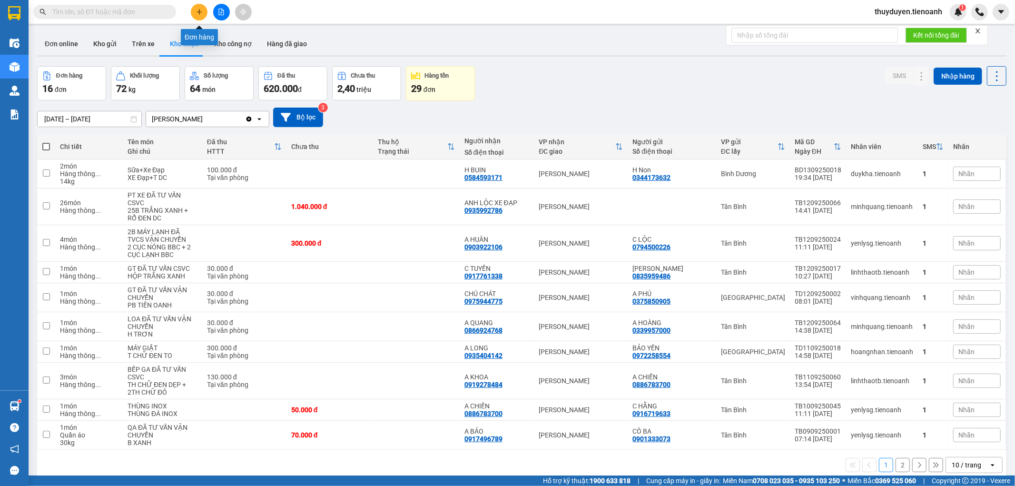
click at [197, 13] on icon "plus" at bounding box center [199, 12] width 7 height 7
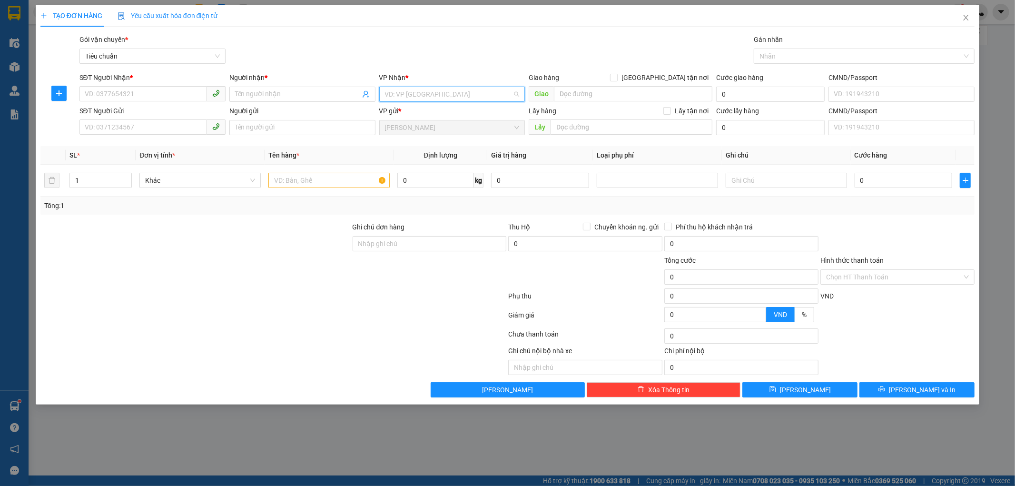
click at [410, 97] on input "search" at bounding box center [449, 94] width 128 height 14
click at [415, 132] on div "Tân Bình" at bounding box center [452, 128] width 135 height 10
click at [344, 184] on input "text" at bounding box center [328, 180] width 121 height 15
click at [431, 180] on input "0" at bounding box center [435, 180] width 77 height 15
type input "20"
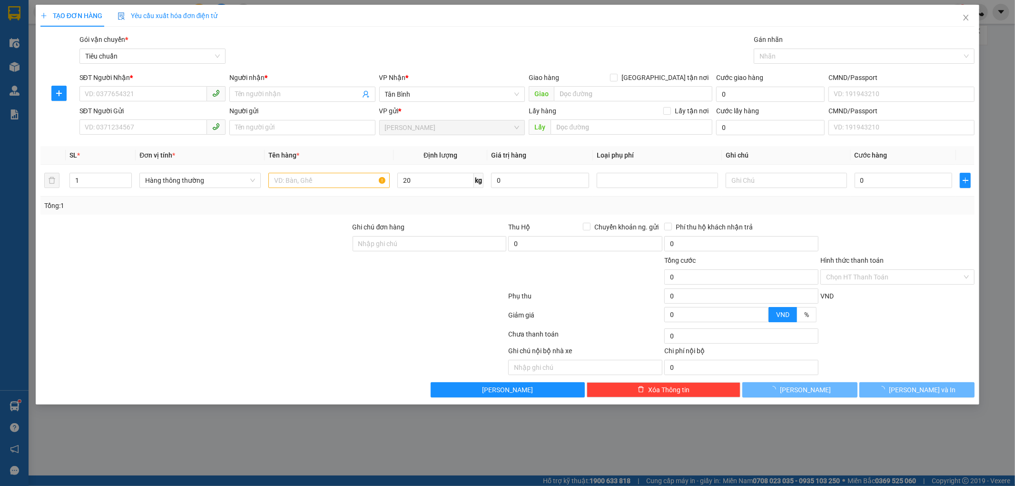
click at [418, 209] on div "Tổng: 1" at bounding box center [507, 205] width 927 height 10
type input "55.000"
click at [967, 19] on icon "close" at bounding box center [966, 18] width 5 height 6
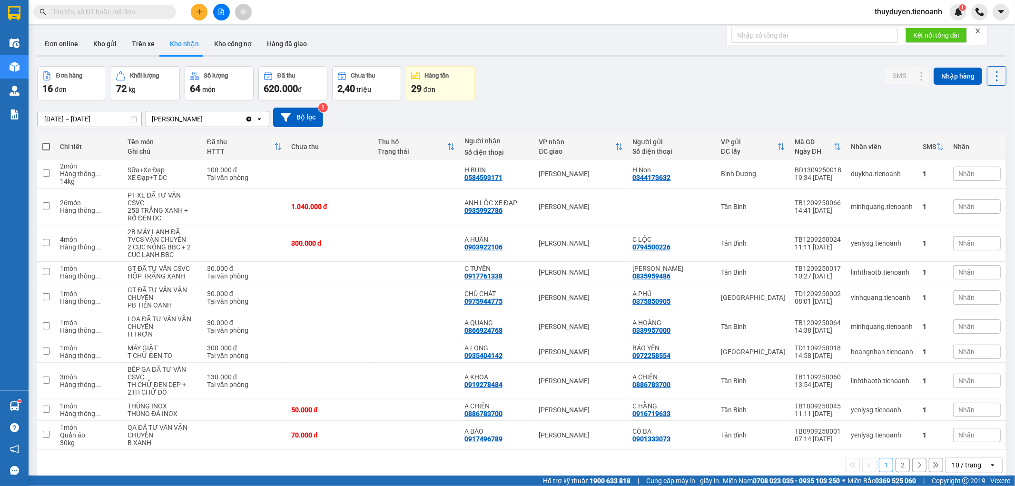
click at [128, 7] on input "text" at bounding box center [108, 12] width 112 height 10
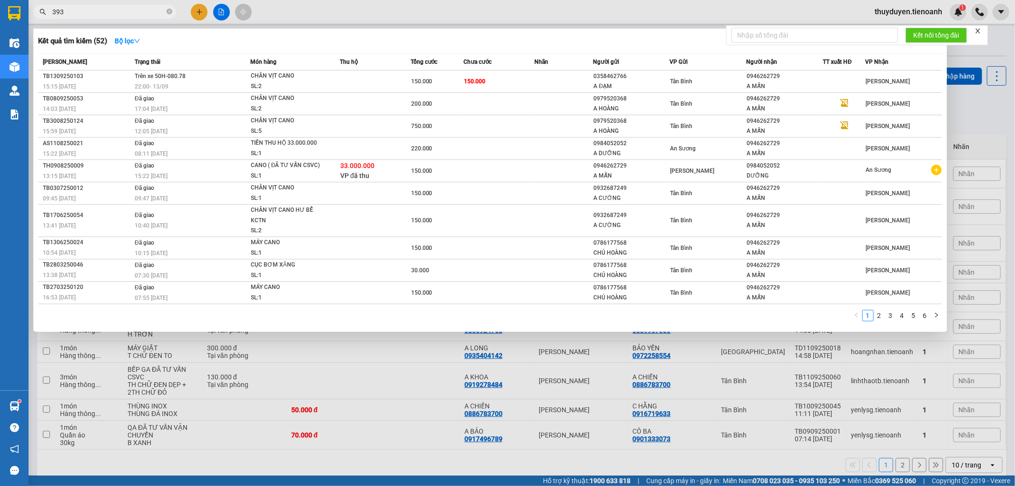
type input "3931"
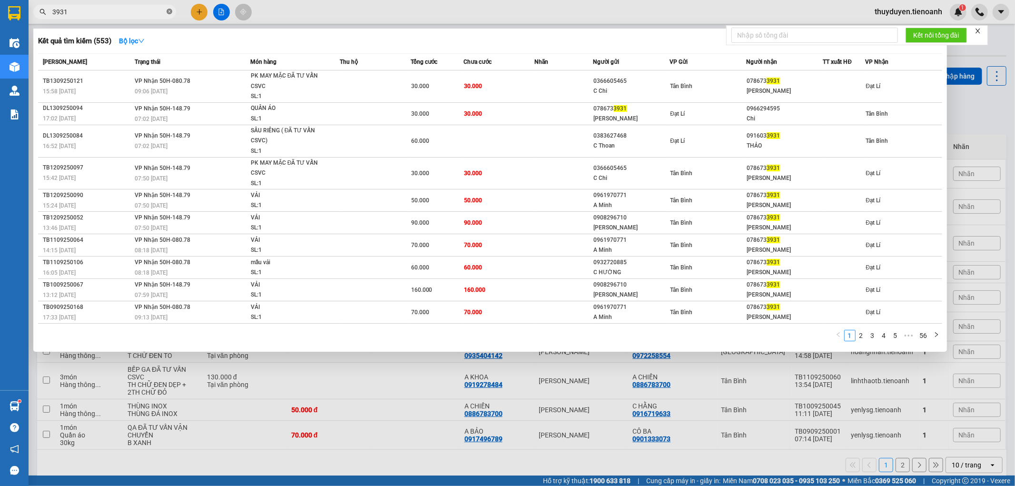
click at [168, 12] on icon "close-circle" at bounding box center [170, 12] width 6 height 6
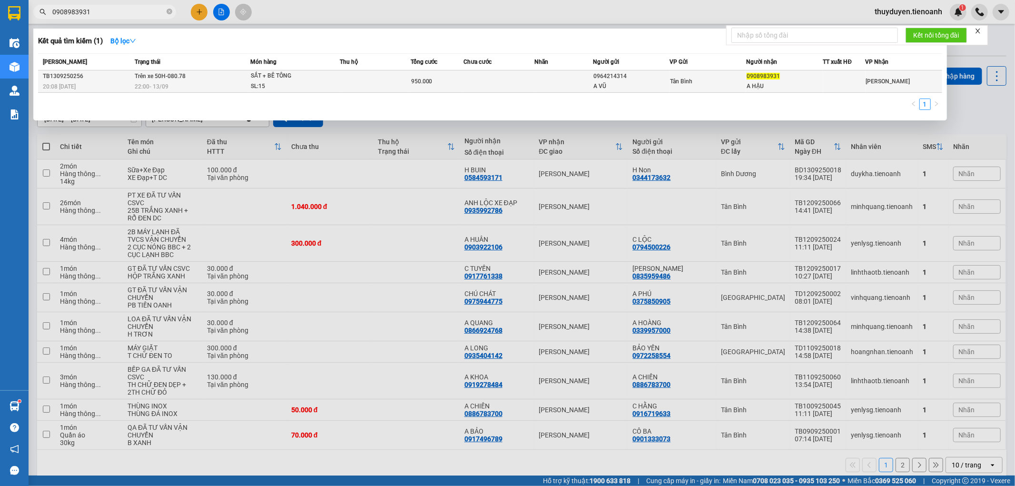
type input "0908983931"
click at [477, 89] on td at bounding box center [499, 81] width 71 height 22
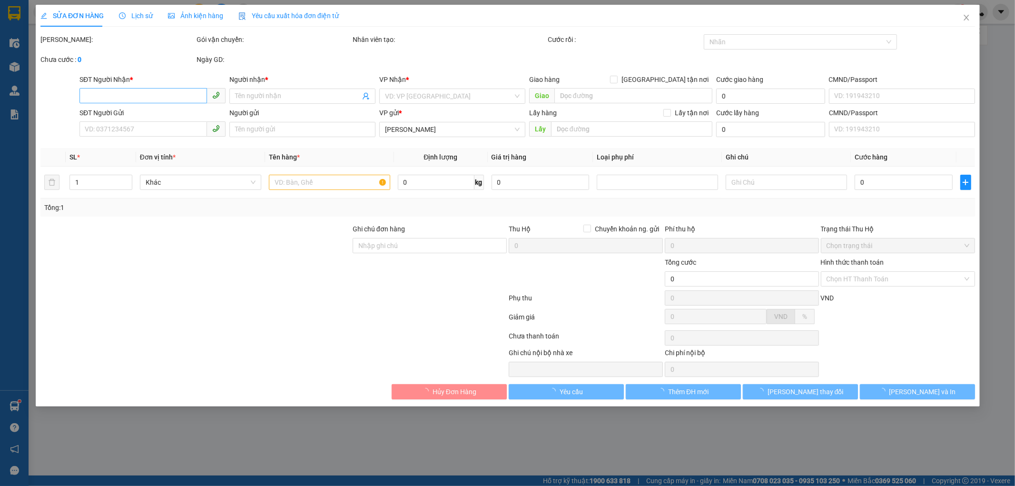
type input "0908983931"
type input "A HẬU"
type input "0964214314"
type input "A VŨ"
type input "950.000"
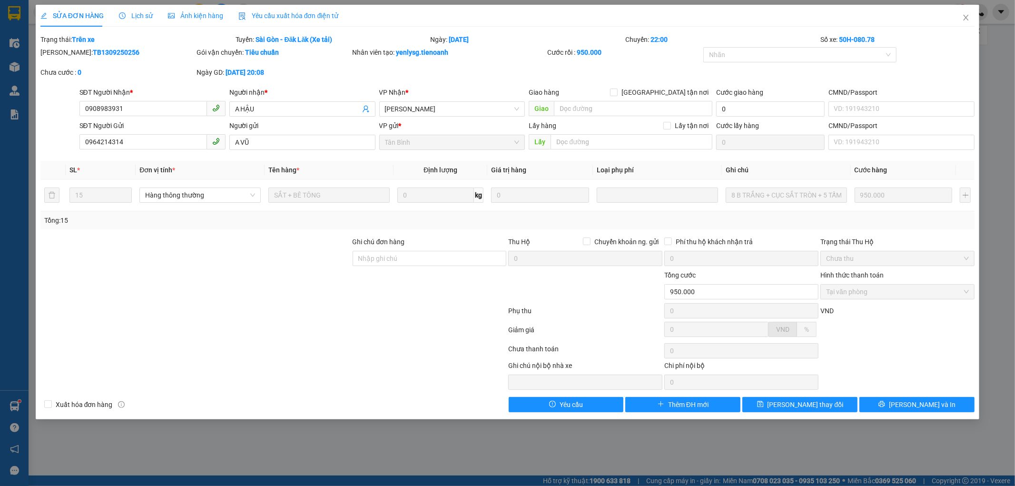
drag, startPoint x: 132, startPoint y: 100, endPoint x: 69, endPoint y: 111, distance: 63.4
click at [69, 111] on div "SĐT Người Nhận * 0908983931 Người nhận * A HẬU VP Nhận * Cư Kuin Giao hàng Giao…" at bounding box center [507, 103] width 937 height 33
click at [119, 118] on div "SĐT Người Nhận * 0908983931" at bounding box center [152, 103] width 146 height 33
drag, startPoint x: 125, startPoint y: 112, endPoint x: 75, endPoint y: 117, distance: 50.2
click at [75, 117] on div "SĐT Người Nhận * 0908983931 0908983931 Người nhận * A HẬU VP Nhận * Cư Kuin Gia…" at bounding box center [507, 103] width 937 height 33
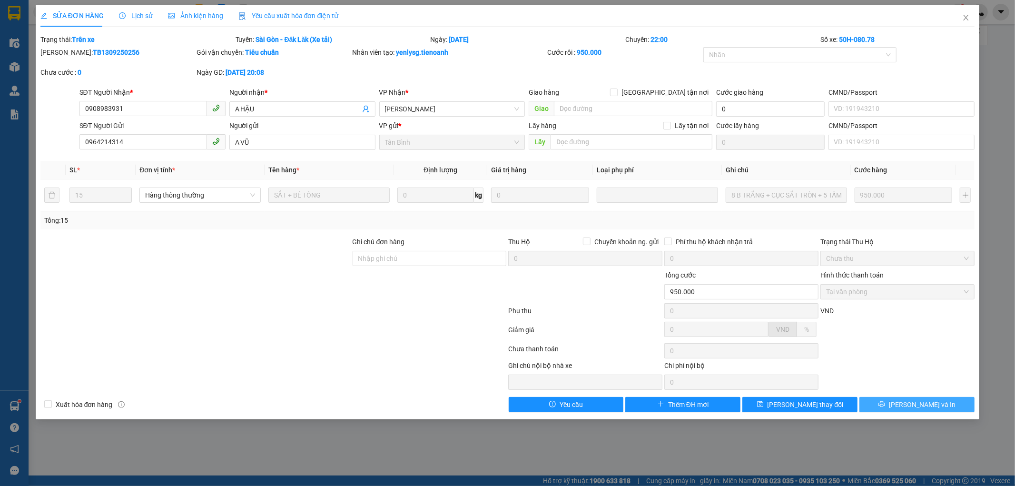
click at [906, 397] on button "[PERSON_NAME] và In" at bounding box center [916, 404] width 115 height 15
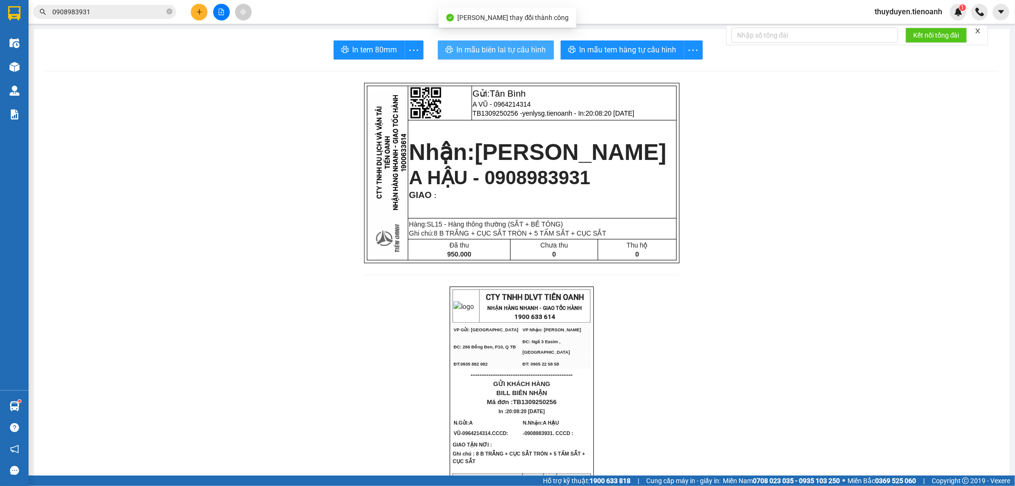
click at [481, 50] on span "In mẫu biên lai tự cấu hình" at bounding box center [501, 50] width 89 height 12
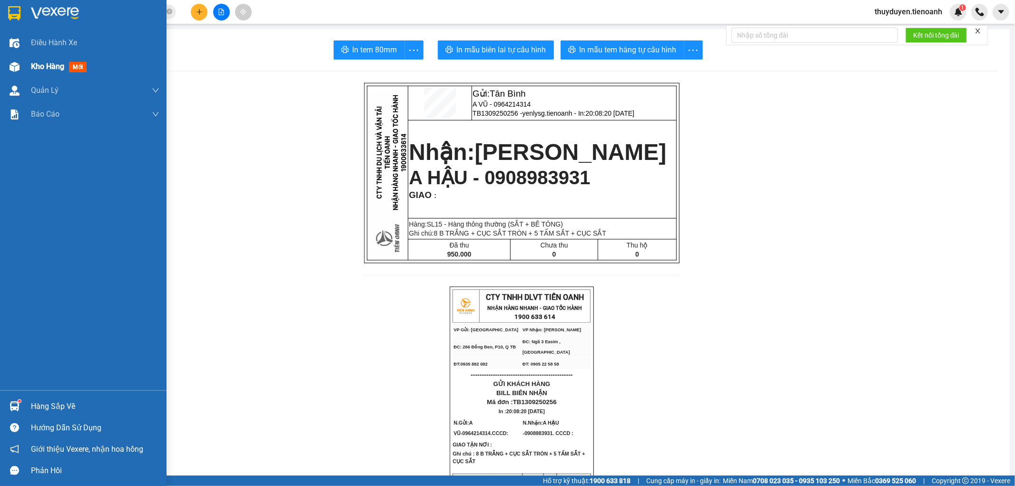
click at [45, 72] on div "Kho hàng mới" at bounding box center [60, 66] width 59 height 12
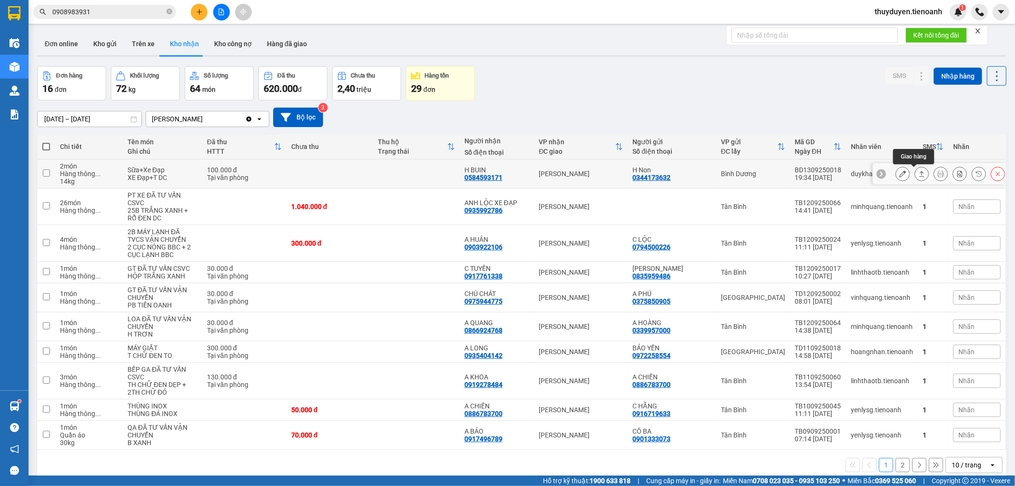
click at [918, 175] on icon at bounding box center [921, 173] width 7 height 7
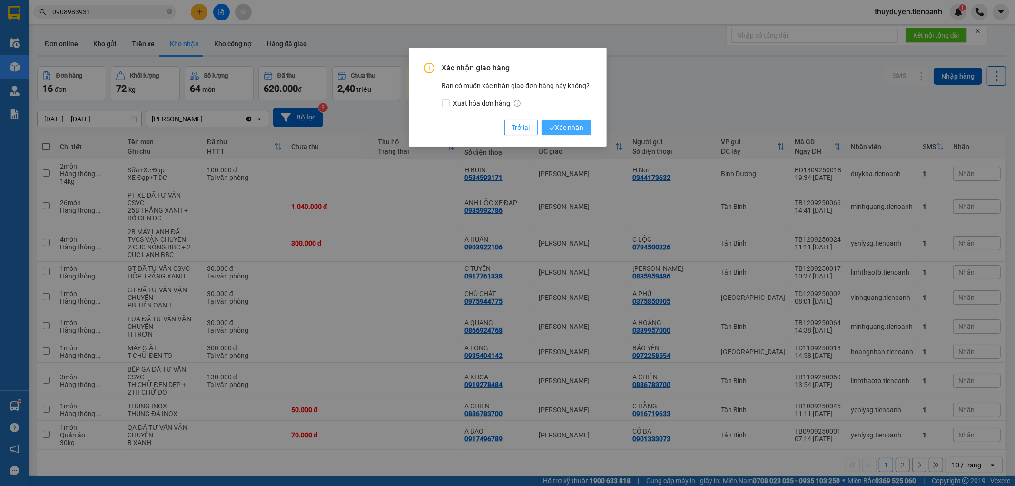
click at [590, 128] on button "Xác nhận" at bounding box center [567, 127] width 50 height 15
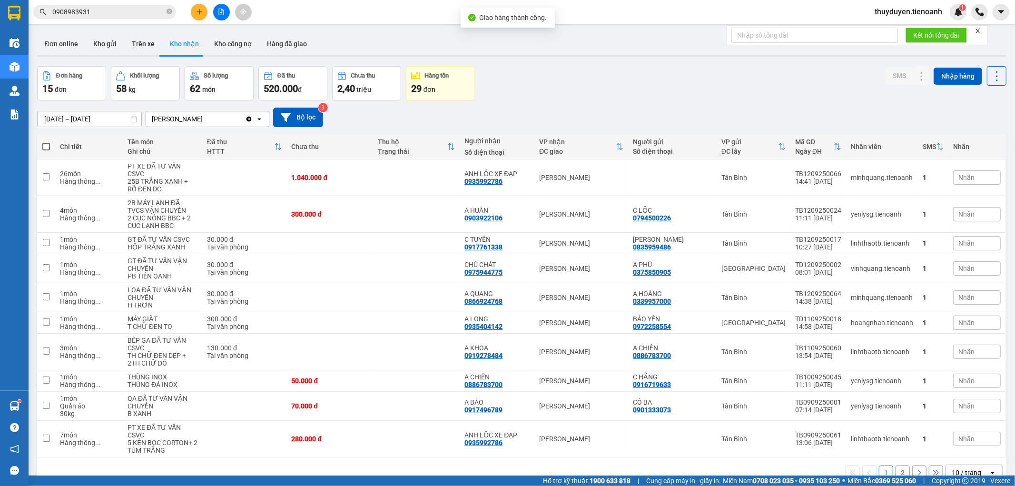
click at [611, 89] on div "Đơn hàng 15 đơn Khối lượng 58 kg Số lượng 62 món Đã thu 520.000 đ Chưa thu 2,40…" at bounding box center [521, 83] width 969 height 34
click at [389, 315] on td at bounding box center [416, 322] width 87 height 21
checkbox input "true"
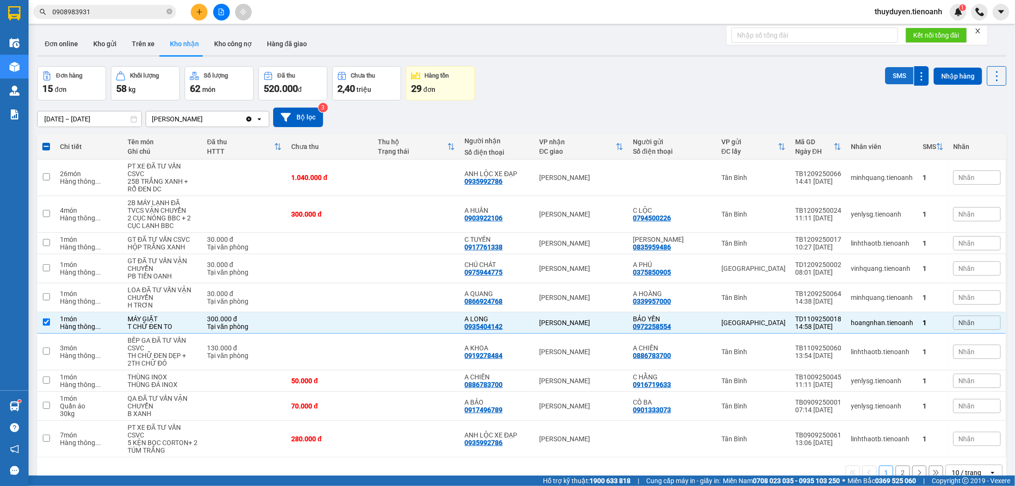
click at [891, 78] on button "SMS" at bounding box center [899, 75] width 29 height 17
click at [98, 43] on button "Kho gửi" at bounding box center [105, 43] width 39 height 23
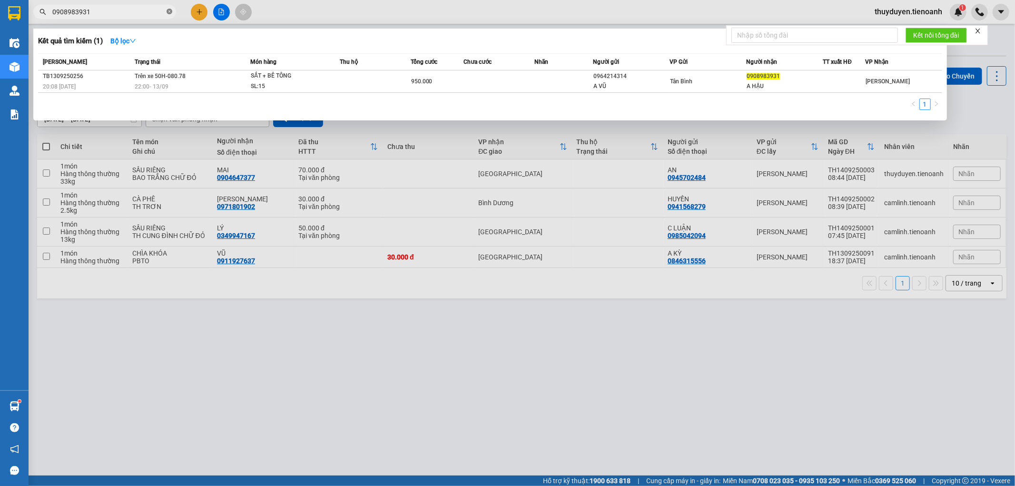
click at [171, 11] on icon "close-circle" at bounding box center [170, 12] width 6 height 6
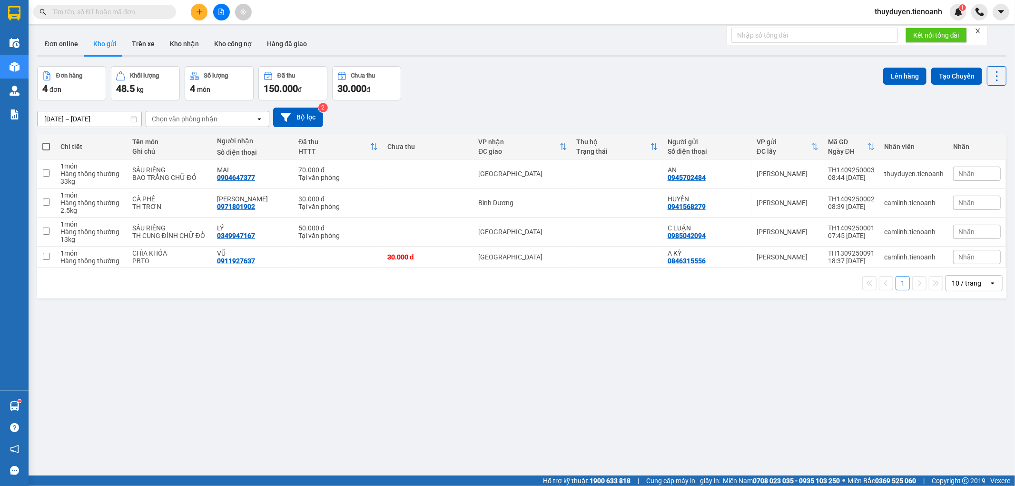
click at [132, 8] on input "text" at bounding box center [108, 12] width 112 height 10
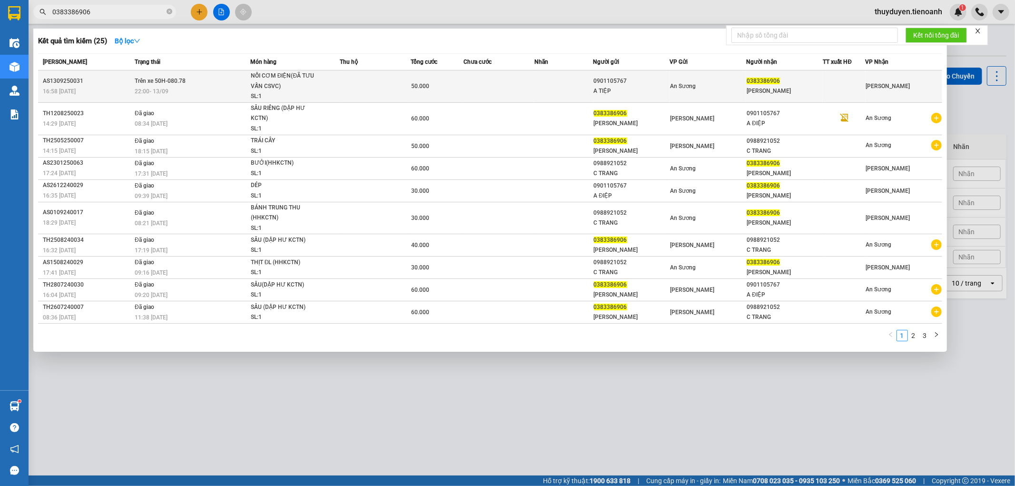
type input "0383386906"
click at [354, 79] on td at bounding box center [375, 86] width 71 height 32
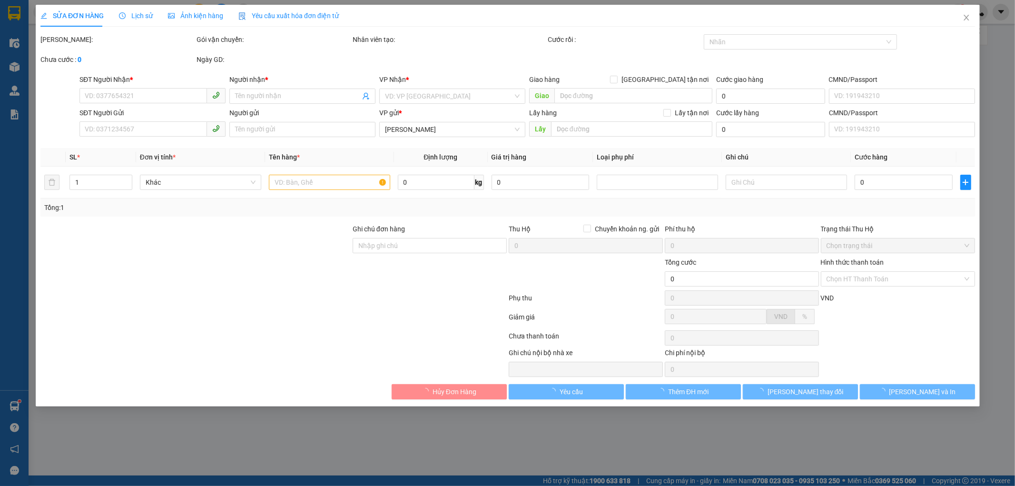
type input "0383386906"
type input "[PERSON_NAME]"
type input "0901105767"
type input "A TIỆP"
type input "50.000"
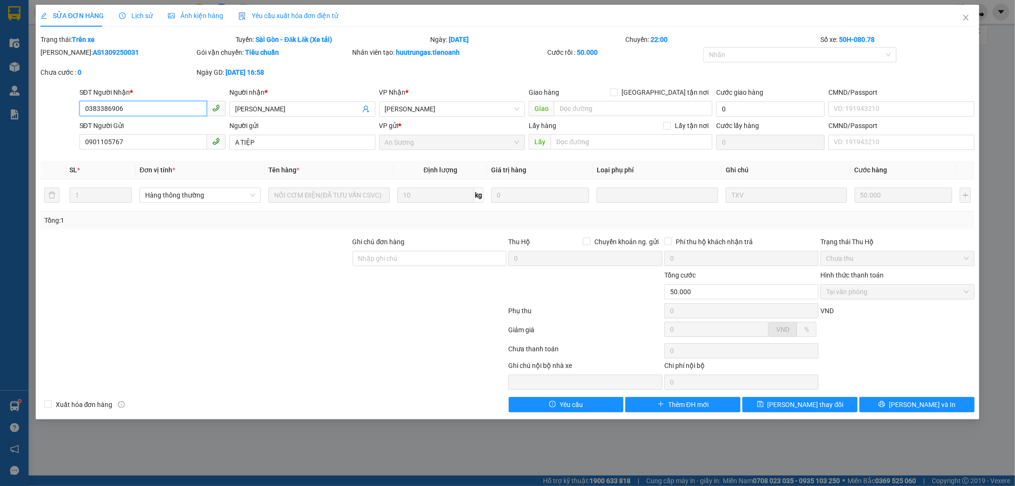
drag, startPoint x: 131, startPoint y: 109, endPoint x: 0, endPoint y: 106, distance: 130.9
click at [0, 106] on div "SỬA ĐƠN HÀNG Lịch sử Ảnh kiện hàng Yêu cầu xuất hóa đơn điện tử Total Paid Fee …" at bounding box center [507, 243] width 1015 height 486
click at [969, 17] on icon "close" at bounding box center [966, 18] width 8 height 8
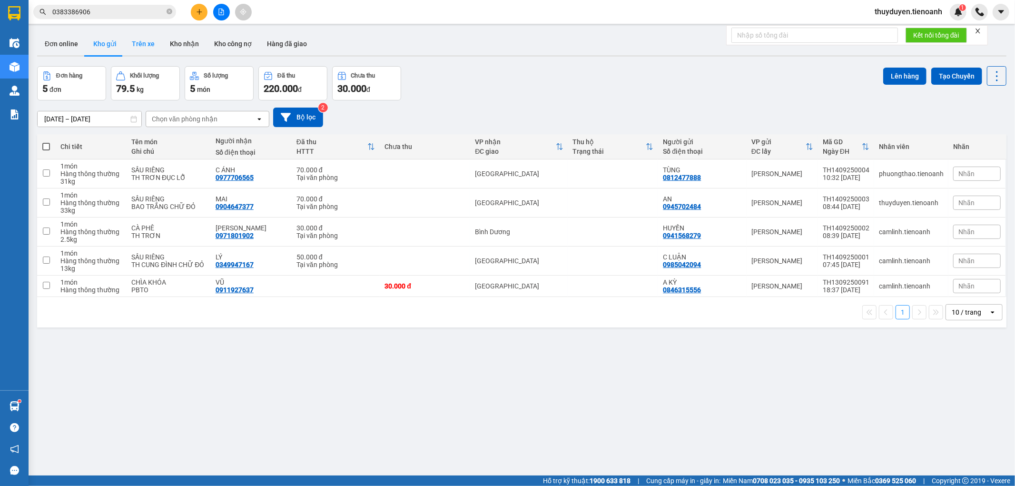
click at [148, 39] on button "Trên xe" at bounding box center [143, 43] width 38 height 23
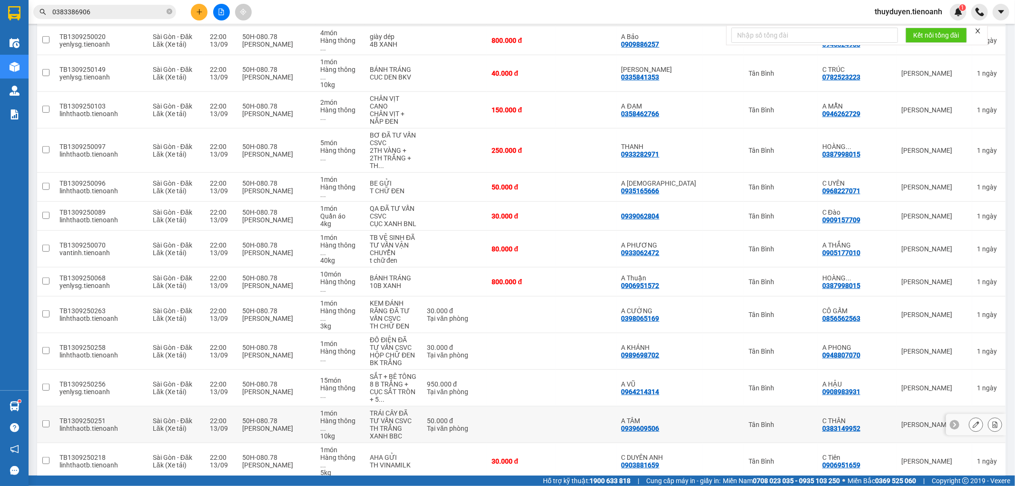
scroll to position [687, 0]
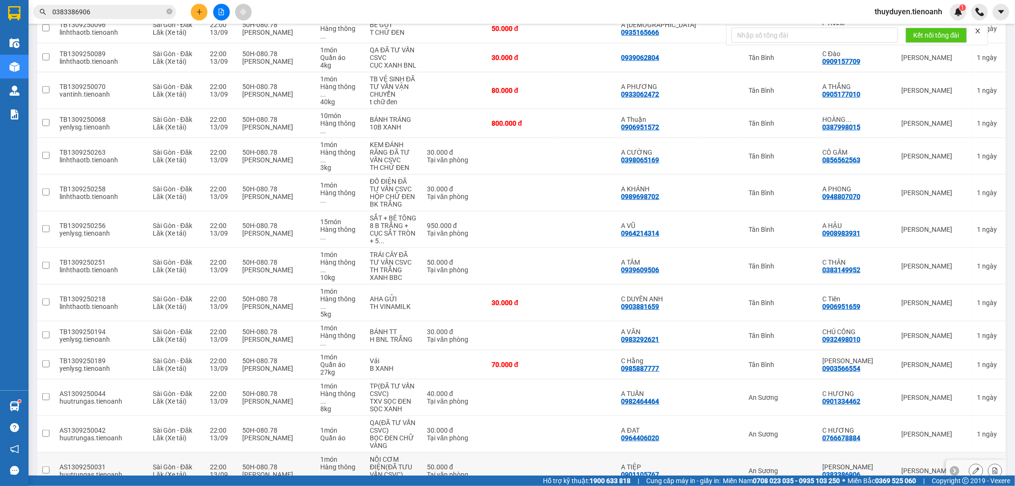
click at [869, 463] on div "[PERSON_NAME]" at bounding box center [856, 467] width 69 height 8
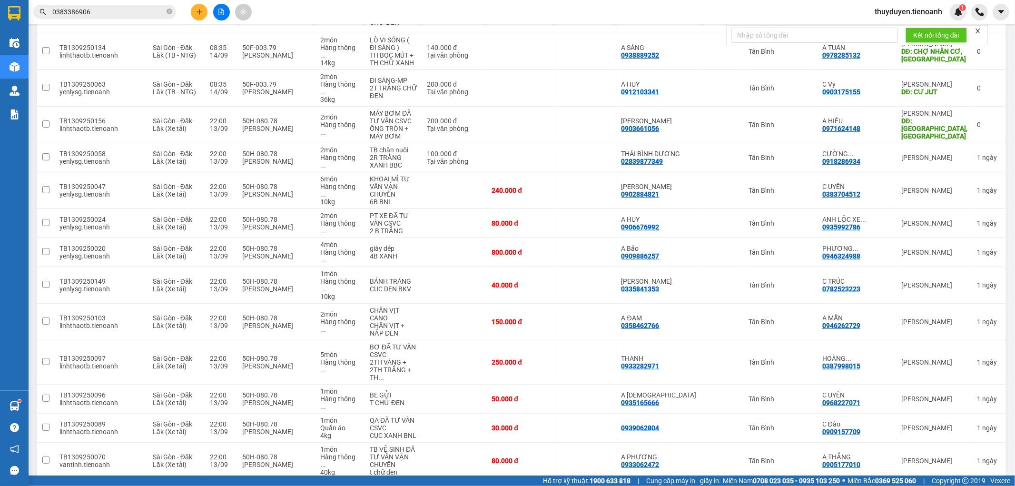
scroll to position [0, 0]
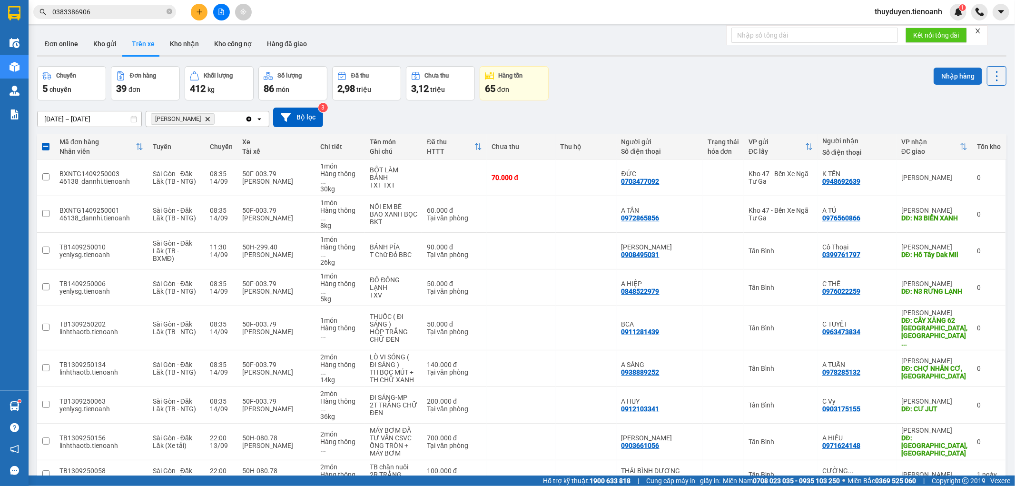
click at [952, 77] on button "Nhập hàng" at bounding box center [958, 76] width 49 height 17
checkbox input "false"
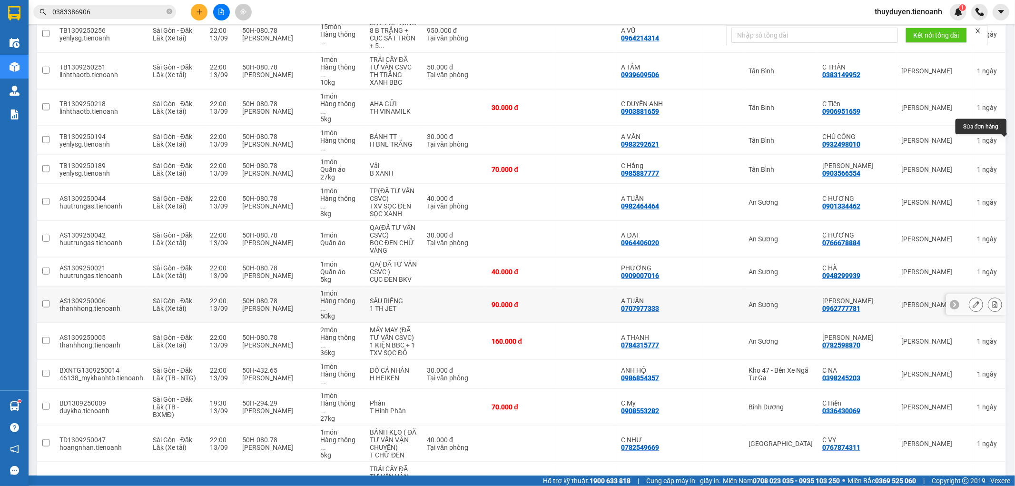
scroll to position [905, 0]
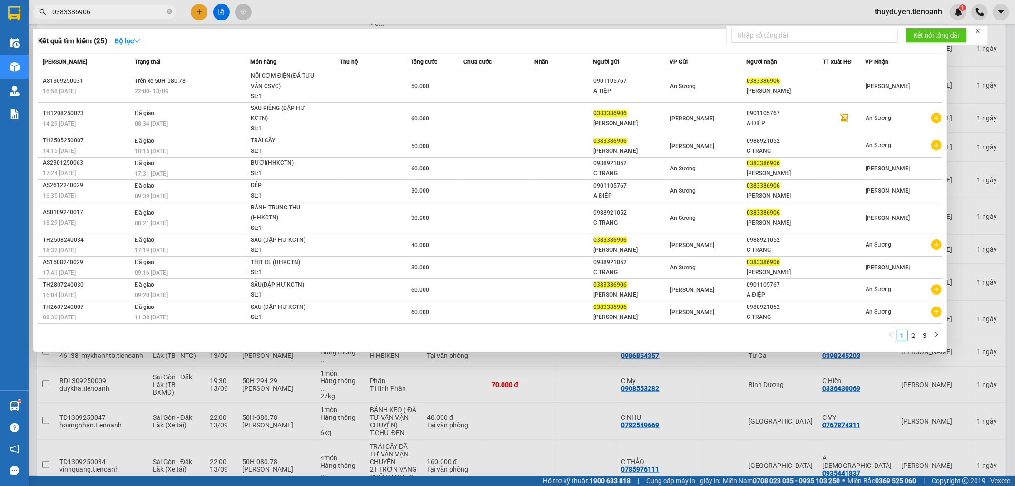
click at [134, 9] on input "0383386906" at bounding box center [108, 12] width 112 height 10
drag, startPoint x: 169, startPoint y: 12, endPoint x: 152, endPoint y: 10, distance: 17.2
click at [168, 12] on icon "close-circle" at bounding box center [170, 12] width 6 height 6
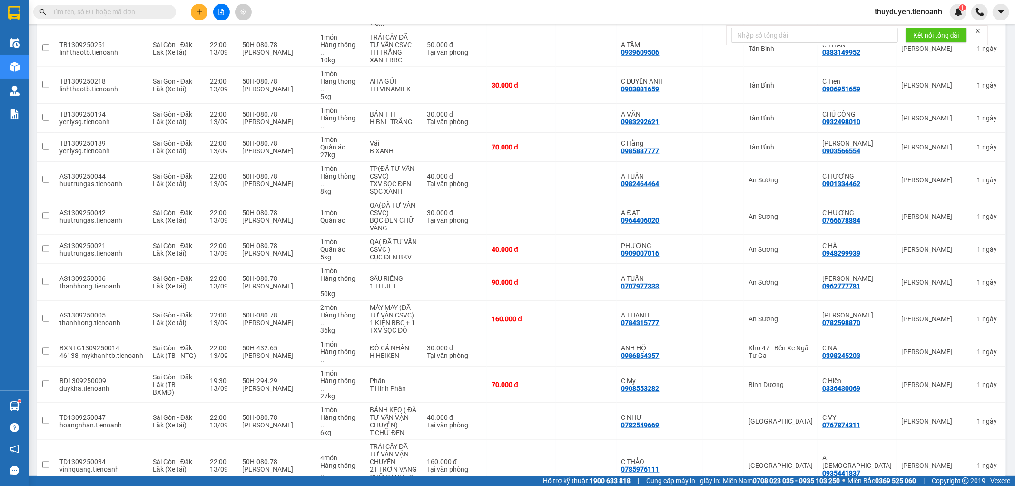
paste input "0369871032"
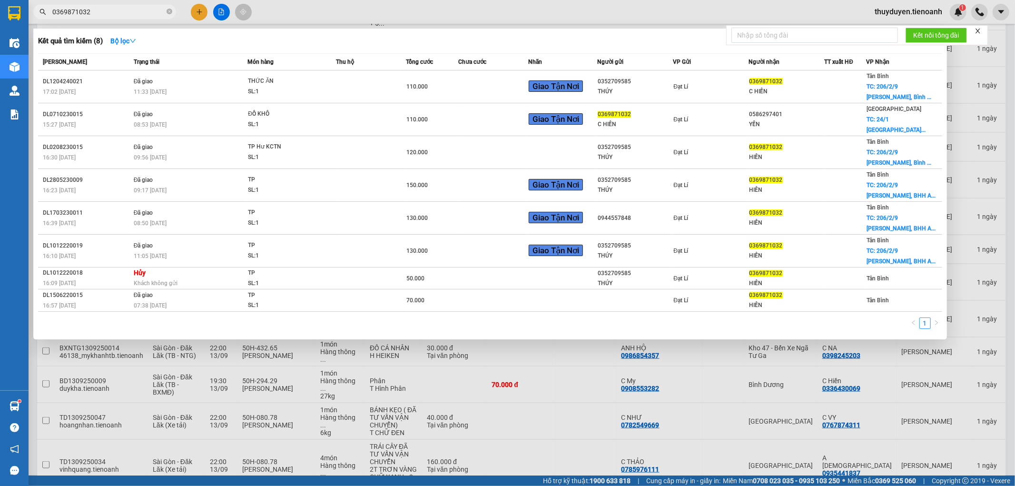
drag, startPoint x: 101, startPoint y: 10, endPoint x: 0, endPoint y: 44, distance: 106.2
click at [0, 44] on section "Kết quả tìm kiếm ( 8 ) Bộ lọc Mã ĐH Trạng thái Món hàng Thu hộ Tổng cước Chưa c…" at bounding box center [507, 243] width 1015 height 486
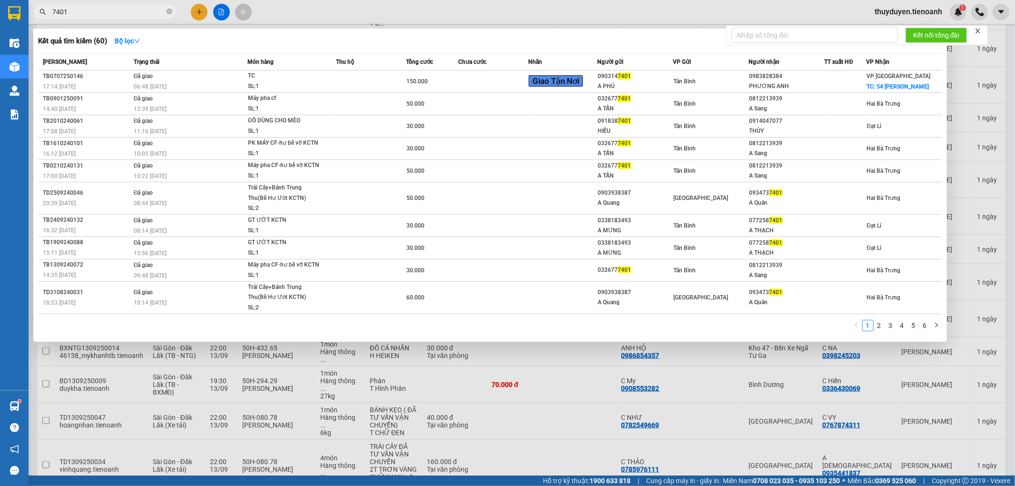
drag, startPoint x: 81, startPoint y: 13, endPoint x: 53, endPoint y: 4, distance: 30.1
click at [53, 4] on div "Kết quả tìm kiếm ( 60 ) Bộ lọc Mã ĐH Trạng thái Món hàng Thu hộ Tổng cước Chưa …" at bounding box center [93, 12] width 186 height 17
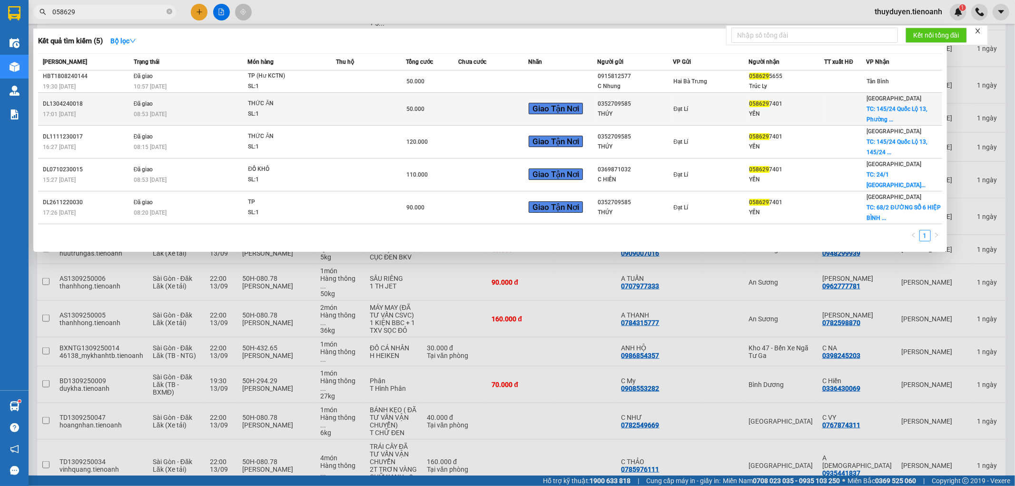
type input "058629"
click at [326, 97] on td "THỨC ĂN SL: 1" at bounding box center [291, 109] width 89 height 33
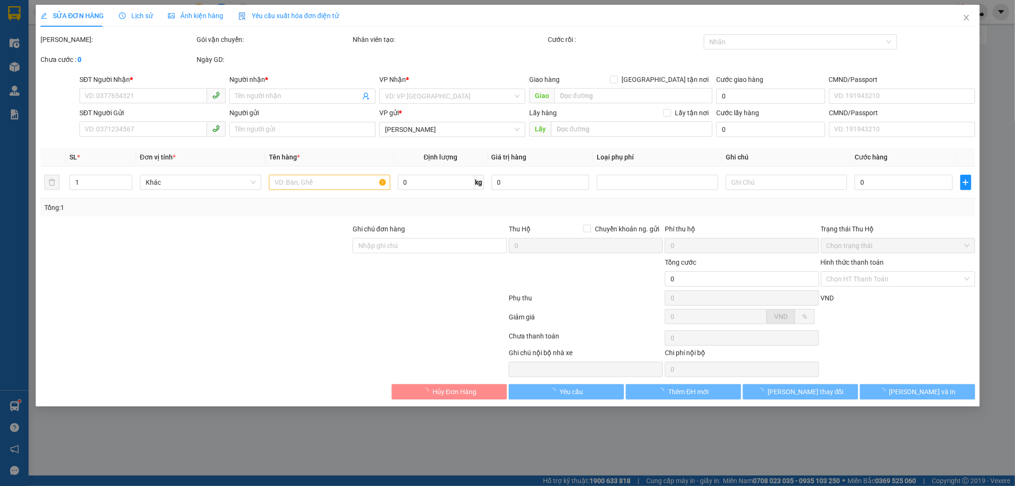
type input "0586297401"
type input "YẾN"
checkbox input "true"
type input "145/24 Quốc Lộ 13, Phường Hiệp Bình Chánh, Thành phố Thủ Đức, Thành phố Hồ Chí …"
type input "0352709585"
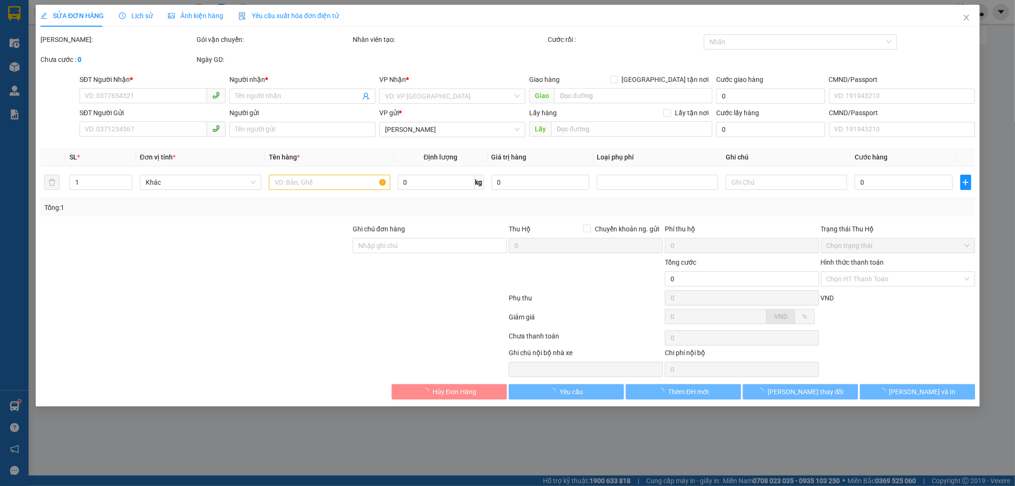
type input "THÚY"
type input "0461790077"
type input "GỌI TRƯỚC KHI GIAO"
type input "50.000"
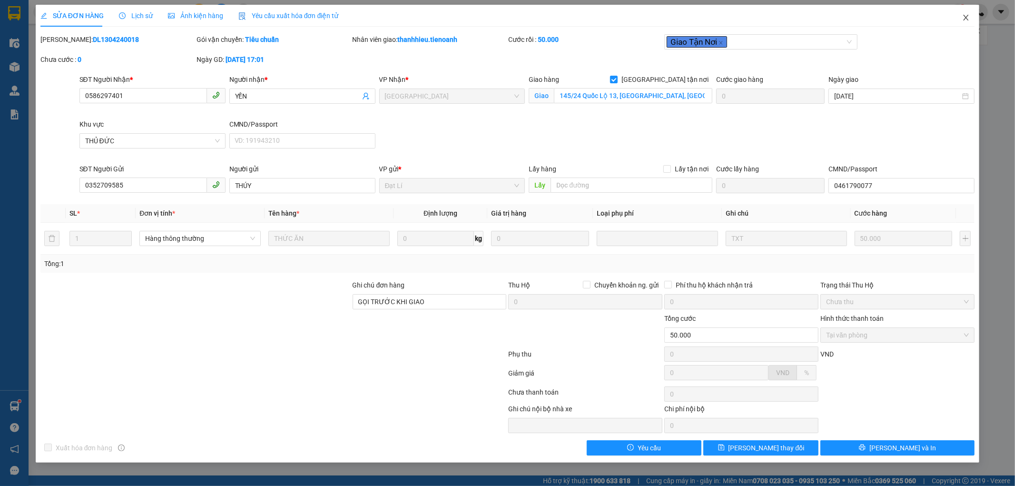
drag, startPoint x: 967, startPoint y: 13, endPoint x: 112, endPoint y: 0, distance: 855.3
click at [967, 13] on span "Close" at bounding box center [966, 18] width 27 height 27
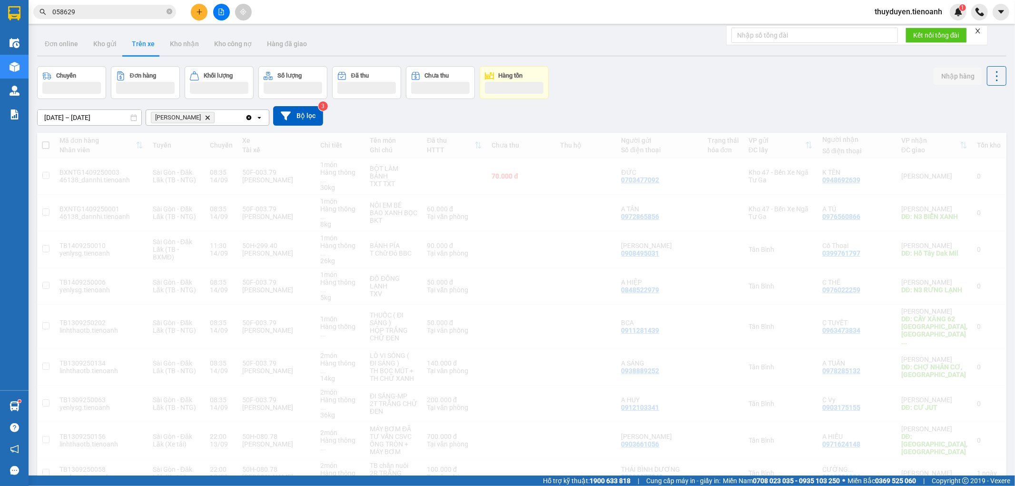
click at [106, 8] on input "058629" at bounding box center [108, 12] width 112 height 10
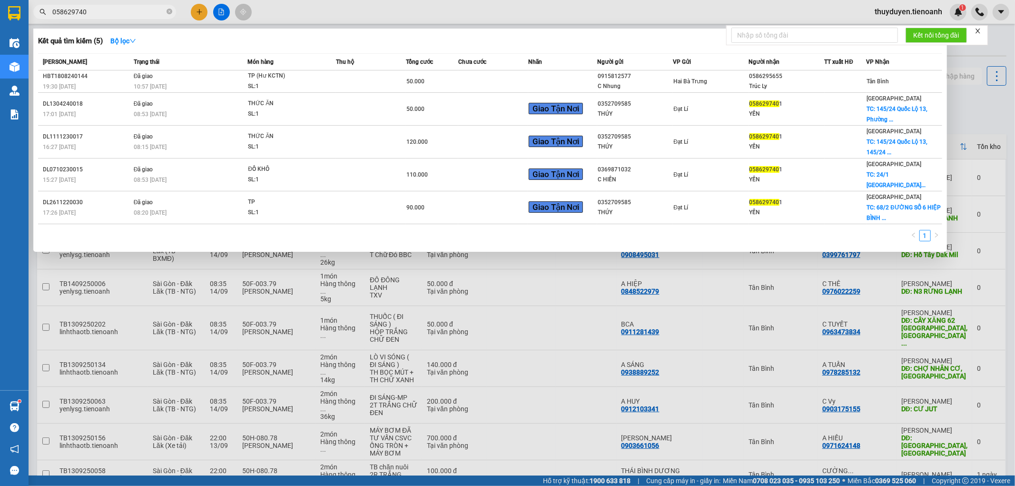
type input "0586297401"
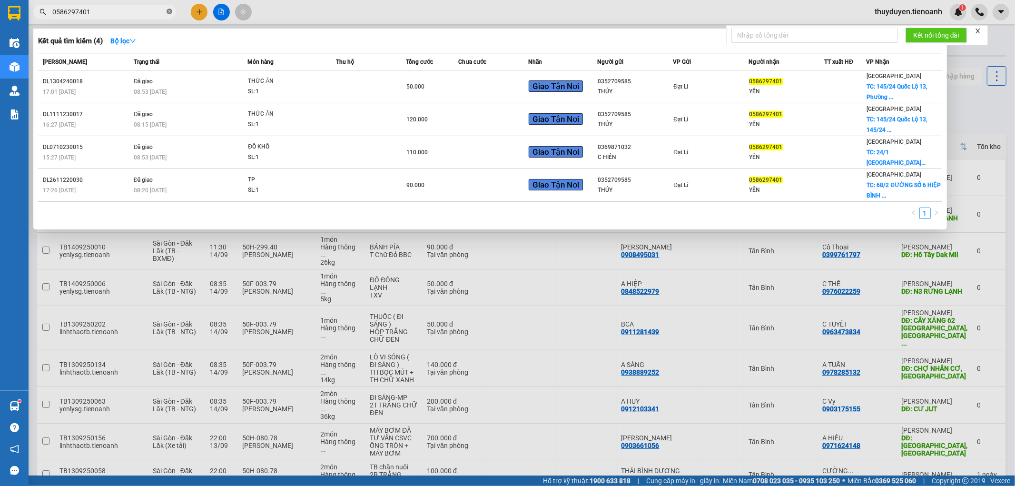
click at [169, 11] on icon "close-circle" at bounding box center [170, 12] width 6 height 6
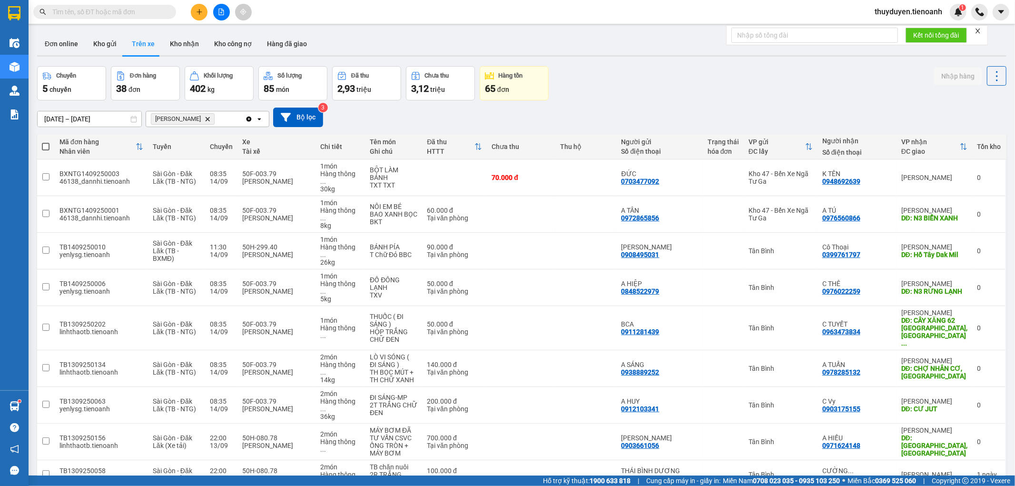
click at [119, 14] on input "text" at bounding box center [108, 12] width 112 height 10
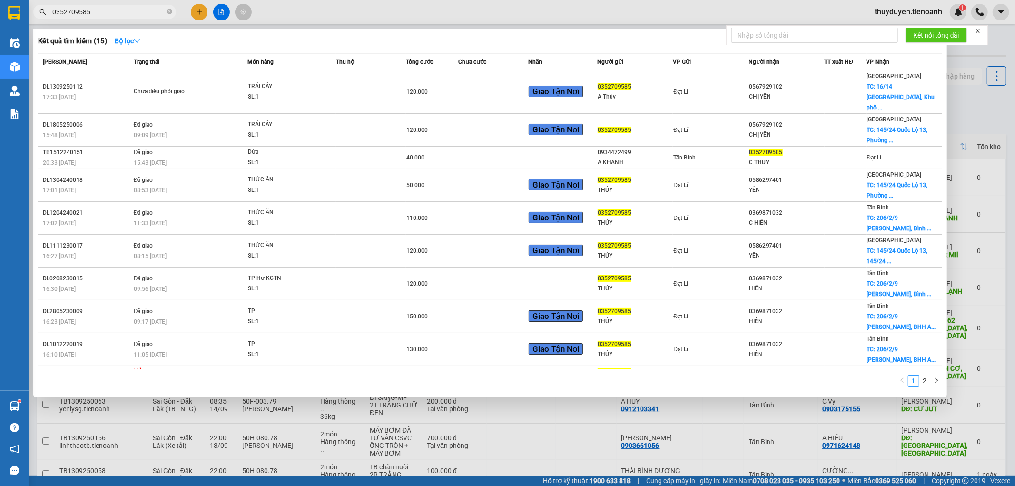
type input "0352709585"
drag, startPoint x: 169, startPoint y: 11, endPoint x: 125, endPoint y: 12, distance: 44.3
click at [168, 11] on icon "close-circle" at bounding box center [170, 12] width 6 height 6
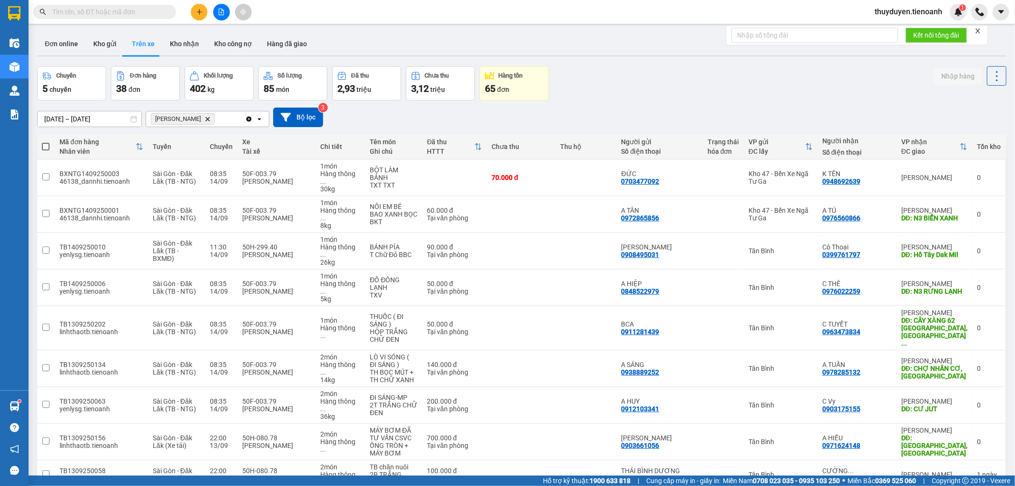
paste input "0904090254"
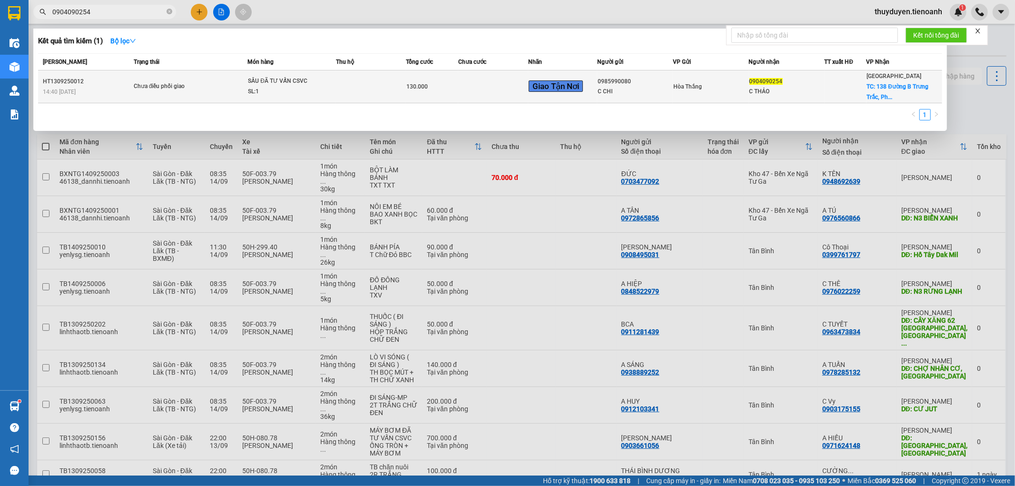
type input "0904090254"
click at [838, 82] on div at bounding box center [845, 87] width 41 height 10
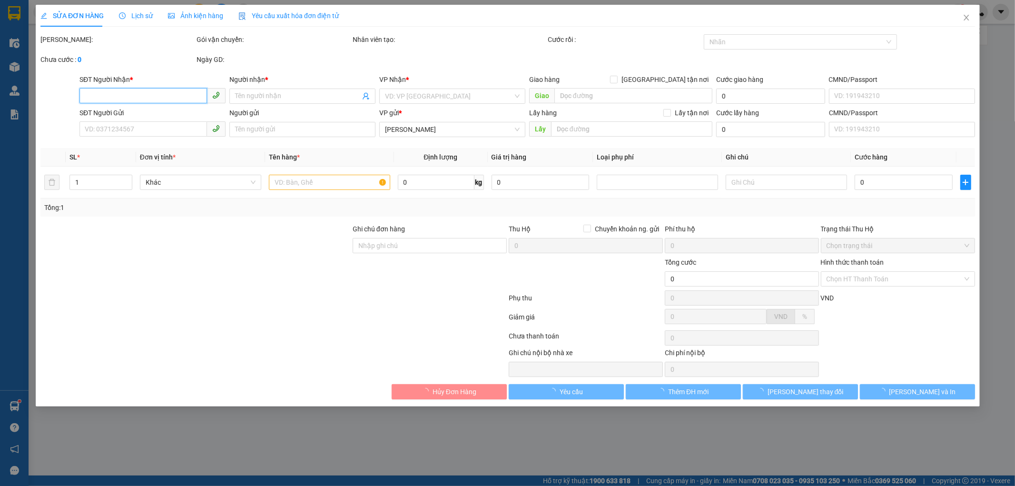
type input "0904090254"
type input "C THẢO"
checkbox input "true"
type input "138 Đường B Trưng Trắc, Phường Hiệp Bình Chánh, Thành Phố Thủ Đức, Thành Phố Hồ…"
type input "0985990080"
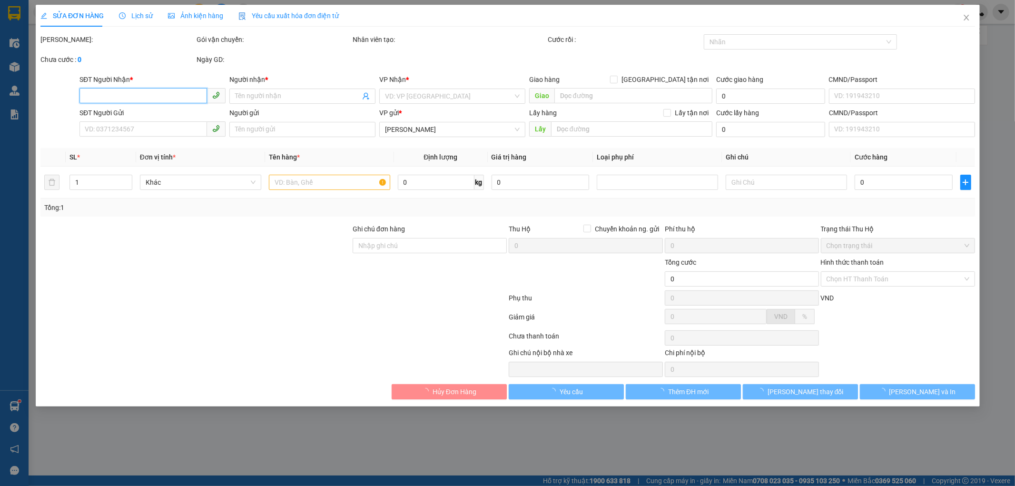
type input "C CHI"
type input "130.000"
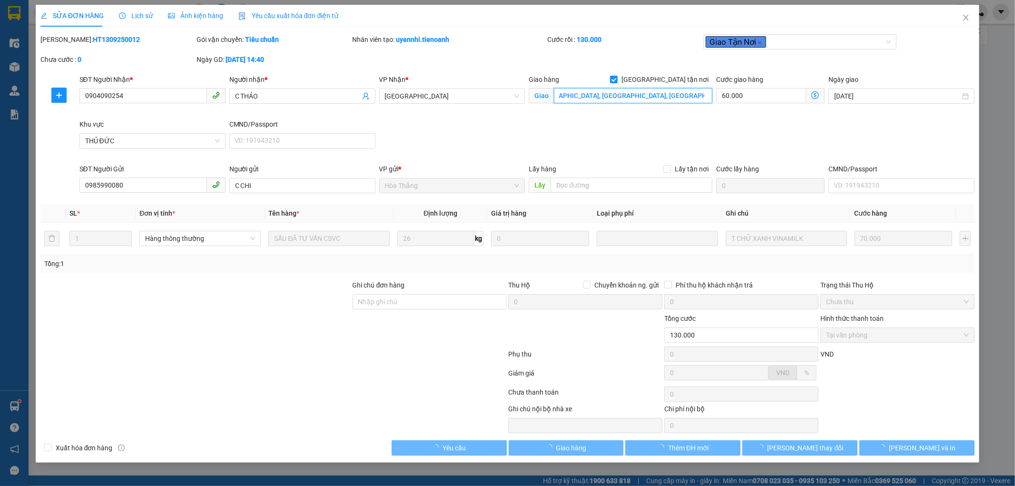
scroll to position [0, 146]
drag, startPoint x: 655, startPoint y: 99, endPoint x: 705, endPoint y: 99, distance: 49.5
click at [705, 99] on input "138 Đường B Trưng Trắc, Phường Hiệp Bình Chánh, Thành Phố Thủ Đức, Thành Phố Hồ…" at bounding box center [633, 95] width 158 height 15
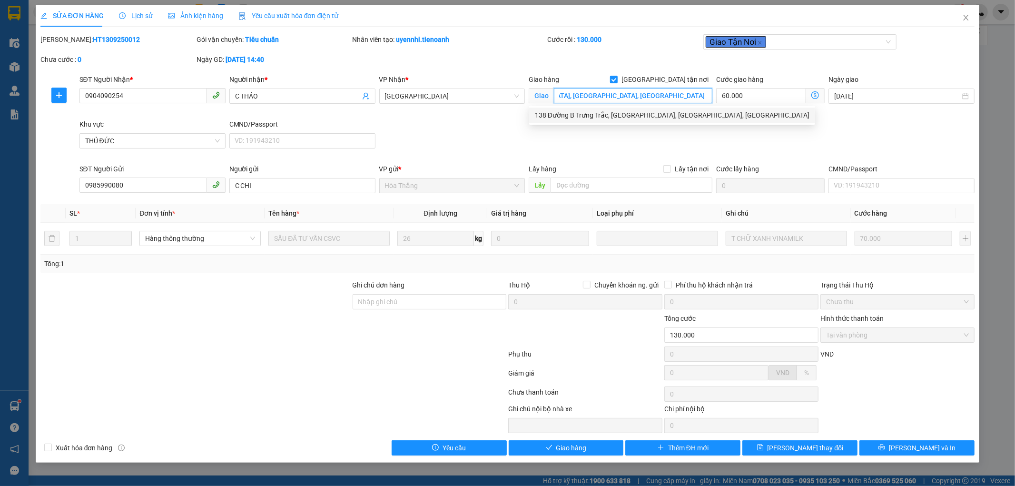
scroll to position [0, 0]
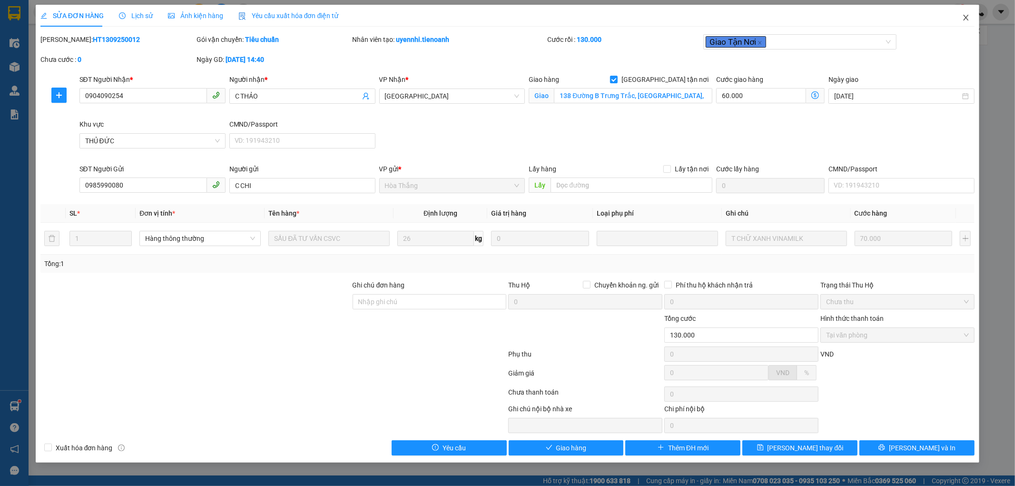
click at [966, 17] on icon "close" at bounding box center [966, 18] width 5 height 6
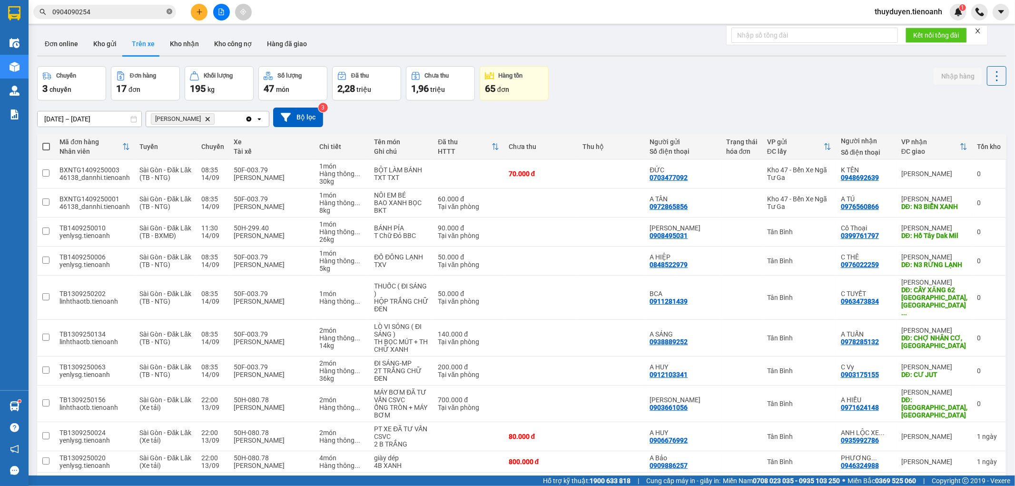
click at [169, 10] on icon "close-circle" at bounding box center [170, 12] width 6 height 6
paste input "0979680739"
type input "0979680739"
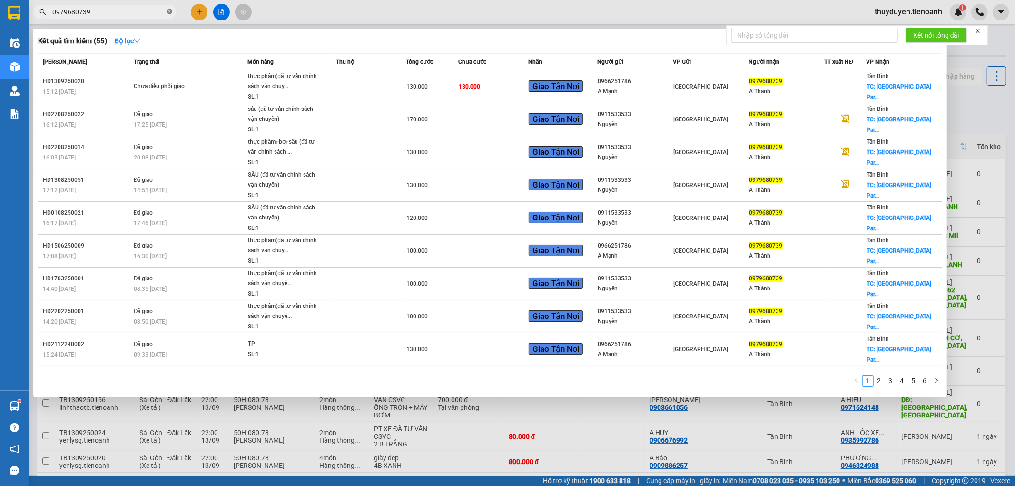
click at [168, 10] on icon "close-circle" at bounding box center [170, 12] width 6 height 6
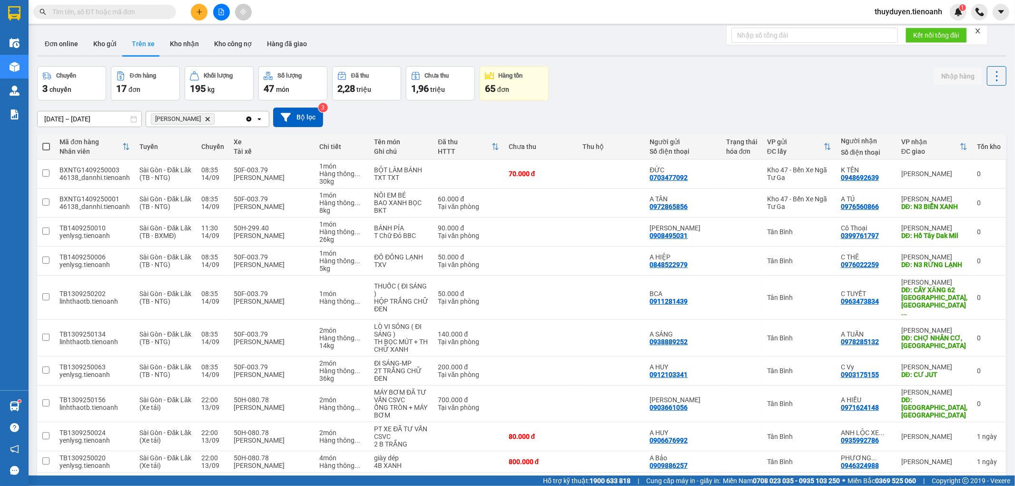
click at [125, 11] on input "text" at bounding box center [108, 12] width 112 height 10
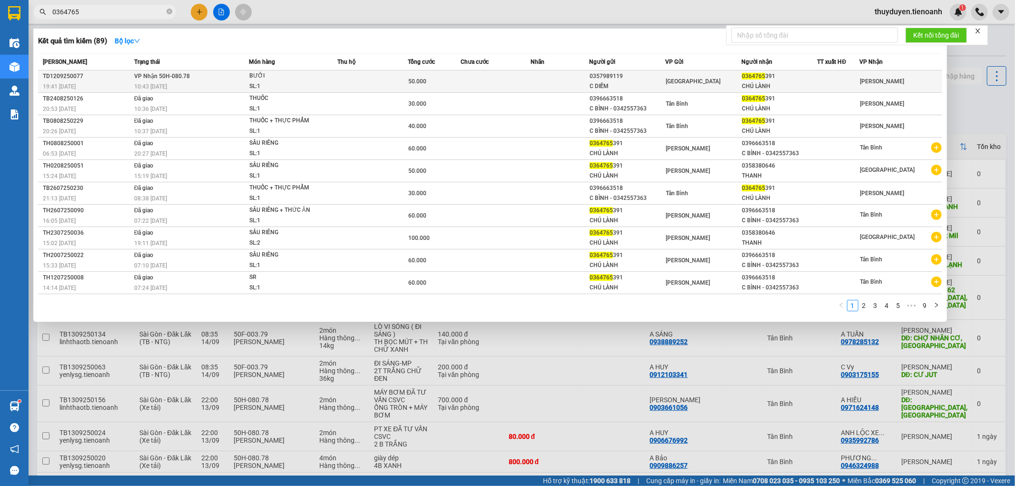
type input "0364765"
click at [429, 78] on div "50.000" at bounding box center [434, 81] width 52 height 10
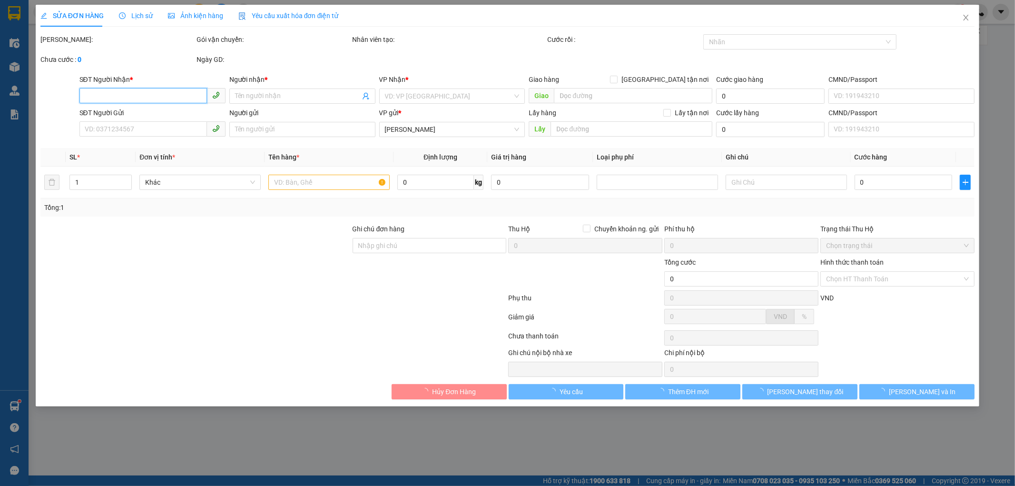
type input "0364765391"
type input "CHÚ LÀNH"
type input "0357989119"
type input "C DIỄM"
type input "50.000"
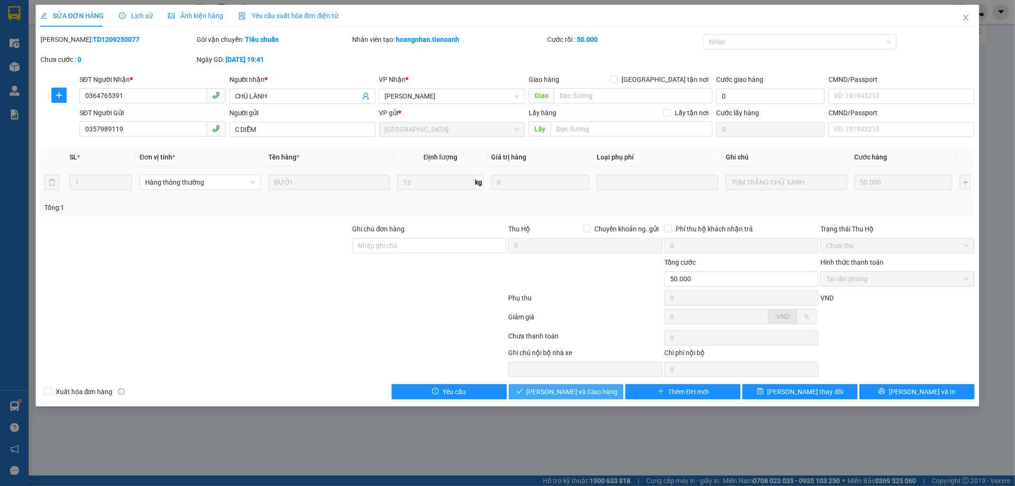
click at [595, 392] on span "[PERSON_NAME] và Giao hàng" at bounding box center [572, 391] width 91 height 10
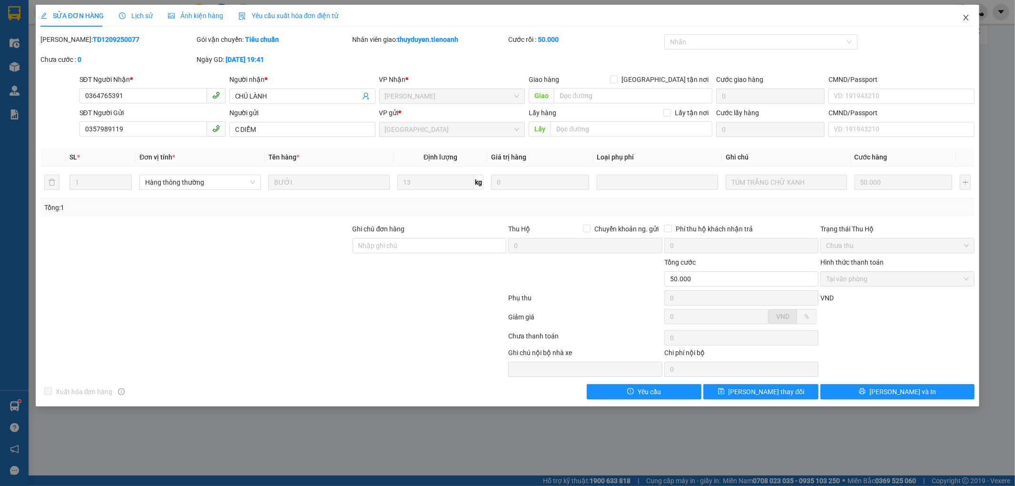
click at [962, 19] on icon "close" at bounding box center [966, 18] width 8 height 8
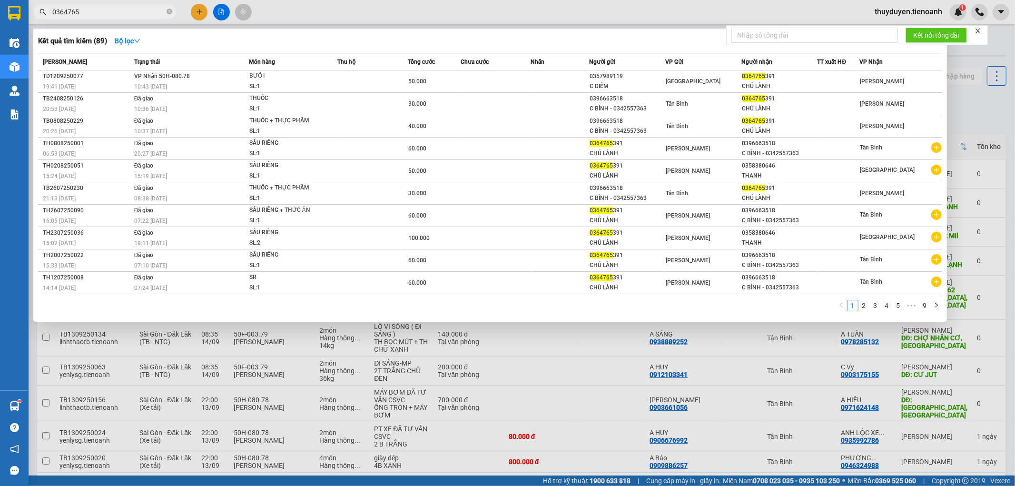
click at [156, 8] on input "0364765" at bounding box center [108, 12] width 112 height 10
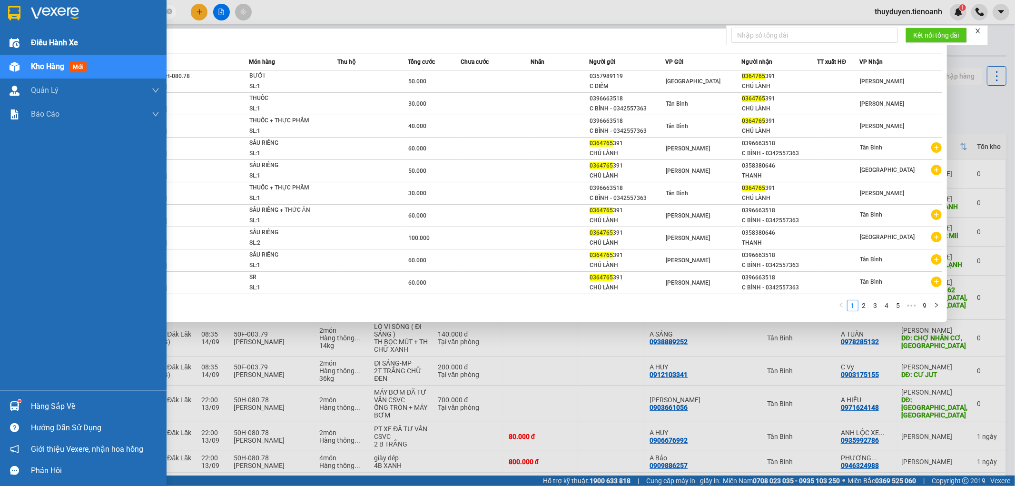
drag, startPoint x: 156, startPoint y: 8, endPoint x: 0, endPoint y: 32, distance: 157.5
click at [0, 32] on section "Kết quả tìm kiếm ( 89 ) Bộ lọc Mã ĐH Trạng thái Món hàng Thu hộ Tổng cước Chưa …" at bounding box center [507, 243] width 1015 height 486
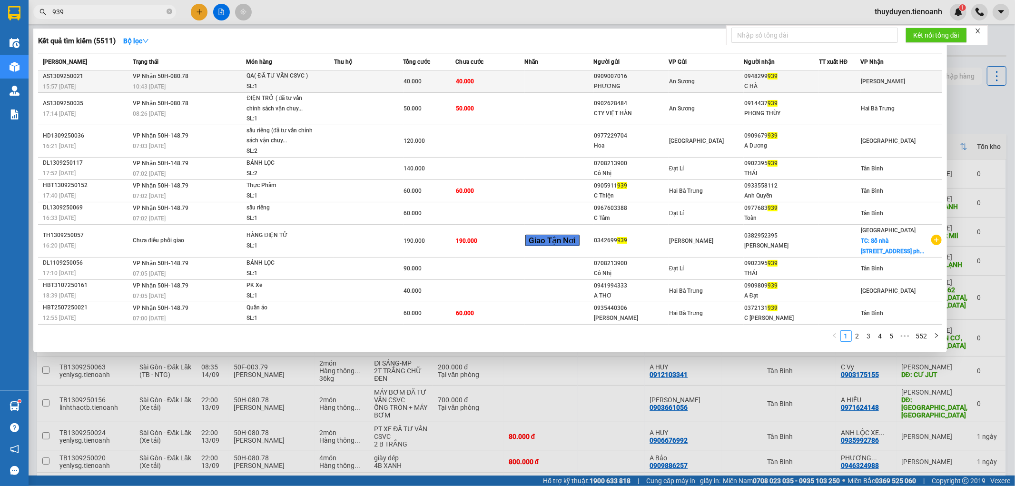
type input "939"
click at [696, 92] on td "An Sương" at bounding box center [706, 81] width 75 height 22
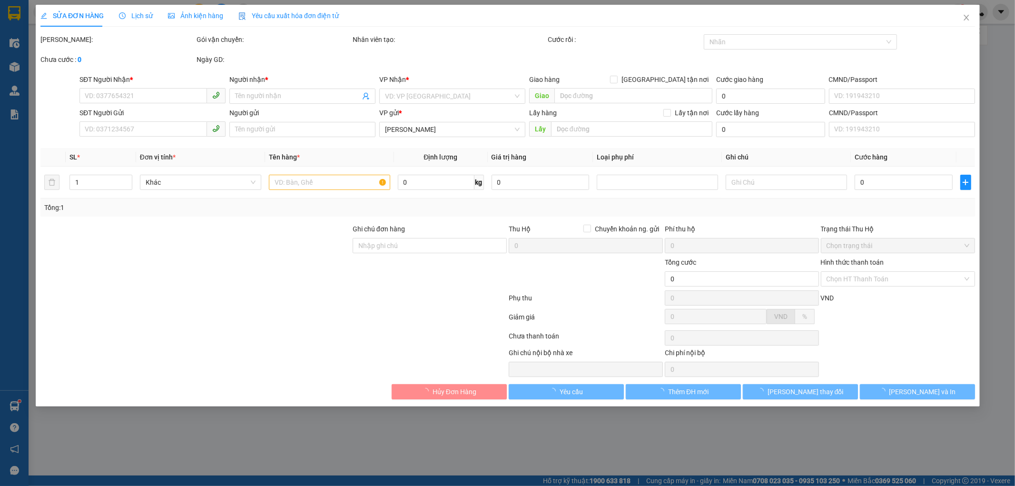
type input "0948299939"
type input "C HÀ"
type input "0909007016"
type input "PHƯƠNG"
type input "40.000"
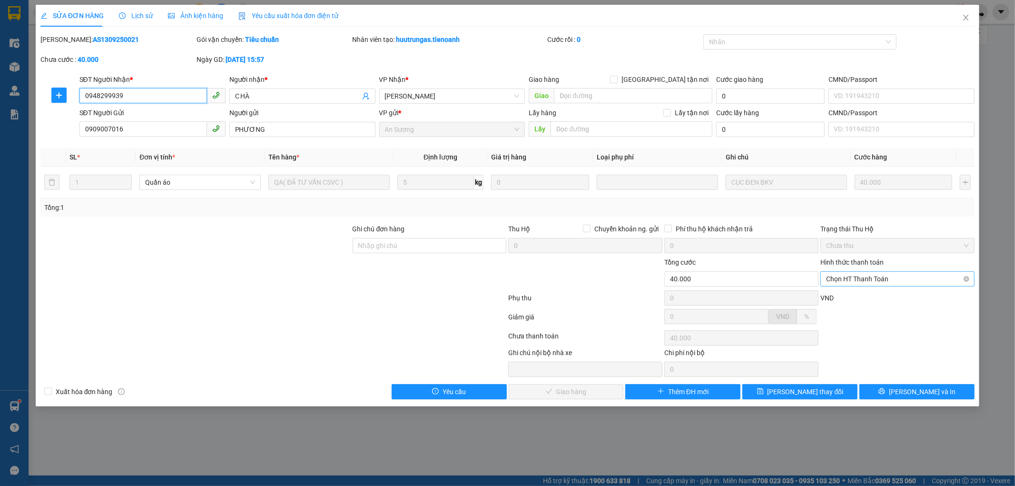
click at [835, 283] on span "Chọn HT Thanh Toán" at bounding box center [897, 279] width 143 height 14
click at [839, 299] on div "Tại văn phòng" at bounding box center [898, 298] width 143 height 10
type input "0"
click at [548, 389] on span "[PERSON_NAME] và Giao hàng" at bounding box center [572, 391] width 91 height 10
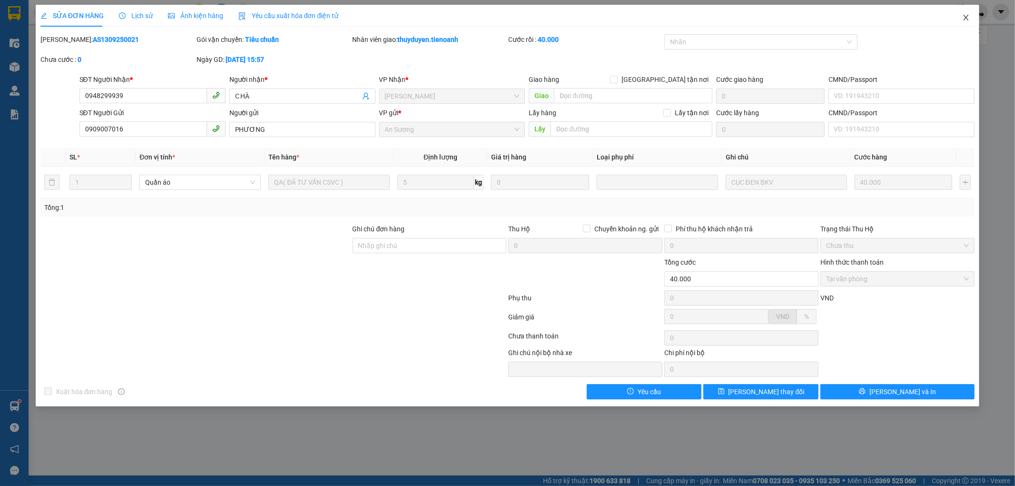
click at [963, 13] on span "Close" at bounding box center [966, 18] width 27 height 27
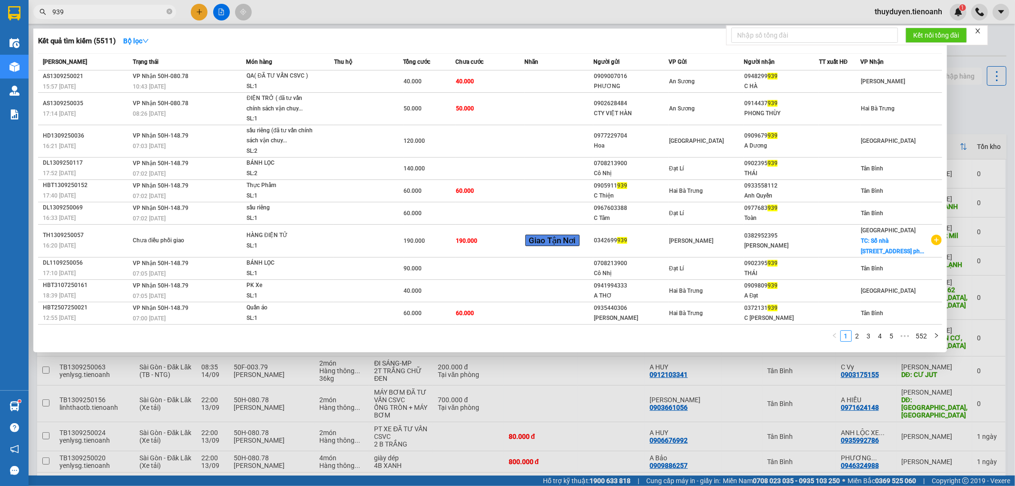
drag, startPoint x: 134, startPoint y: 10, endPoint x: 0, endPoint y: -15, distance: 136.0
click at [0, 0] on html "Kết quả tìm kiếm ( 5511 ) Bộ lọc Mã ĐH Trạng thái Món hàng Thu hộ Tổng cước Chư…" at bounding box center [507, 243] width 1015 height 486
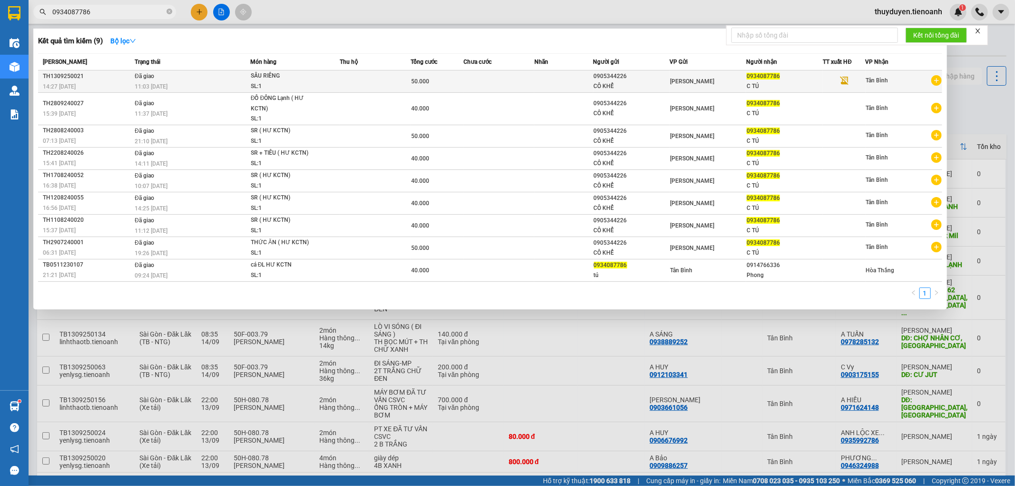
type input "0934087786"
click at [519, 78] on td at bounding box center [499, 81] width 71 height 22
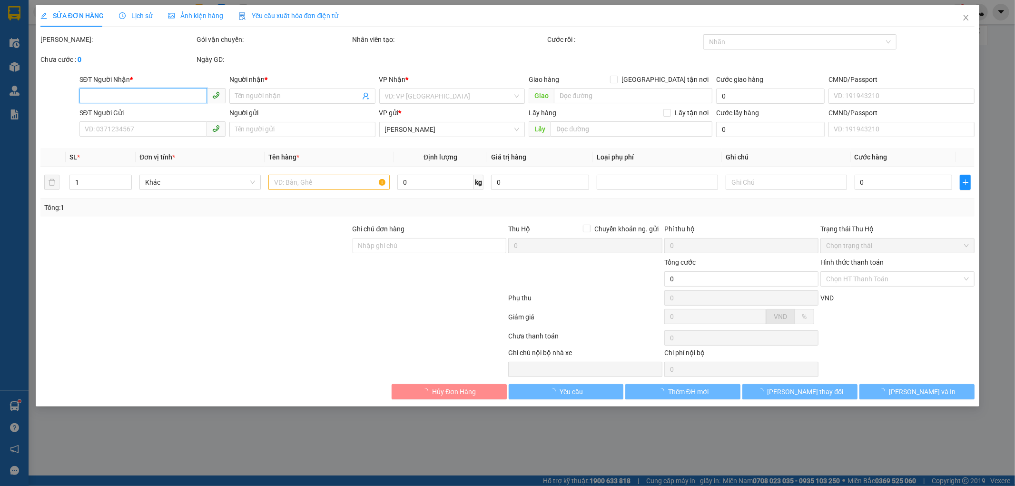
type input "0934087786"
type input "C TÚ"
type input "0905344226"
type input "CÔ KHỂ"
type input "50.000"
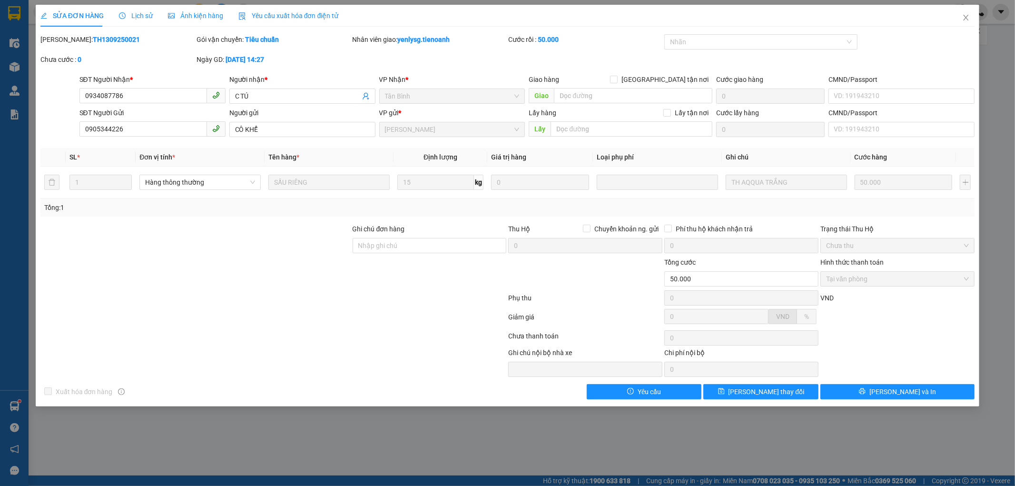
click at [128, 19] on span "Lịch sử" at bounding box center [136, 16] width 34 height 8
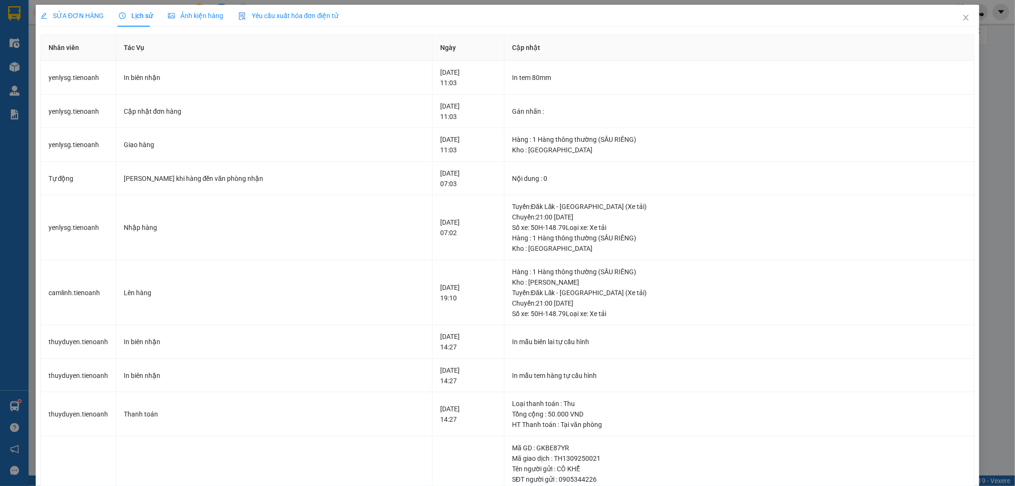
click at [75, 13] on span "SỬA ĐƠN HÀNG" at bounding box center [71, 16] width 63 height 8
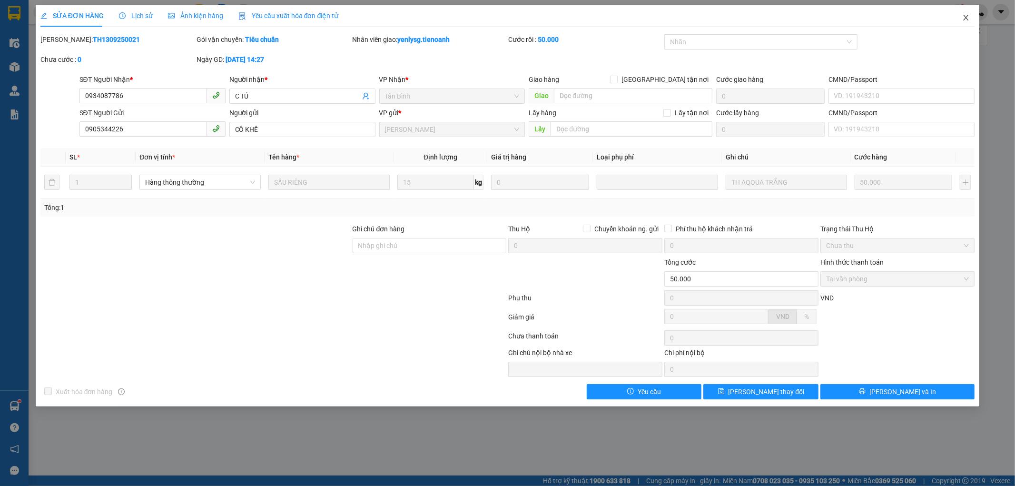
click at [964, 15] on icon "close" at bounding box center [966, 18] width 8 height 8
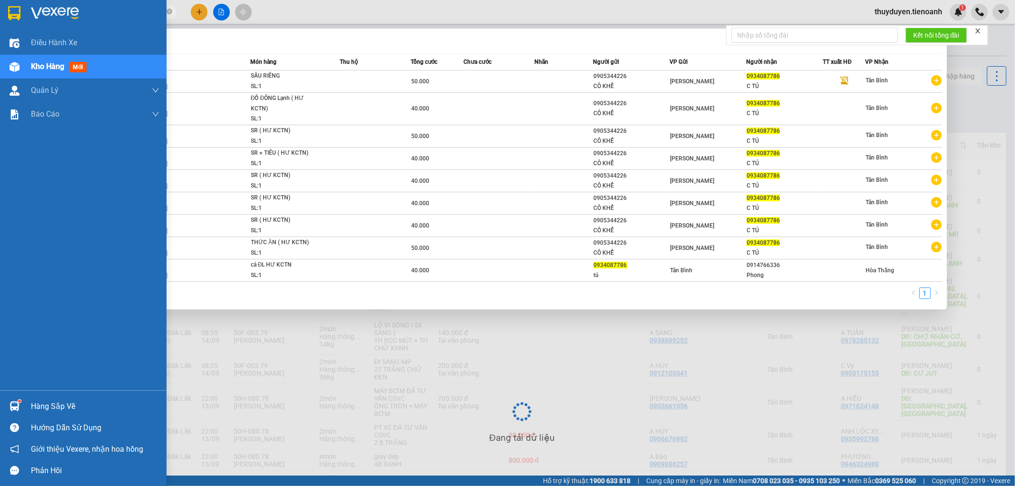
drag, startPoint x: 128, startPoint y: 16, endPoint x: 0, endPoint y: 10, distance: 127.7
click at [0, 10] on section "Kết quả tìm kiếm ( 9 ) Bộ lọc Mã ĐH Trạng thái Món hàng Thu hộ Tổng cước Chưa c…" at bounding box center [507, 243] width 1015 height 486
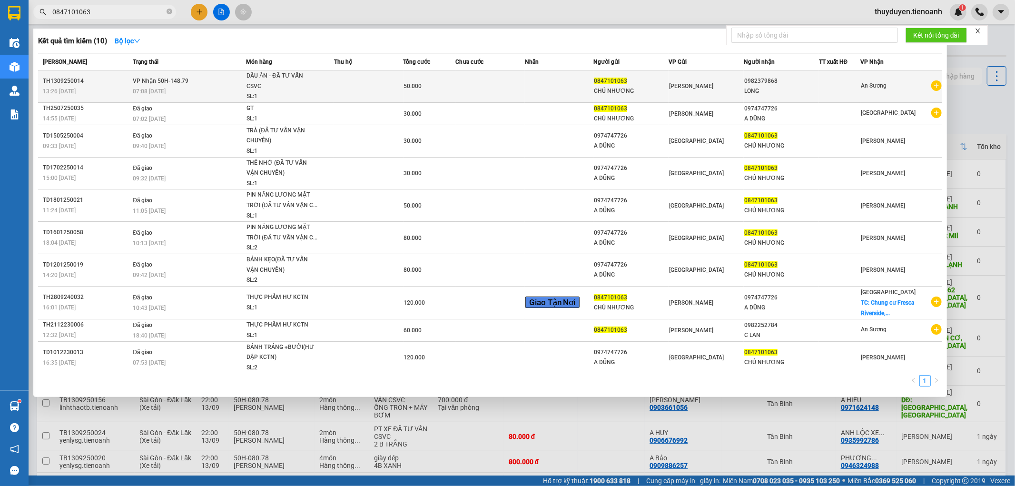
type input "0847101063"
click at [227, 81] on td "VP Nhận 50H-148.79 07:08 - 14/09" at bounding box center [188, 86] width 116 height 32
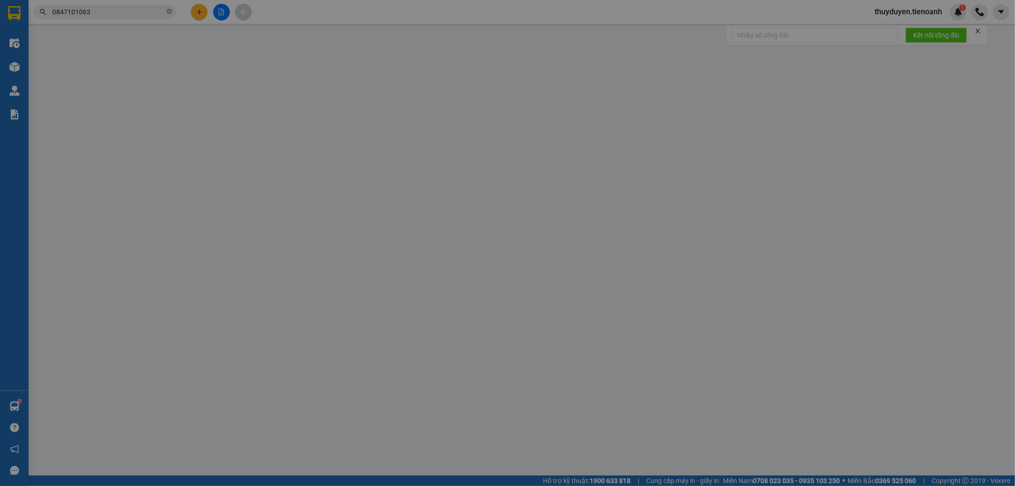
type input "0982379868"
type input "LONG"
type input "0847101063"
type input "CHÚ NHƯƠNG"
type input "50.000"
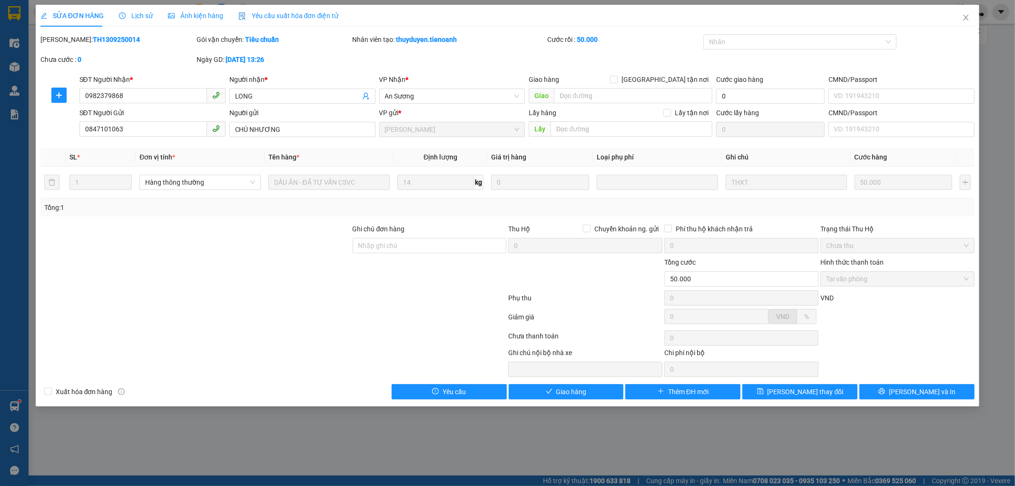
click at [139, 13] on span "Lịch sử" at bounding box center [136, 16] width 34 height 8
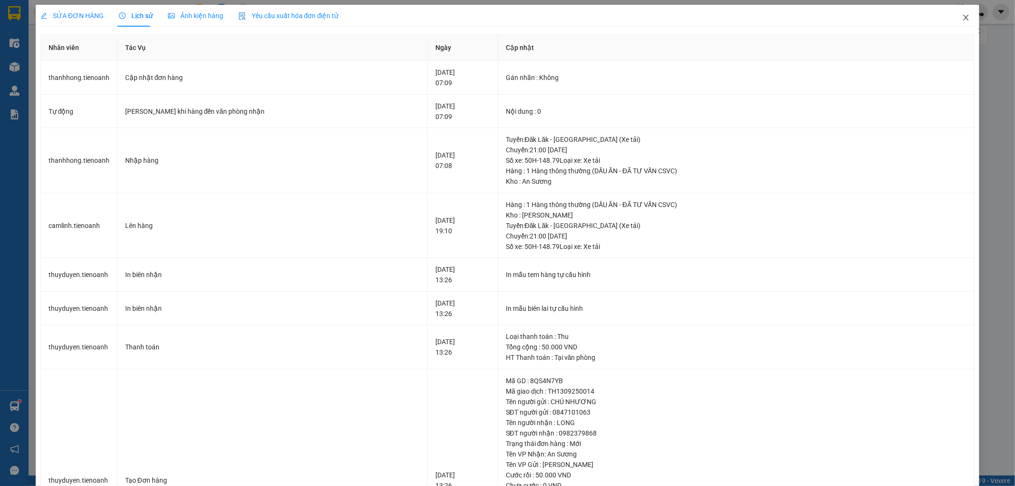
click at [962, 19] on icon "close" at bounding box center [966, 18] width 8 height 8
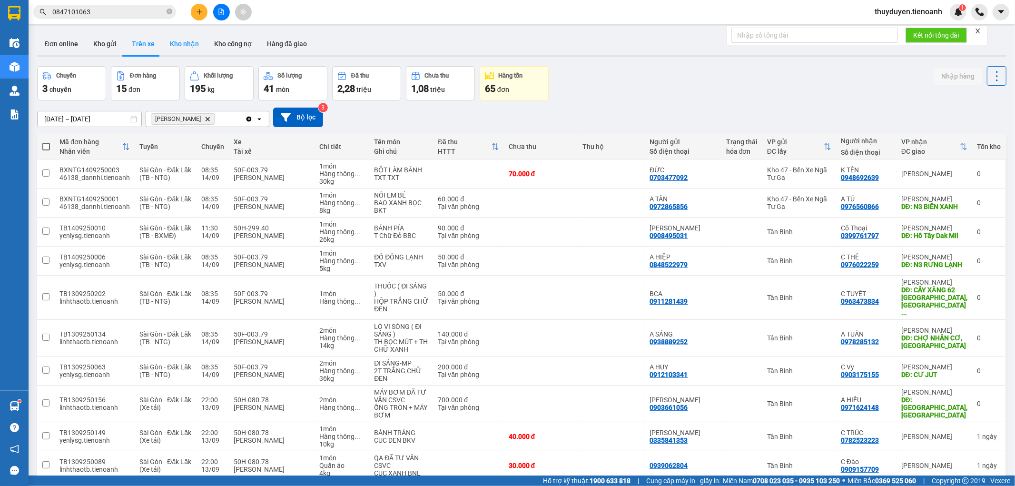
click at [164, 45] on button "Kho nhận" at bounding box center [184, 43] width 44 height 23
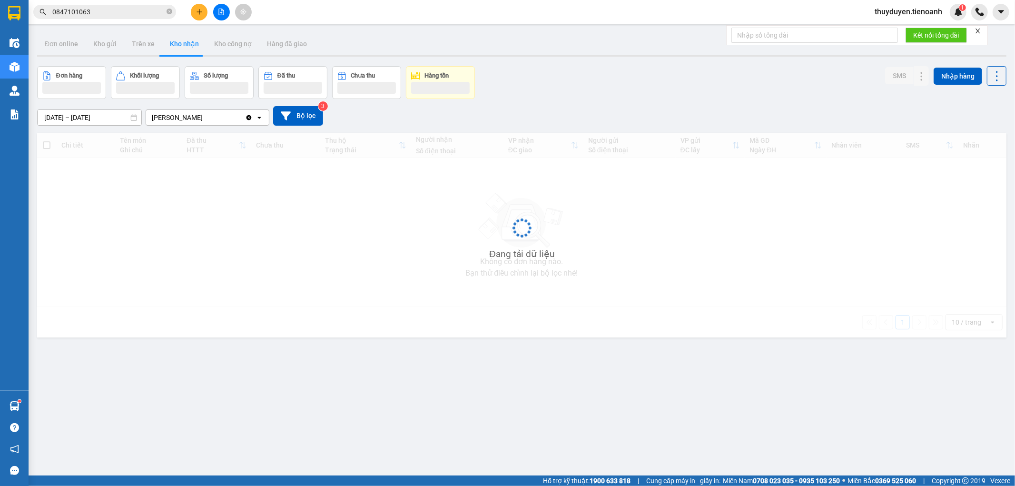
type input "31/08/2025 – 14/09/2025"
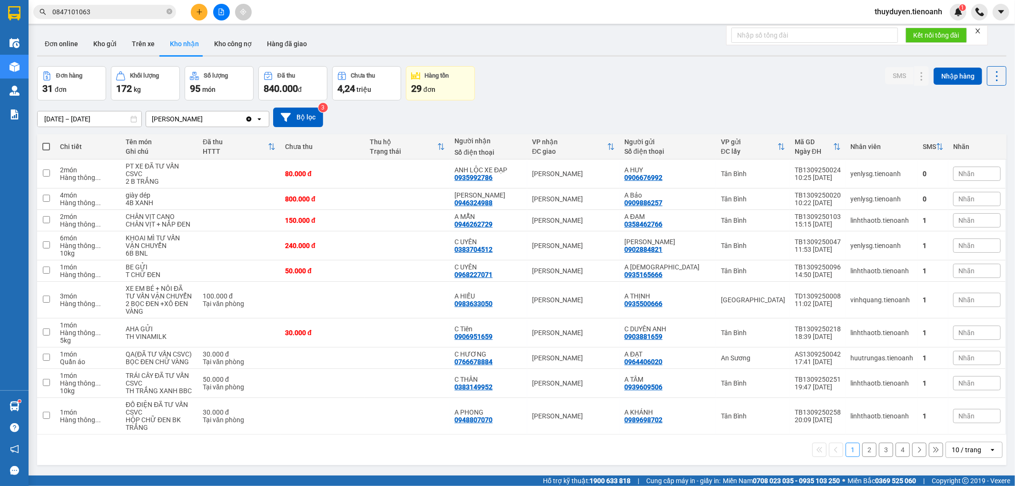
drag, startPoint x: 0, startPoint y: 0, endPoint x: 973, endPoint y: 441, distance: 1068.3
click at [973, 442] on div "10 / trang" at bounding box center [967, 449] width 43 height 15
drag, startPoint x: 981, startPoint y: 410, endPoint x: 981, endPoint y: 422, distance: 11.4
click at [981, 422] on ul "5 / trang 10 / trang 20 / trang 50 / trang 80 / trang 100 / trang" at bounding box center [966, 379] width 57 height 110
click at [969, 423] on span "100 / trang" at bounding box center [962, 422] width 34 height 10
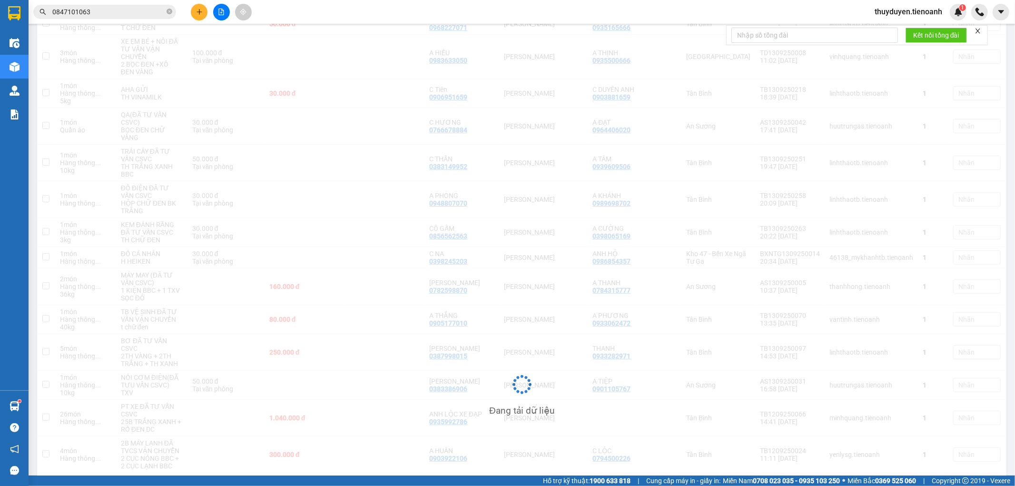
scroll to position [266, 0]
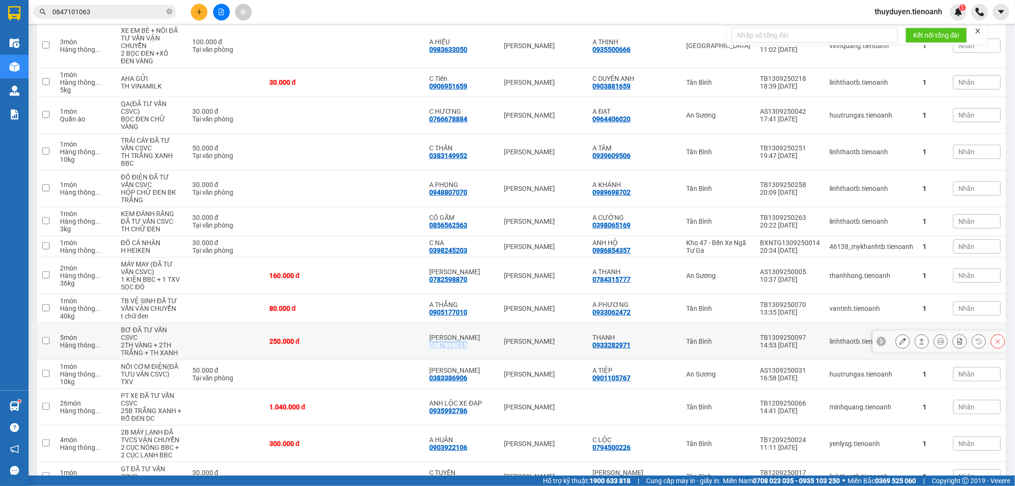
drag, startPoint x: 484, startPoint y: 324, endPoint x: 443, endPoint y: 316, distance: 42.2
click at [443, 323] on td "HOÀNG TRUNG 0387998015" at bounding box center [462, 341] width 75 height 37
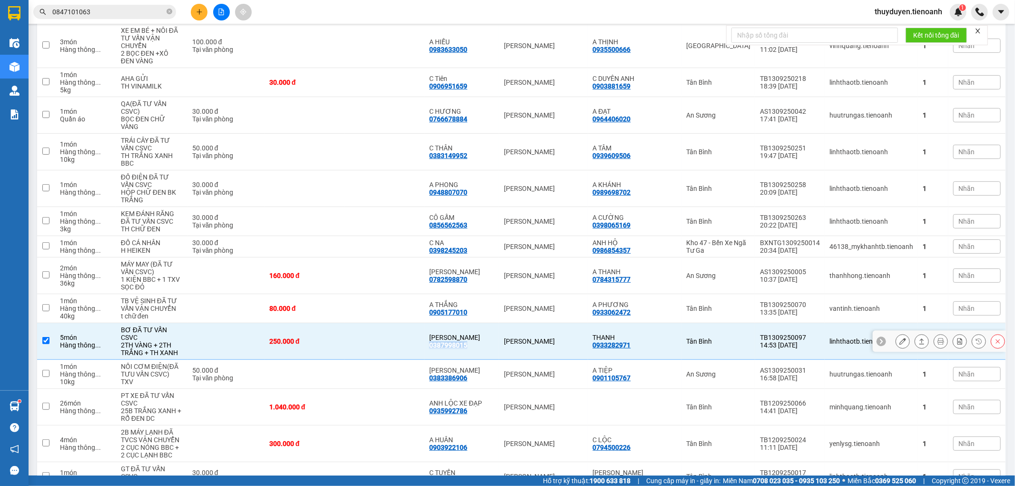
copy div "0387998015"
click at [373, 323] on td at bounding box center [385, 341] width 80 height 37
checkbox input "false"
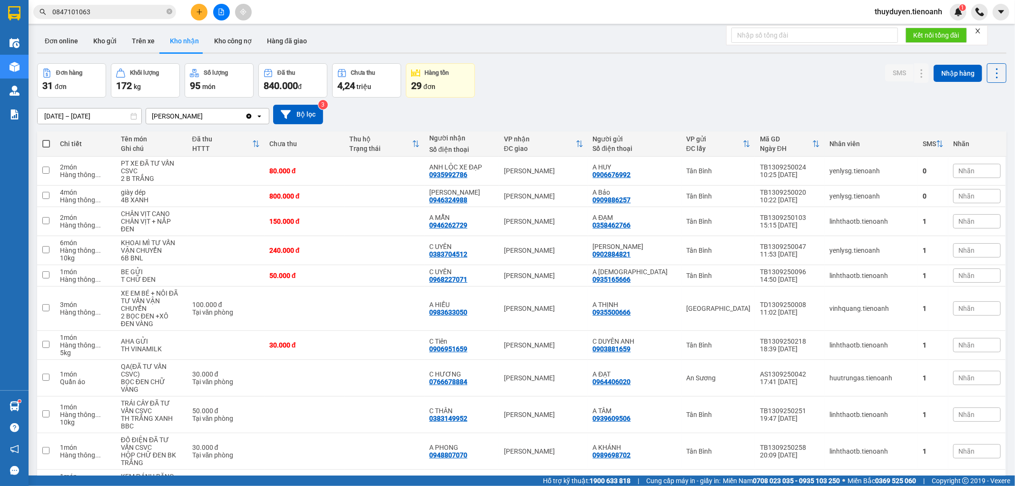
scroll to position [1, 0]
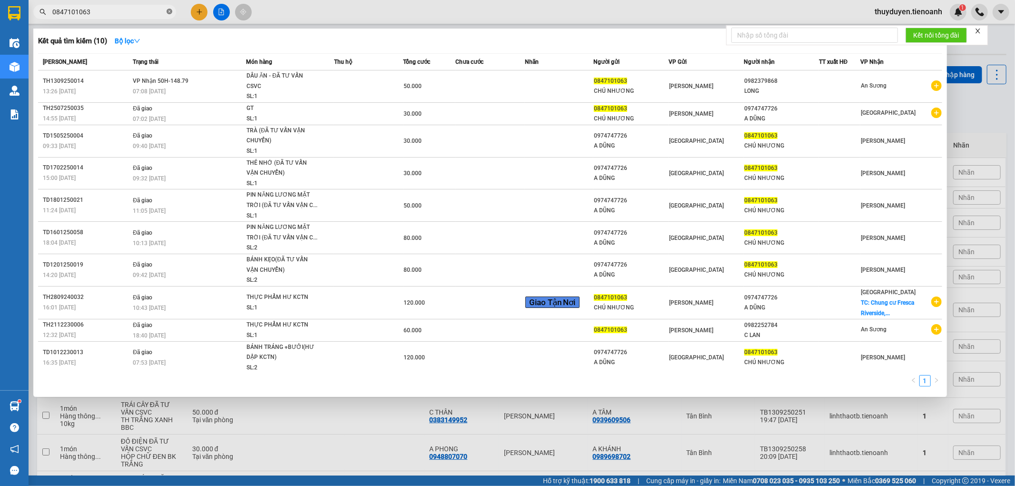
click at [172, 11] on icon "close-circle" at bounding box center [170, 12] width 6 height 6
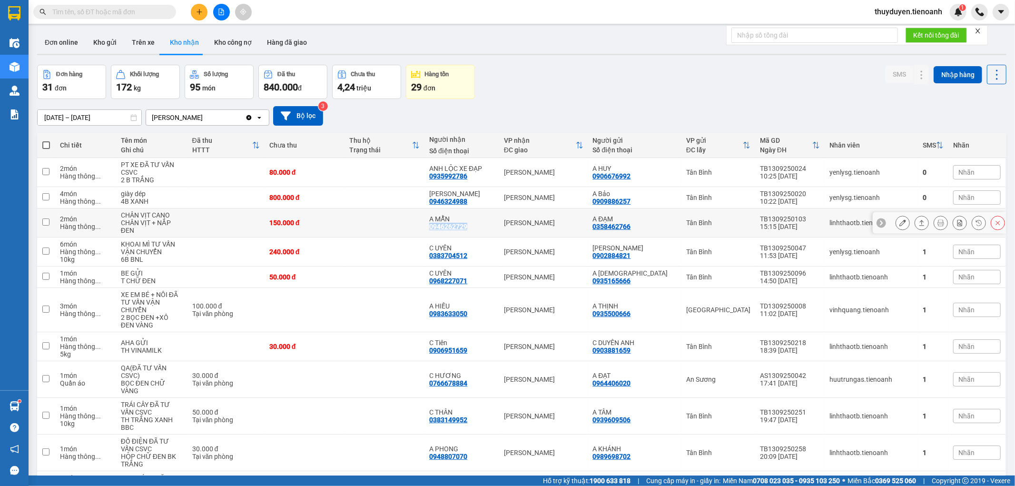
drag, startPoint x: 483, startPoint y: 230, endPoint x: 444, endPoint y: 224, distance: 39.5
click at [444, 224] on td "A MẪN 0946262729" at bounding box center [462, 222] width 75 height 29
checkbox input "true"
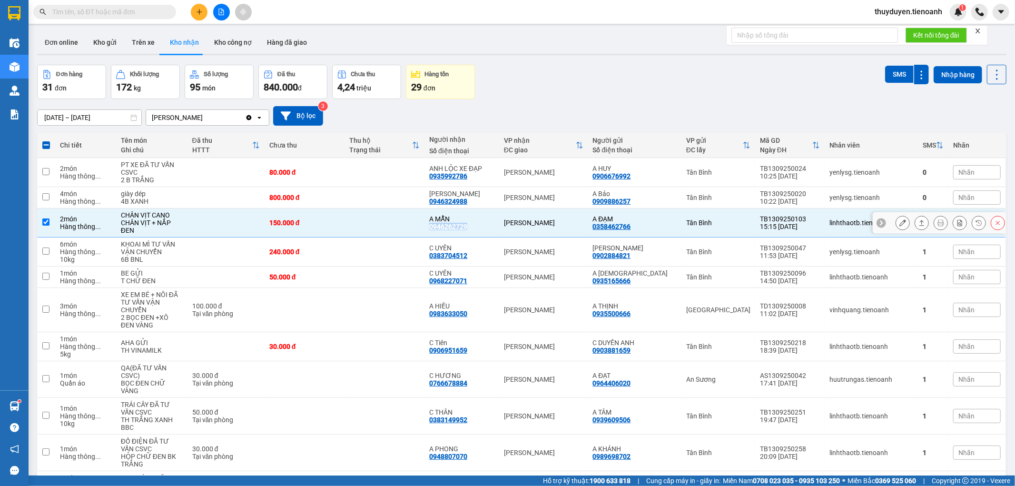
copy div "0946262729"
click at [918, 221] on icon at bounding box center [921, 222] width 7 height 7
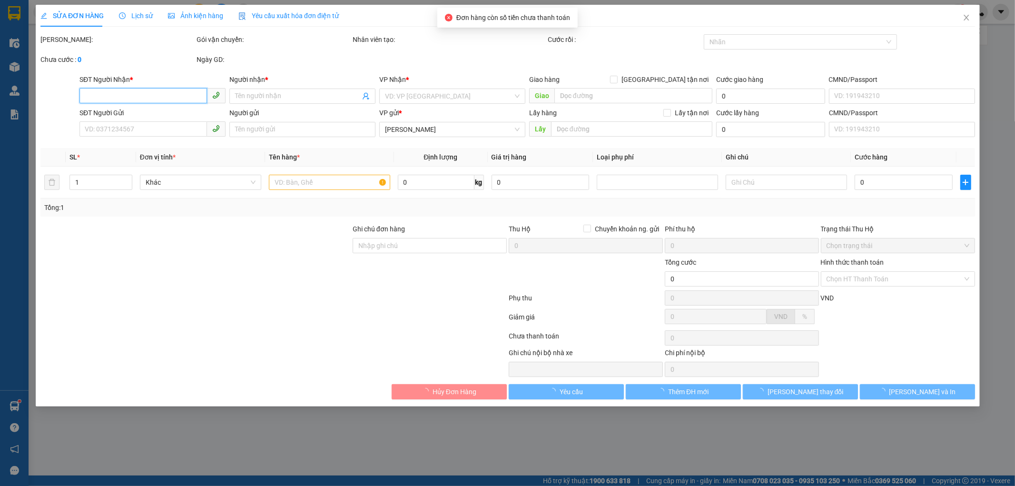
type input "0946262729"
type input "A MẪN"
type input "0358462766"
type input "A ĐẠM"
type input "150.000"
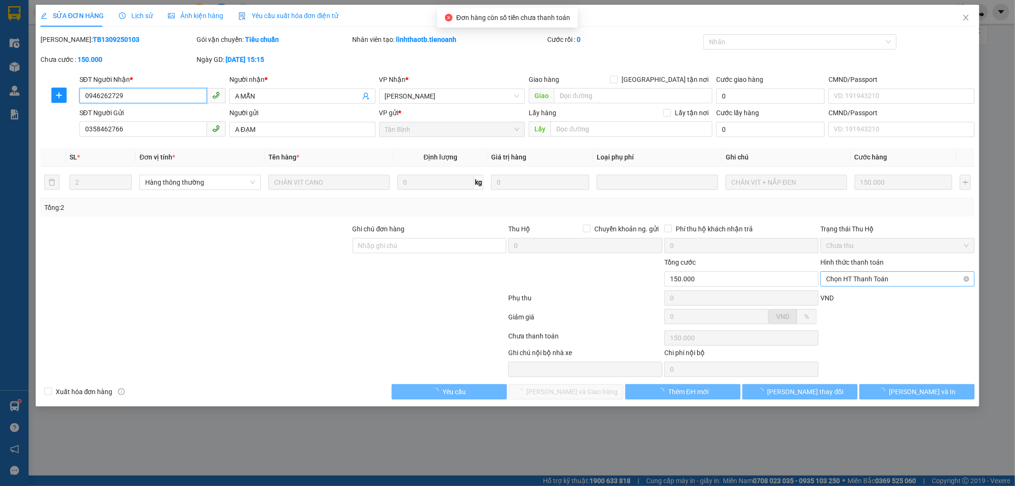
click at [844, 284] on span "Chọn HT Thanh Toán" at bounding box center [897, 279] width 143 height 14
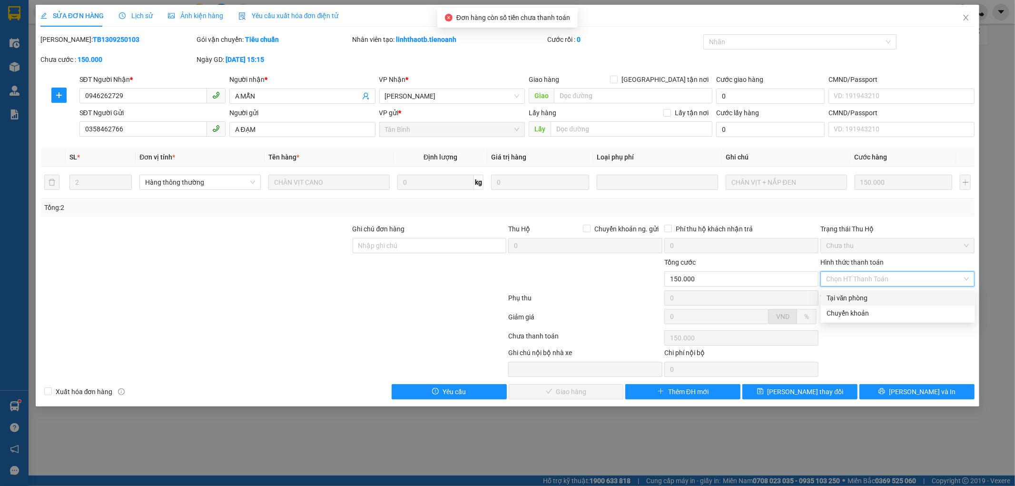
click at [841, 297] on div "Tại văn phòng" at bounding box center [898, 298] width 143 height 10
type input "0"
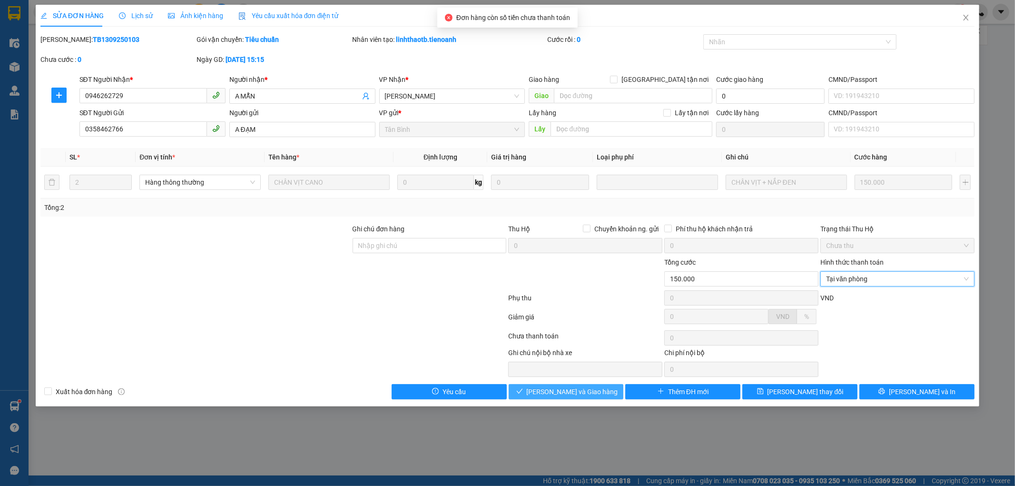
click at [593, 394] on span "[PERSON_NAME] và Giao hàng" at bounding box center [572, 391] width 91 height 10
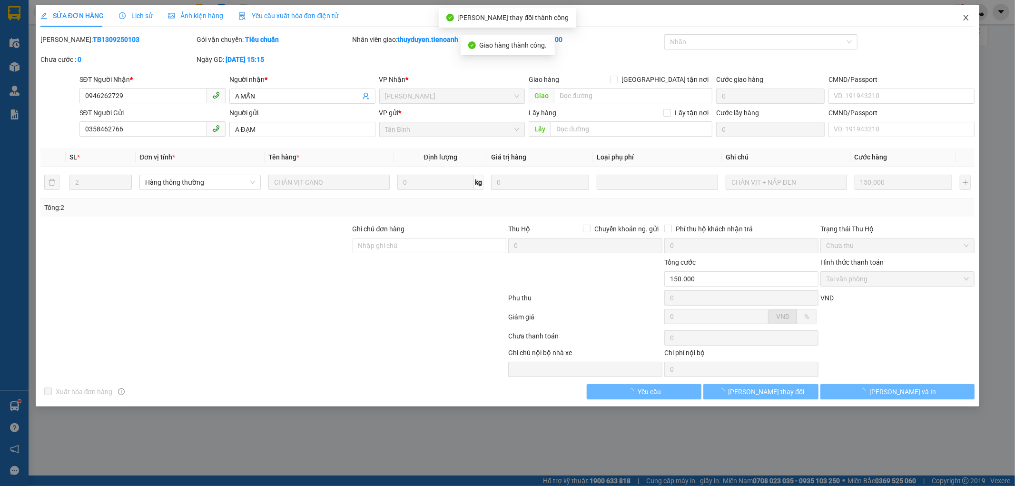
click at [962, 20] on span "Close" at bounding box center [966, 18] width 27 height 27
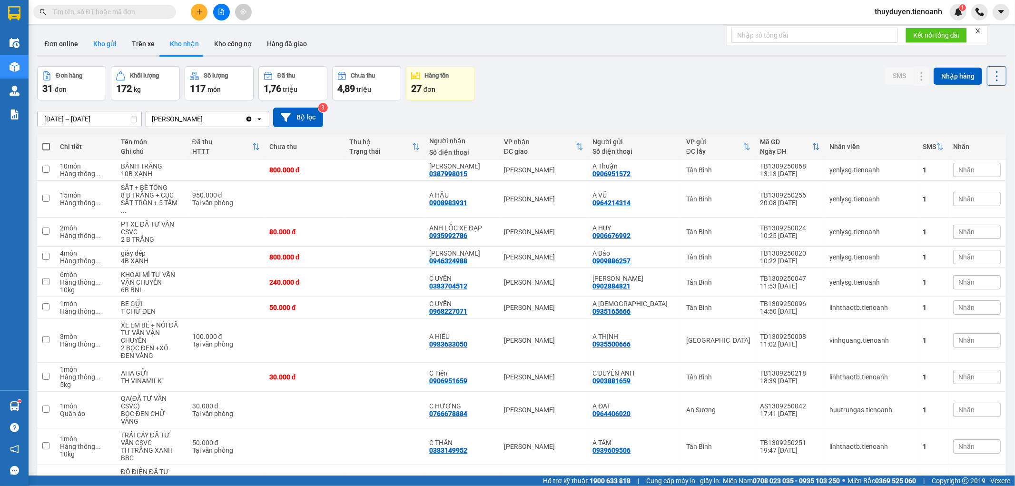
click at [112, 46] on button "Kho gửi" at bounding box center [105, 43] width 39 height 23
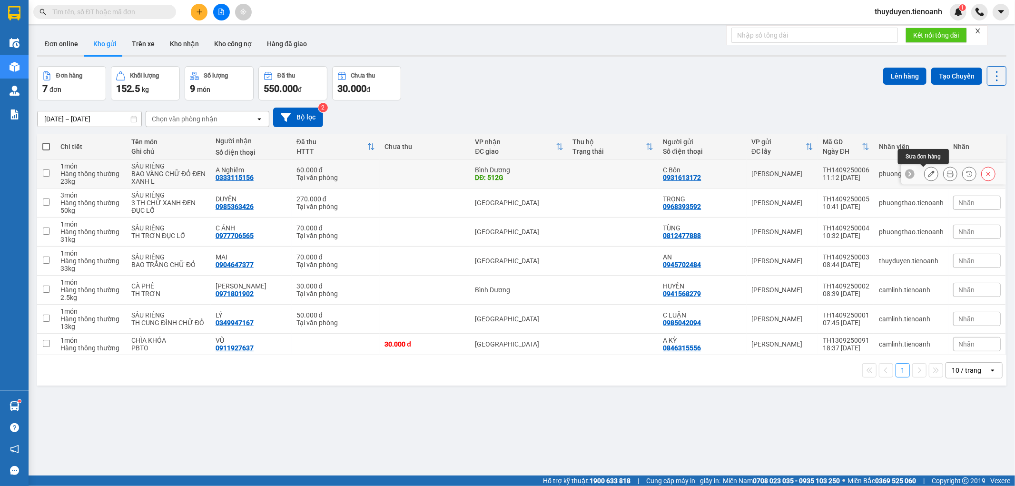
click at [928, 174] on icon at bounding box center [931, 173] width 7 height 7
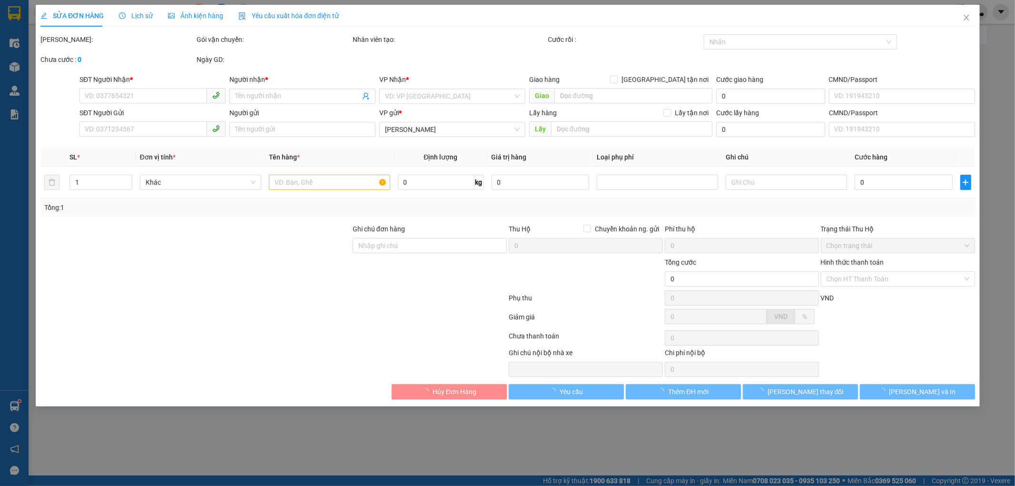
type input "0333115156"
type input "A Nghiêm"
type input "512G"
type input "0931613172"
type input "C Bôn"
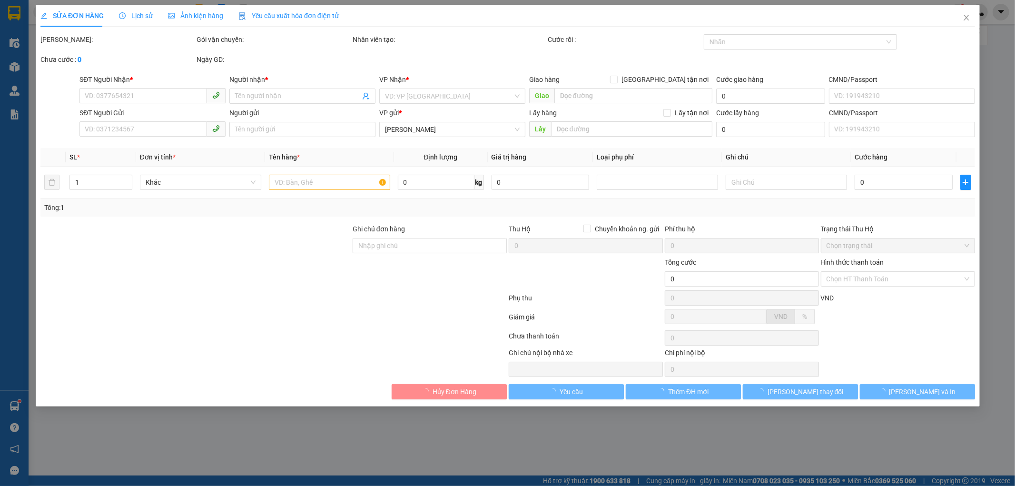
type input "60.000"
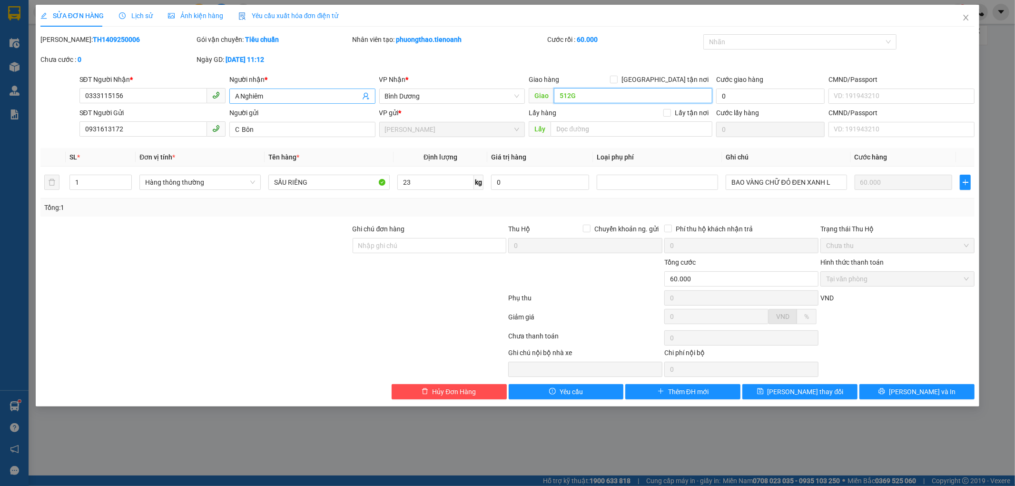
drag, startPoint x: 623, startPoint y: 94, endPoint x: 230, endPoint y: 94, distance: 393.1
click at [270, 94] on div "SĐT Người Nhận * 0333115156 0333115156 Người nhận * A Nghiêm VP Nhận * Bình Dươ…" at bounding box center [527, 90] width 899 height 33
click at [797, 394] on span "[PERSON_NAME] thay đổi" at bounding box center [806, 391] width 76 height 10
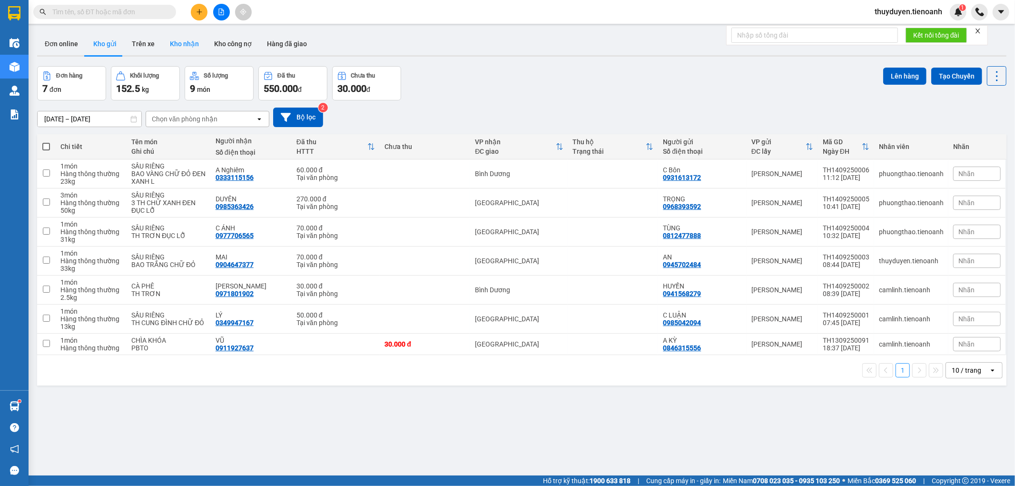
click at [168, 41] on button "Kho nhận" at bounding box center [184, 43] width 44 height 23
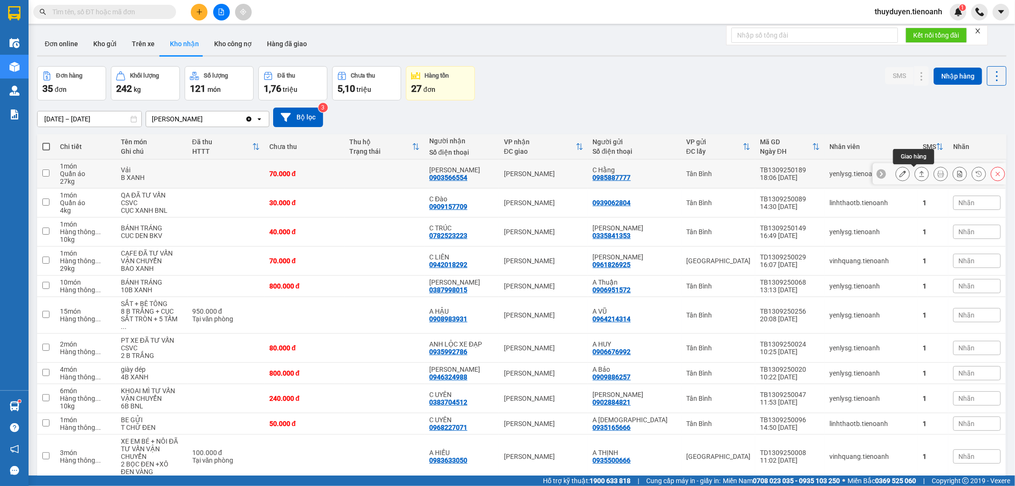
click at [918, 174] on icon at bounding box center [921, 173] width 7 height 7
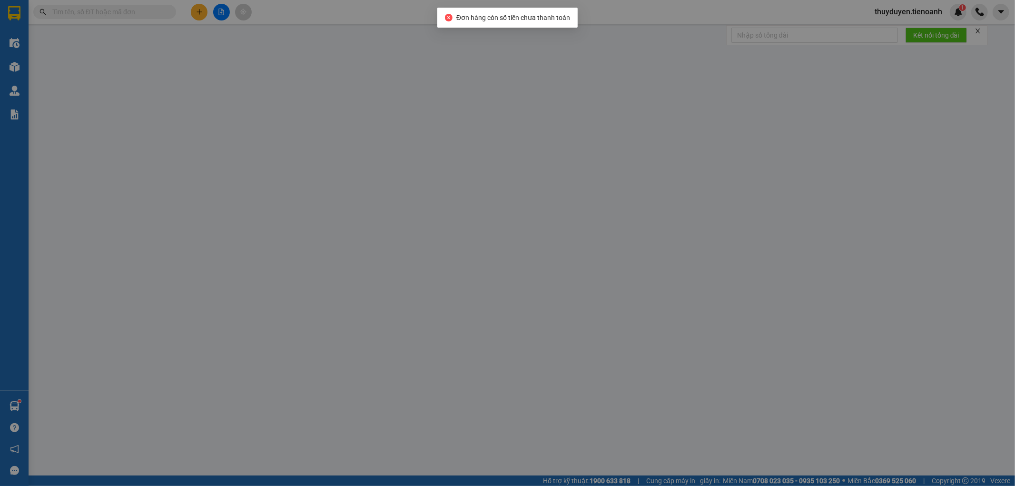
type input "0903566554"
type input "[PERSON_NAME]"
type input "0985887777"
type input "C Hằng"
type input "0867020920 ( Đang ở Cư Kuin)"
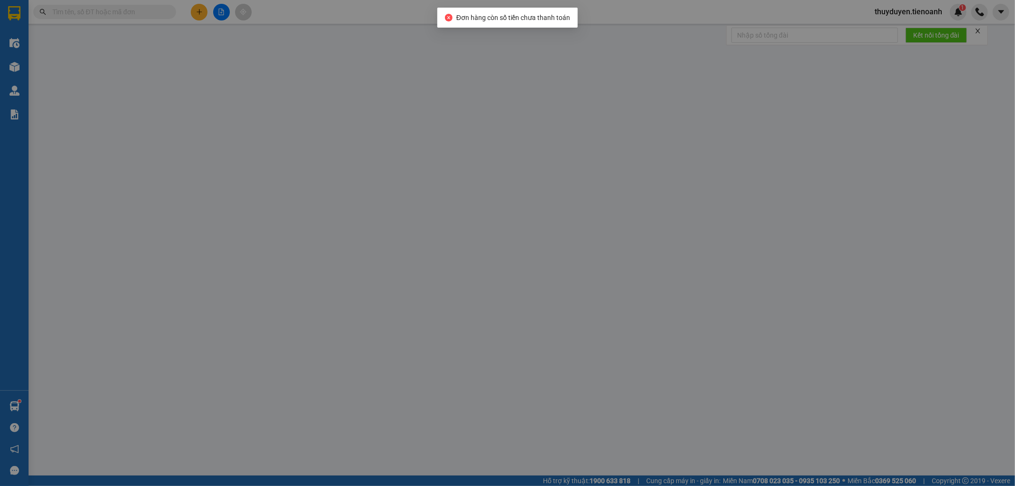
type input "70.000"
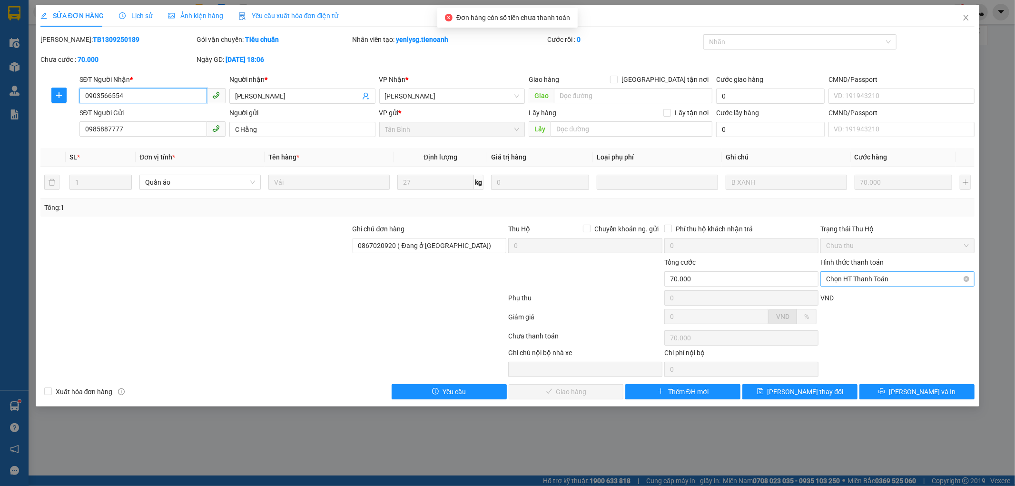
click at [874, 279] on span "Chọn HT Thanh Toán" at bounding box center [897, 279] width 143 height 14
click at [869, 296] on div "Tại văn phòng" at bounding box center [898, 298] width 143 height 10
type input "0"
click at [558, 394] on span "[PERSON_NAME] và Giao hàng" at bounding box center [572, 391] width 91 height 10
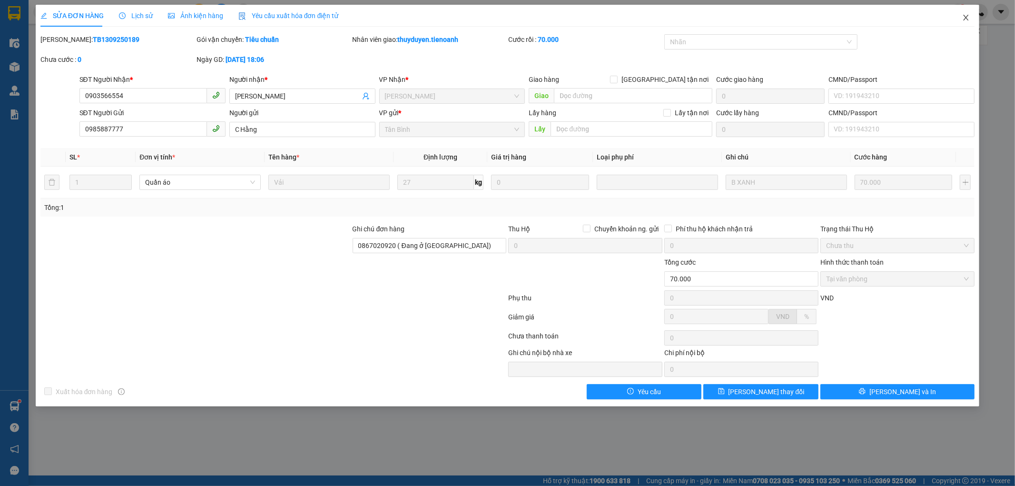
click at [964, 17] on icon "close" at bounding box center [966, 18] width 8 height 8
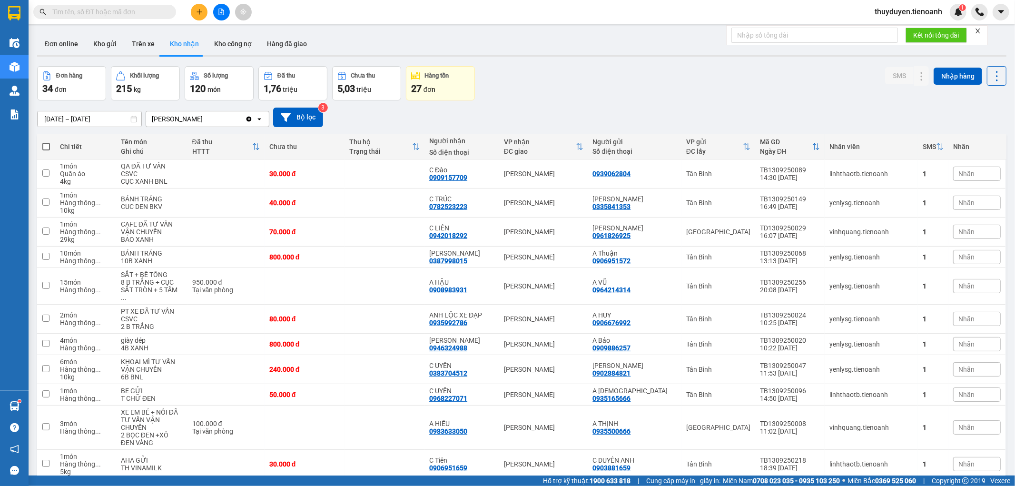
paste input "0562749065"
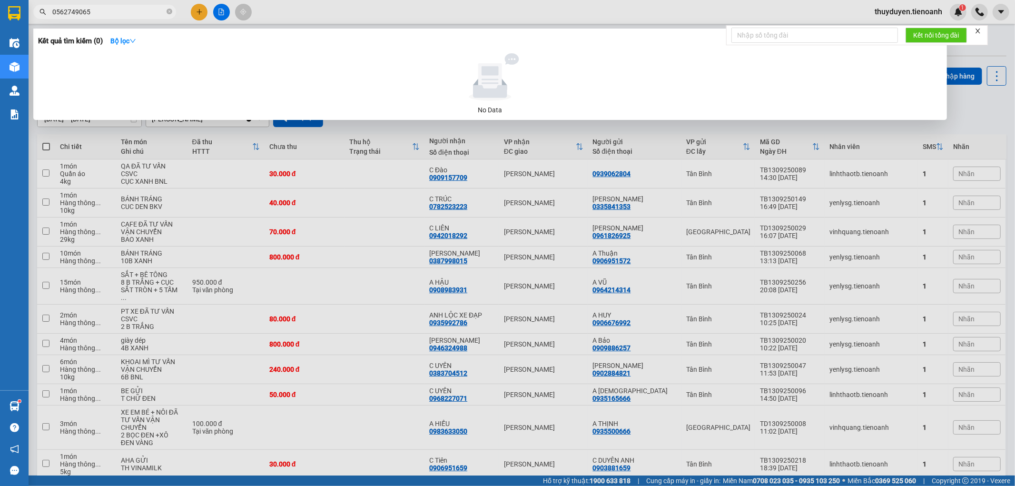
type input "0562749065"
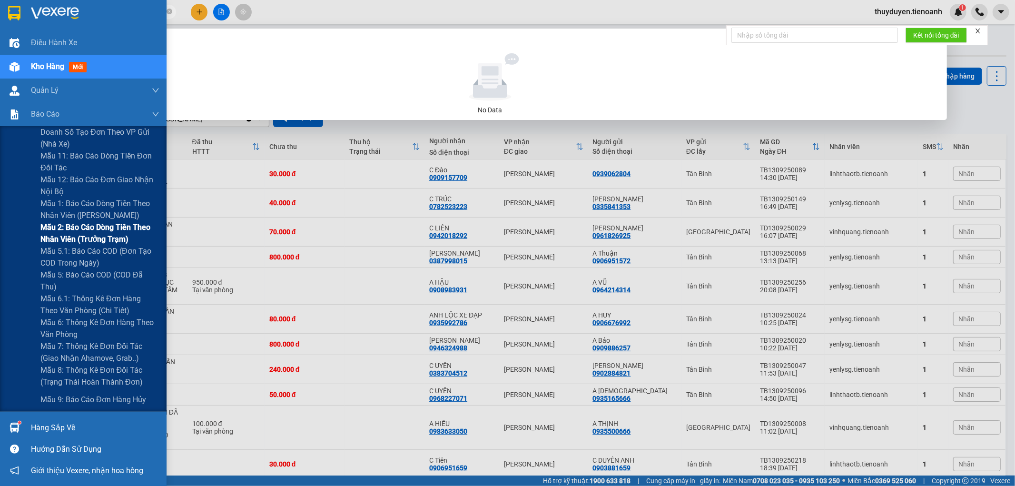
click at [59, 231] on span "Mẫu 2: Báo cáo dòng tiền theo nhân viên (Trưởng Trạm)" at bounding box center [99, 233] width 119 height 24
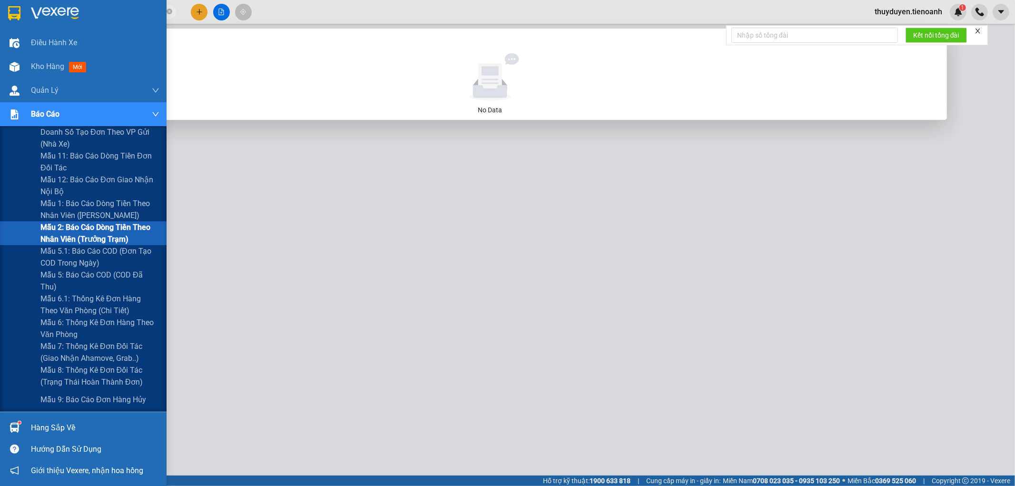
click at [64, 234] on span "Mẫu 2: Báo cáo dòng tiền theo nhân viên (Trưởng Trạm)" at bounding box center [99, 233] width 119 height 24
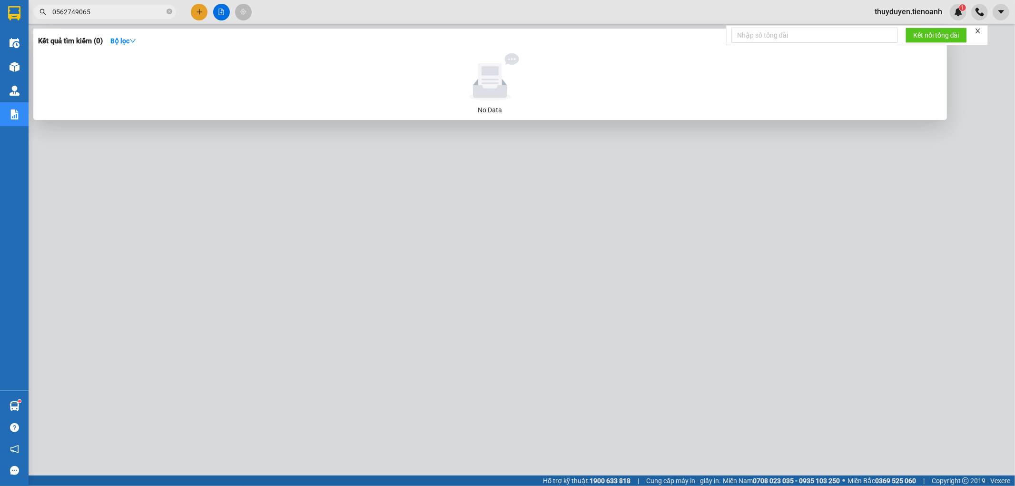
click at [303, 217] on div at bounding box center [507, 243] width 1015 height 486
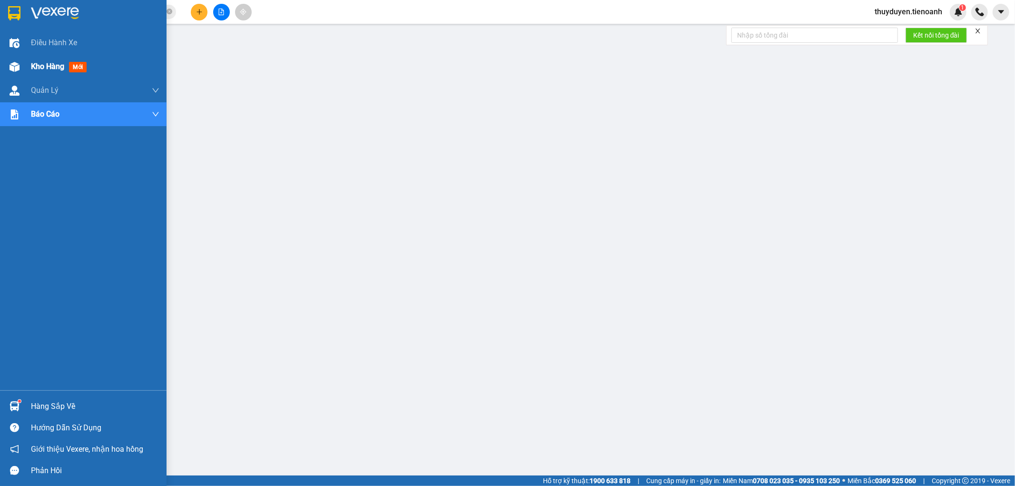
click at [43, 63] on span "Kho hàng" at bounding box center [47, 66] width 33 height 9
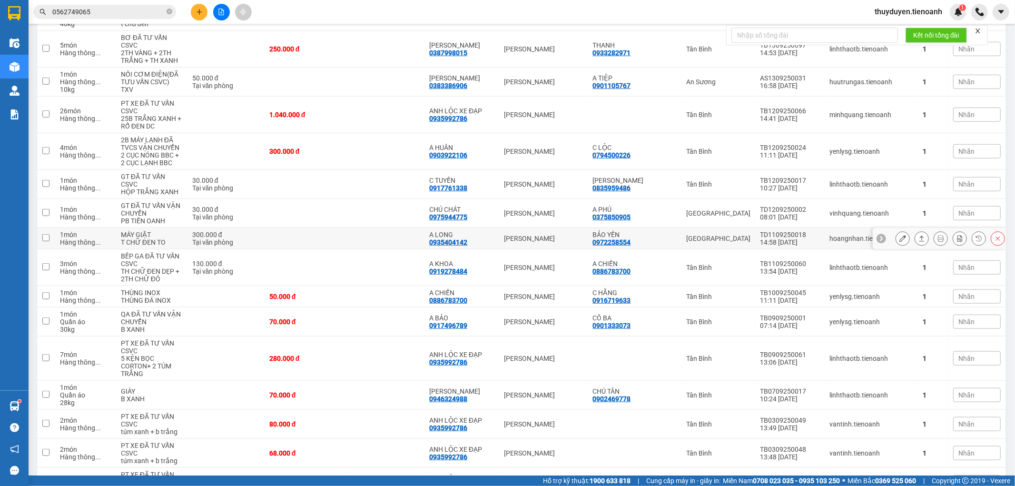
scroll to position [720, 0]
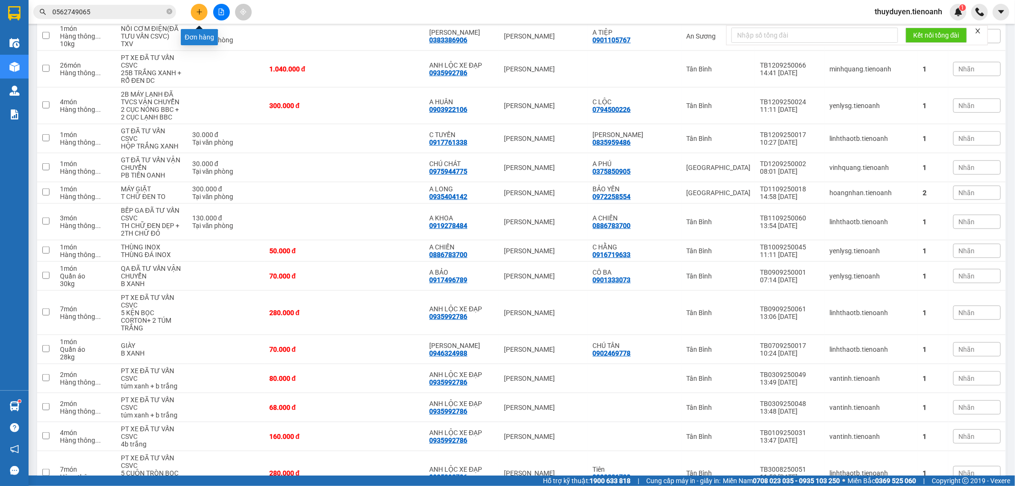
click at [195, 8] on button at bounding box center [199, 12] width 17 height 17
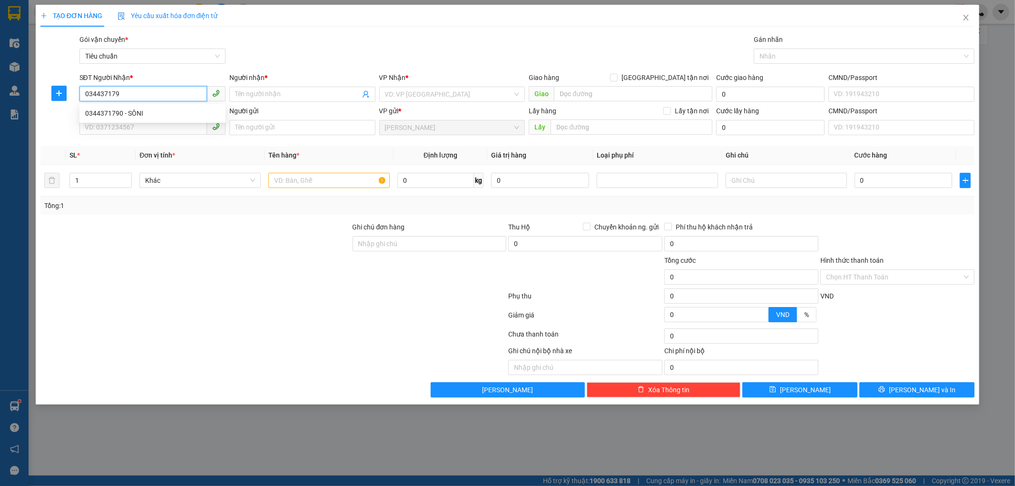
type input "0344371790"
click at [99, 106] on div "0344371790 - SÔNI" at bounding box center [152, 113] width 146 height 15
type input "SÔNI"
type input "70.000"
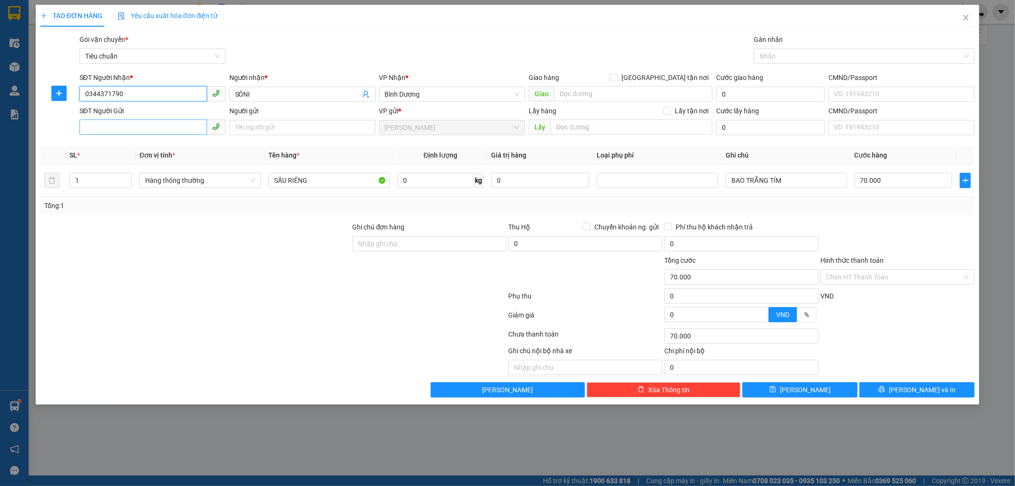
type input "0344371790"
click at [109, 125] on input "SĐT Người Gửi" at bounding box center [143, 126] width 128 height 15
type input "0707796201"
click at [254, 124] on input "Người gửi" at bounding box center [302, 127] width 146 height 15
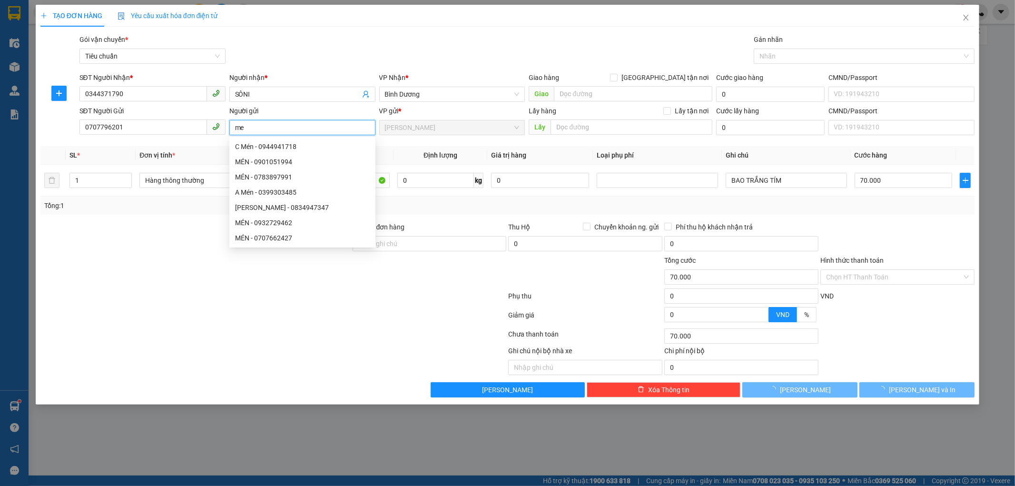
type input "m"
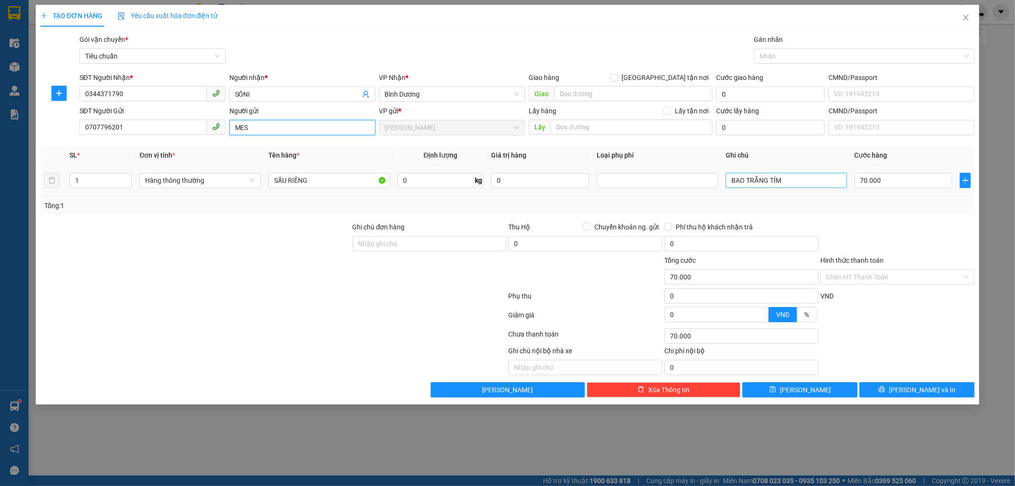
type input "MES"
drag, startPoint x: 803, startPoint y: 178, endPoint x: 521, endPoint y: 188, distance: 281.9
click at [521, 187] on tr "1 Hàng thông thường SẦU RIÊNG 0 kg 0 BAO TRẮNG TÍM 70.000" at bounding box center [507, 181] width 935 height 32
type input "PB TRẮNG"
drag, startPoint x: 324, startPoint y: 173, endPoint x: 127, endPoint y: 205, distance: 199.1
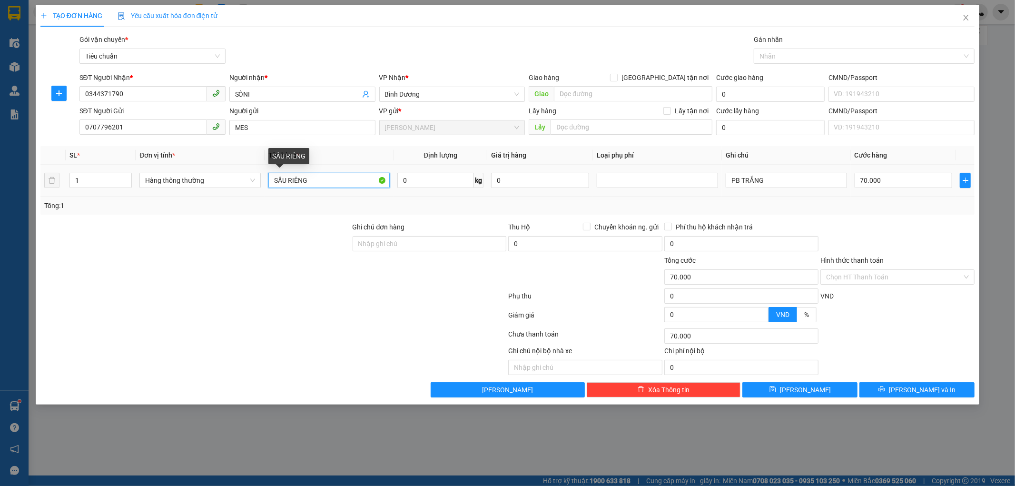
click at [144, 201] on div "SL * Đơn vị tính * Tên hàng * Định lượng Giá trị hàng Loại phụ phí Ghi chú Cước…" at bounding box center [507, 180] width 935 height 69
type input "GIẤY TỜ"
click at [869, 173] on input "70.000" at bounding box center [904, 180] width 98 height 15
type input "3"
type input "32"
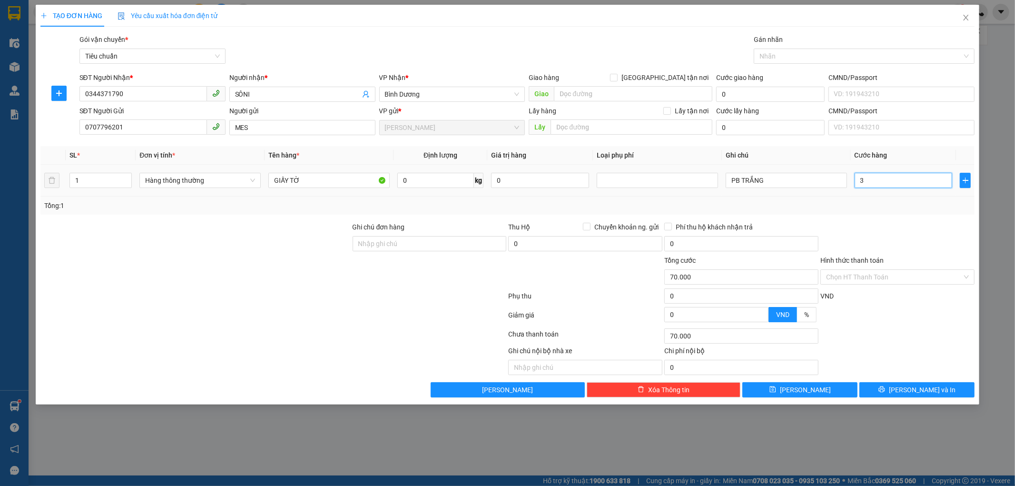
type input "32"
type input "3"
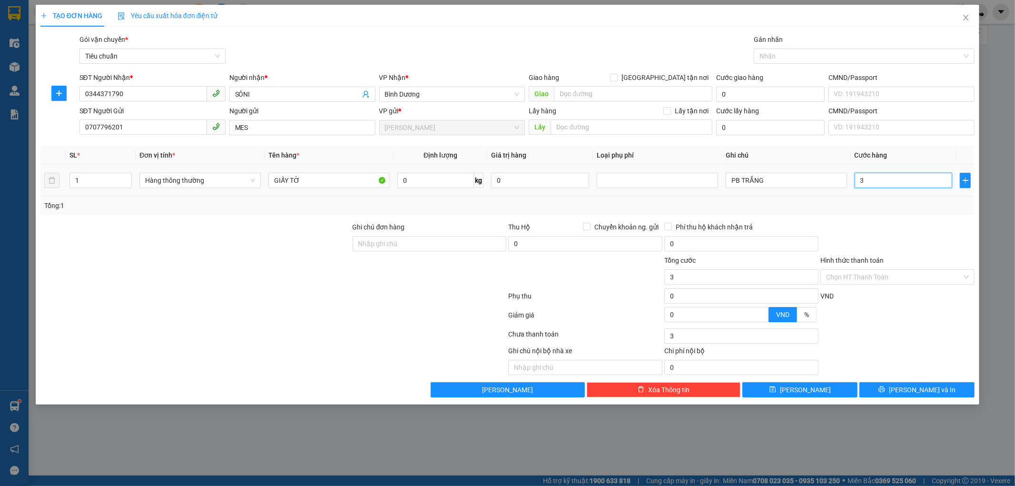
type input "0"
type input "3"
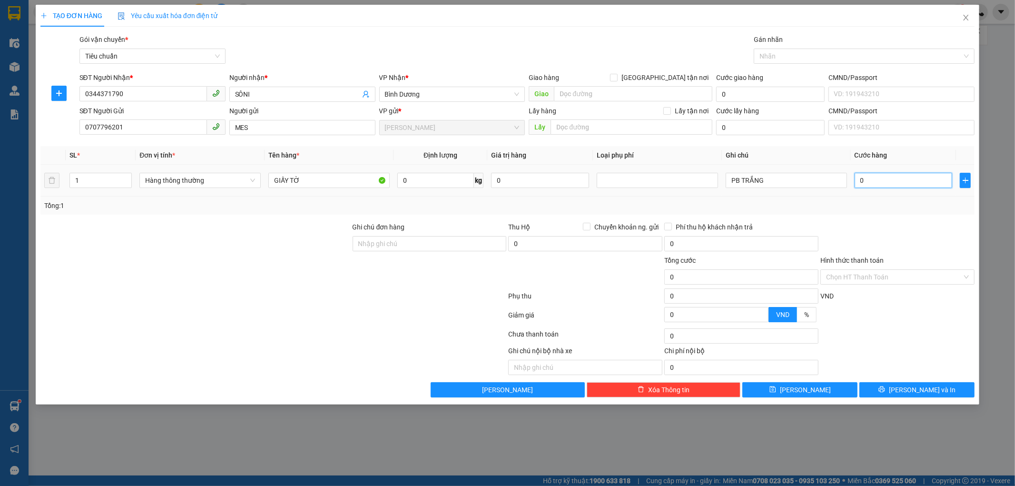
type input "03"
type input "30"
type input "030"
type input "30.000"
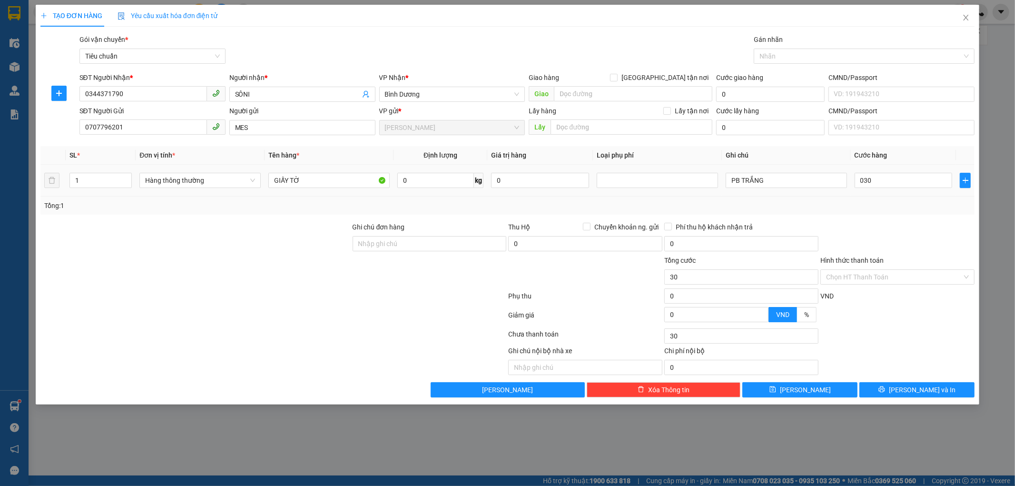
type input "30.000"
click at [916, 167] on td "30.000" at bounding box center [904, 181] width 106 height 32
drag, startPoint x: 921, startPoint y: 377, endPoint x: 918, endPoint y: 385, distance: 7.7
click at [919, 384] on div "Transit Pickup Surcharge Ids Transit Deliver Surcharge Ids Transit Deliver Surc…" at bounding box center [507, 215] width 935 height 363
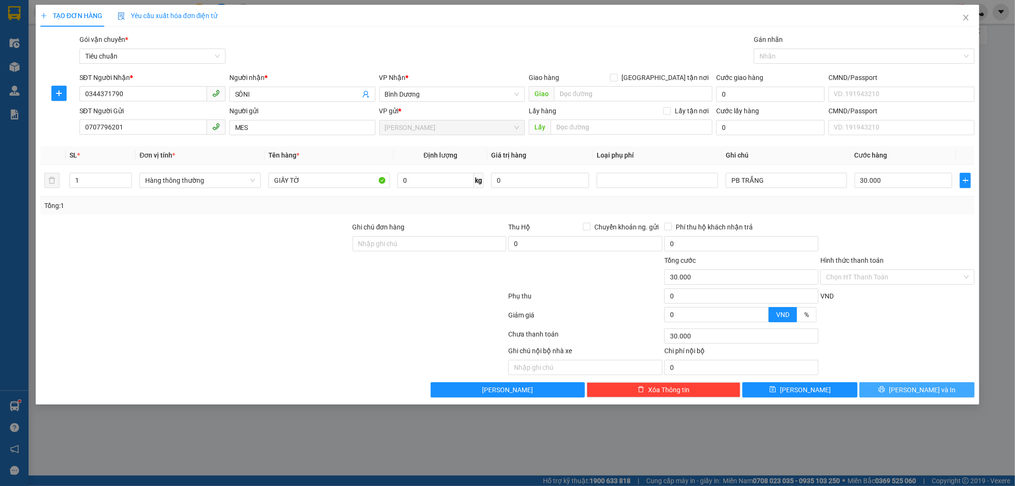
click at [918, 388] on span "[PERSON_NAME] và In" at bounding box center [922, 390] width 67 height 10
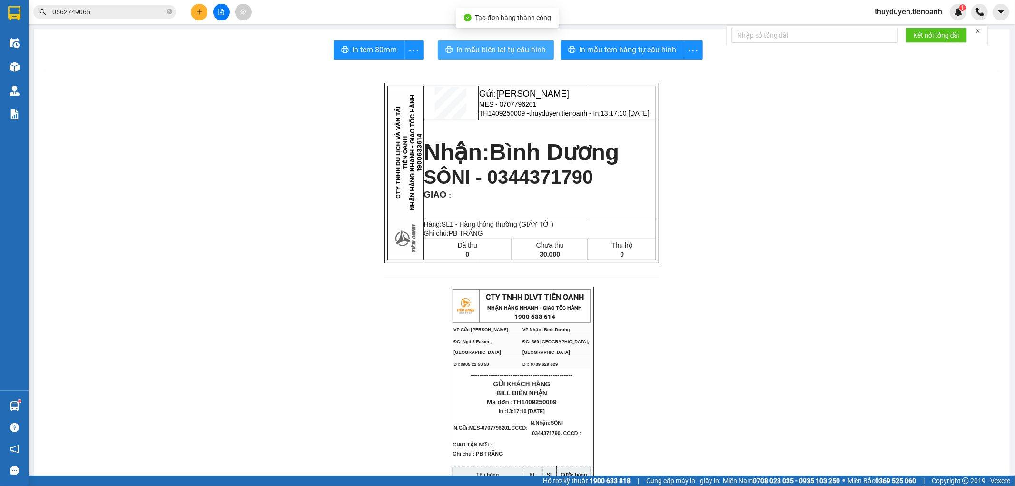
click at [495, 54] on span "In mẫu biên lai tự cấu hình" at bounding box center [501, 50] width 89 height 12
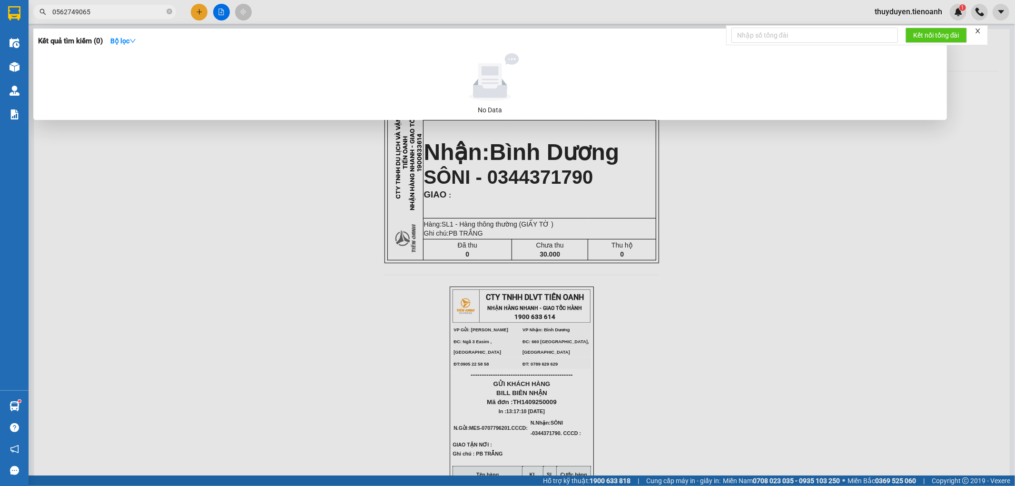
click at [169, 14] on icon "close-circle" at bounding box center [170, 12] width 6 height 6
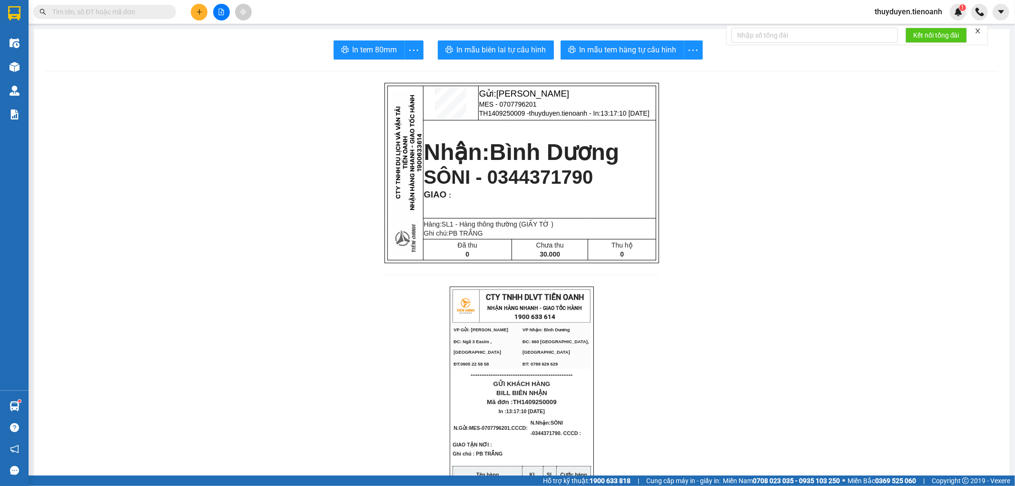
click at [150, 11] on input "text" at bounding box center [108, 12] width 112 height 10
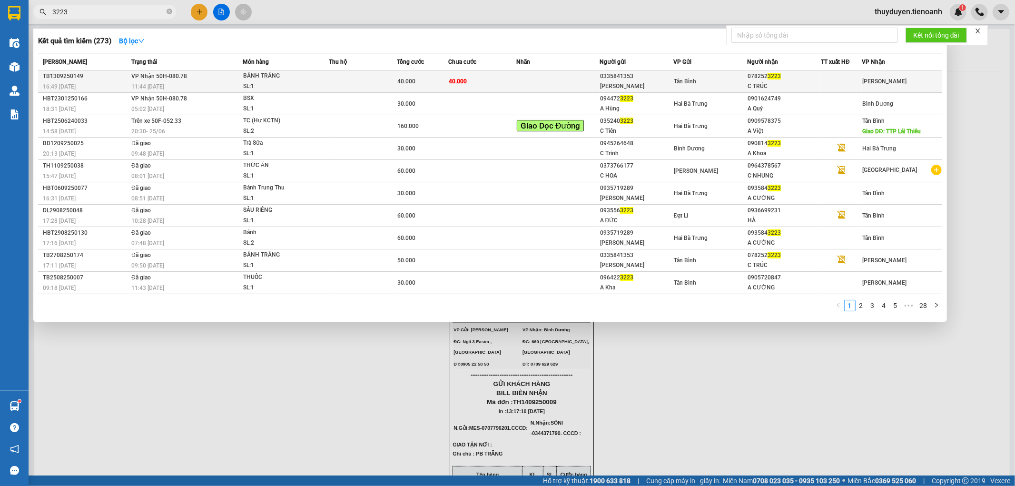
type input "3223"
click at [689, 84] on span "Tân Bình" at bounding box center [685, 81] width 22 height 7
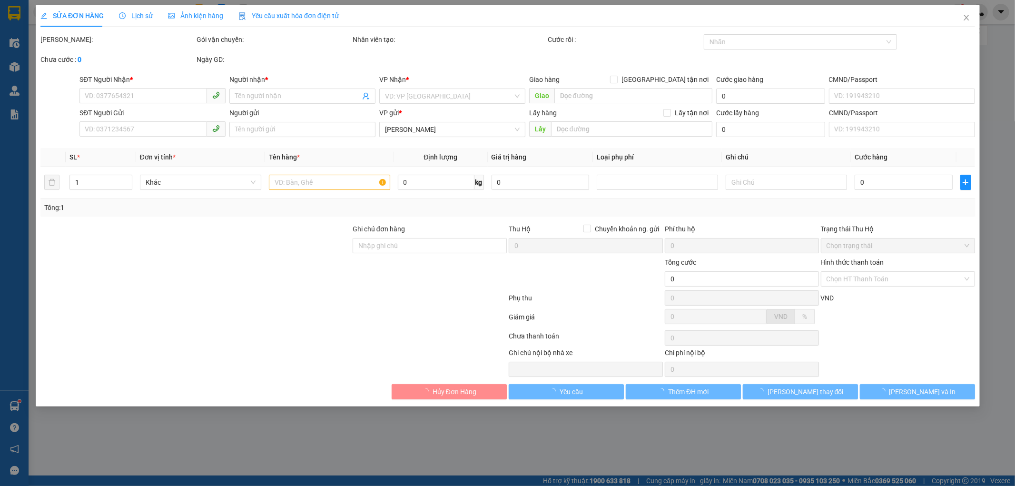
type input "0782523223"
type input "C TRÚC"
type input "0335841353"
type input "[PERSON_NAME]"
type input "40.000"
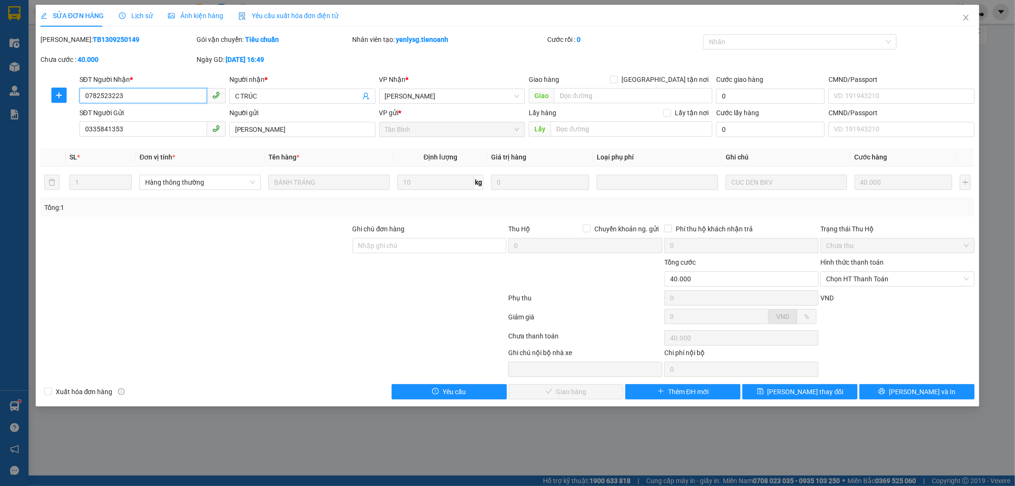
drag, startPoint x: 130, startPoint y: 93, endPoint x: 19, endPoint y: 102, distance: 111.7
click at [19, 102] on div "SỬA ĐƠN HÀNG Lịch sử Ảnh kiện hàng Yêu cầu xuất hóa đơn điện tử Total Paid Fee …" at bounding box center [507, 243] width 1015 height 486
drag, startPoint x: 141, startPoint y: 126, endPoint x: 0, endPoint y: 127, distance: 141.3
click at [0, 127] on div "SỬA ĐƠN HÀNG Lịch sử Ảnh kiện hàng Yêu cầu xuất hóa đơn điện tử Total Paid Fee …" at bounding box center [507, 243] width 1015 height 486
click at [873, 283] on span "Chọn HT Thanh Toán" at bounding box center [897, 279] width 143 height 14
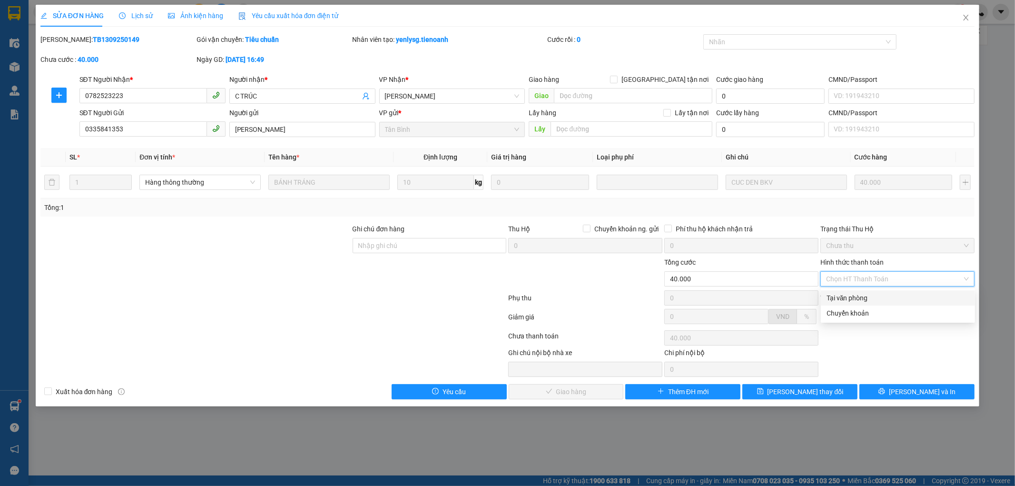
drag, startPoint x: 848, startPoint y: 300, endPoint x: 837, endPoint y: 300, distance: 10.9
click at [846, 300] on div "Tại văn phòng" at bounding box center [898, 298] width 143 height 10
type input "0"
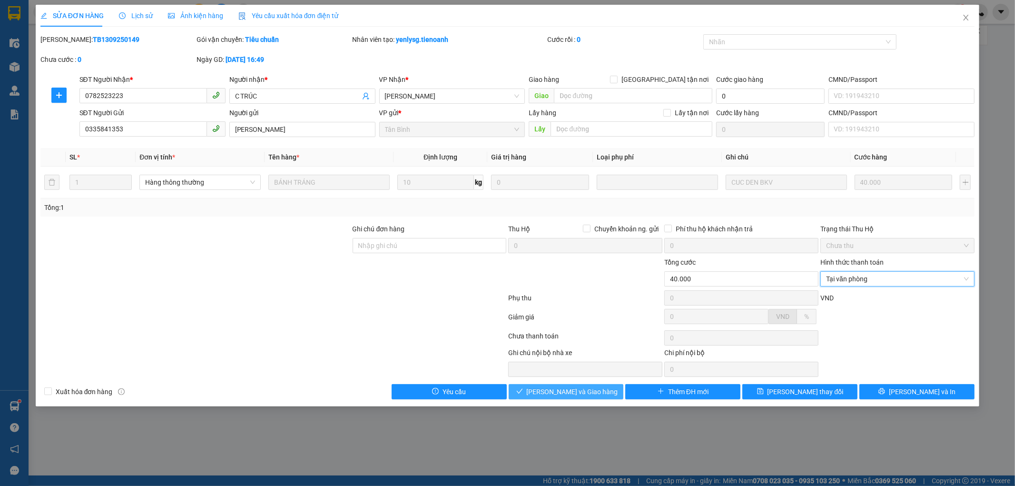
click at [542, 393] on button "[PERSON_NAME] và Giao hàng" at bounding box center [566, 391] width 115 height 15
